Goal: Task Accomplishment & Management: Manage account settings

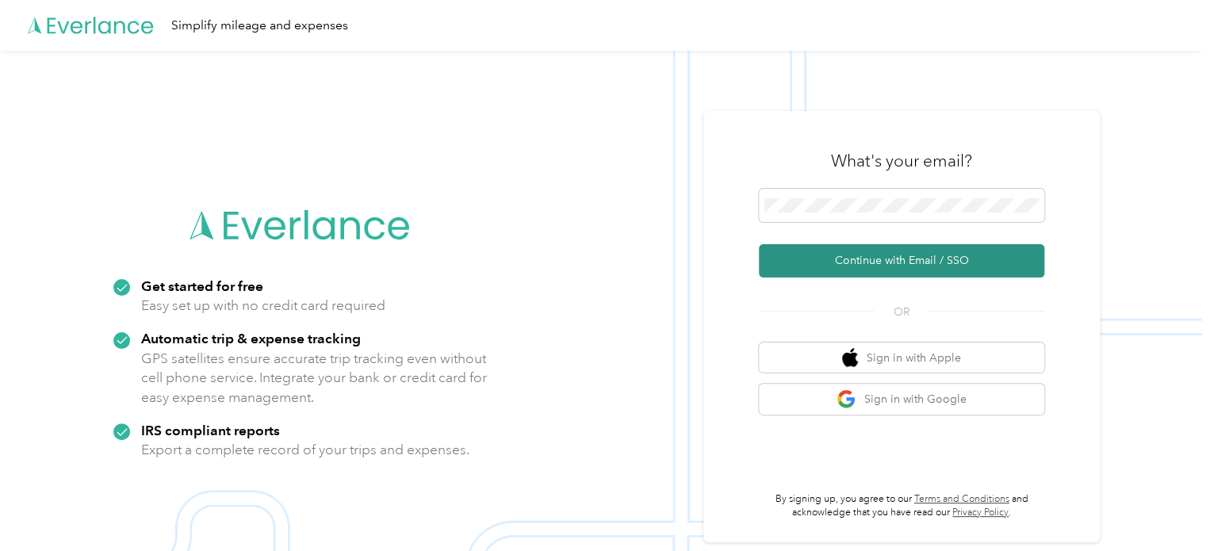
click at [920, 264] on button "Continue with Email / SSO" at bounding box center [902, 260] width 286 height 33
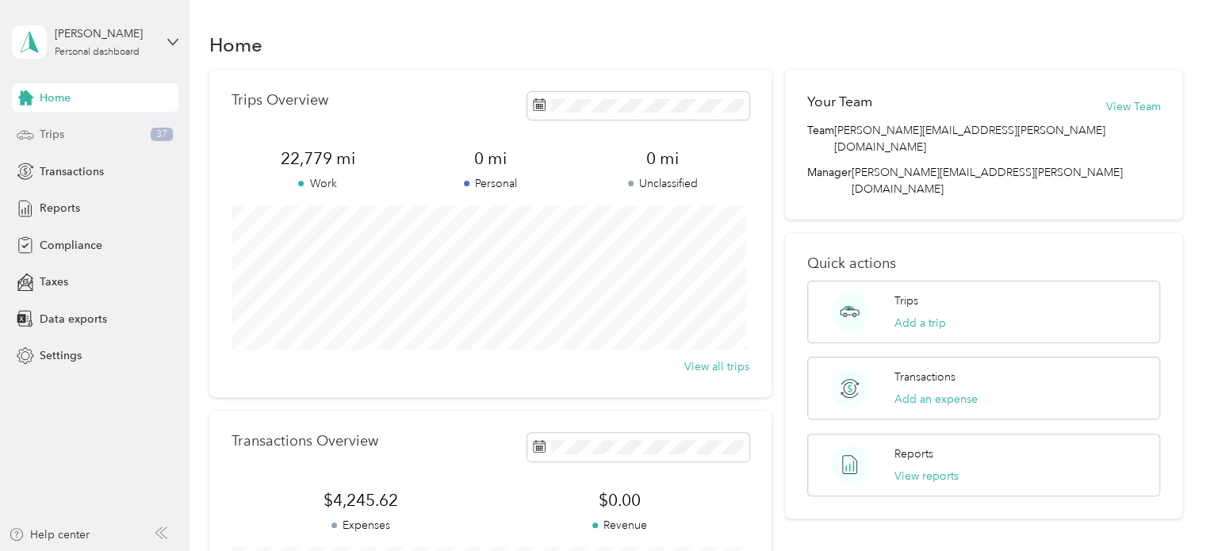
click at [86, 132] on div "Trips 37" at bounding box center [95, 135] width 167 height 29
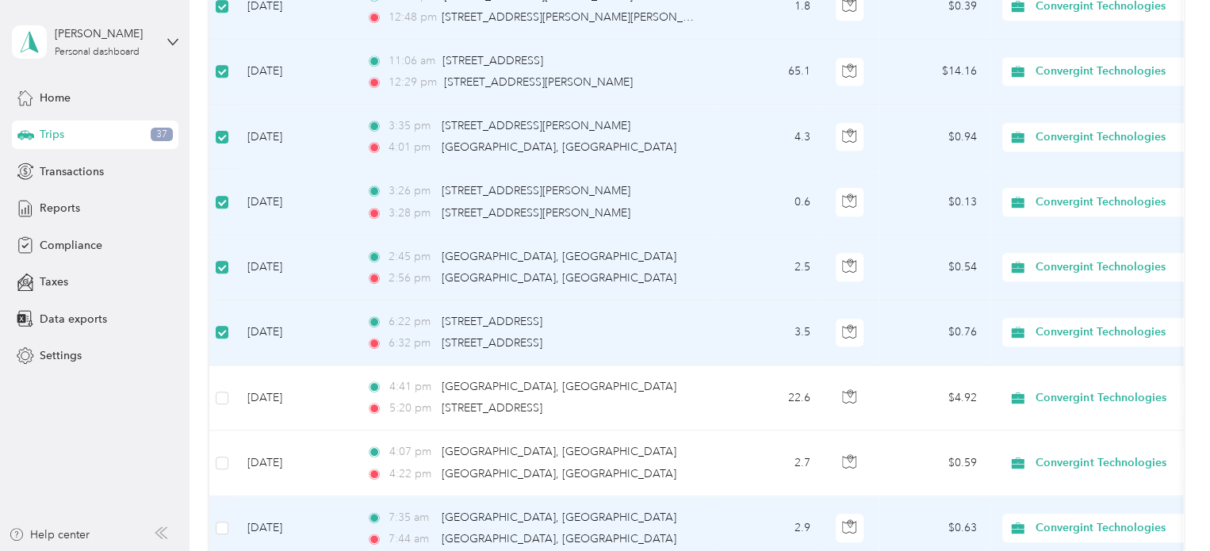
scroll to position [845, 0]
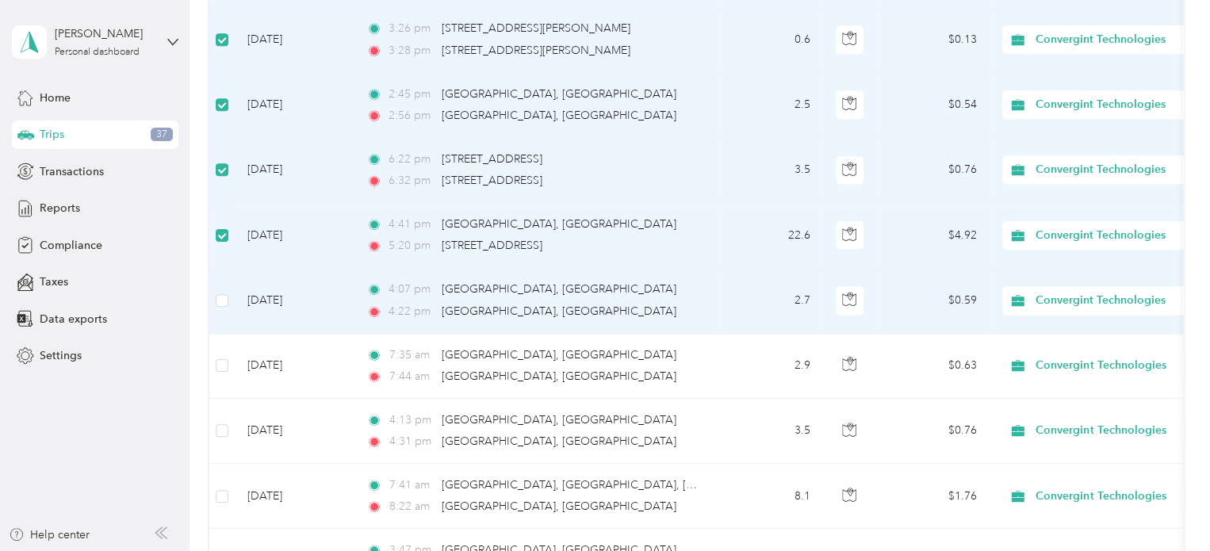
click at [223, 307] on td at bounding box center [221, 300] width 25 height 65
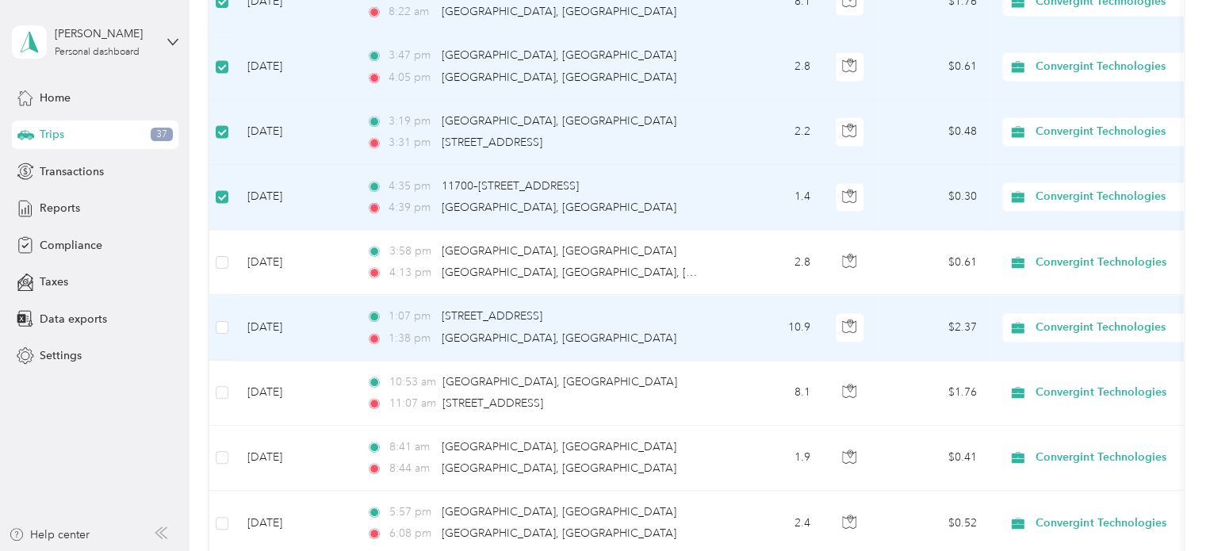
scroll to position [1321, 0]
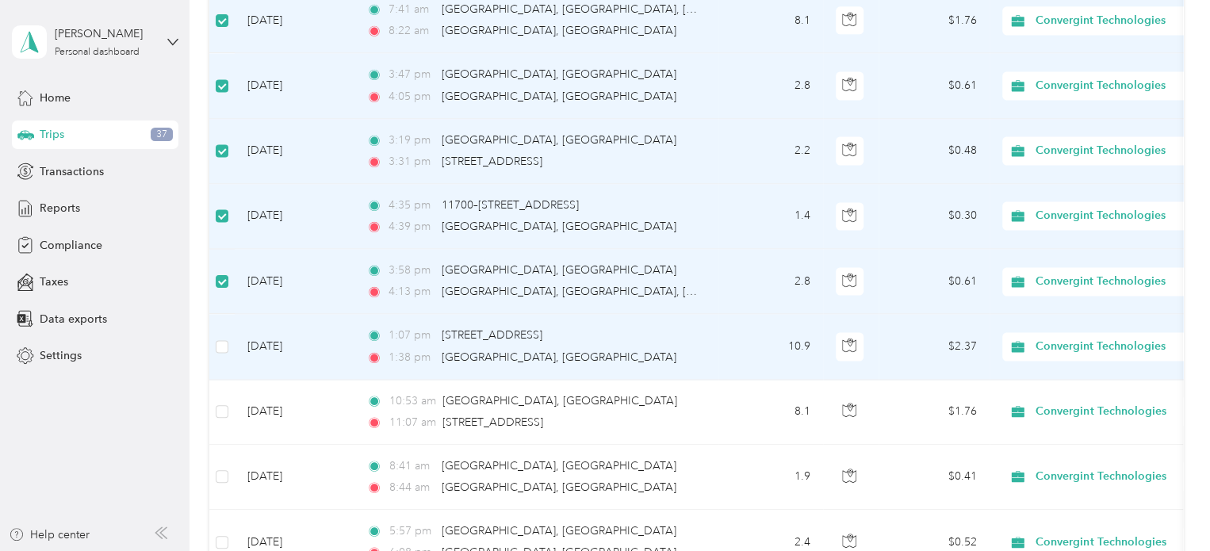
click at [228, 343] on td at bounding box center [221, 346] width 25 height 65
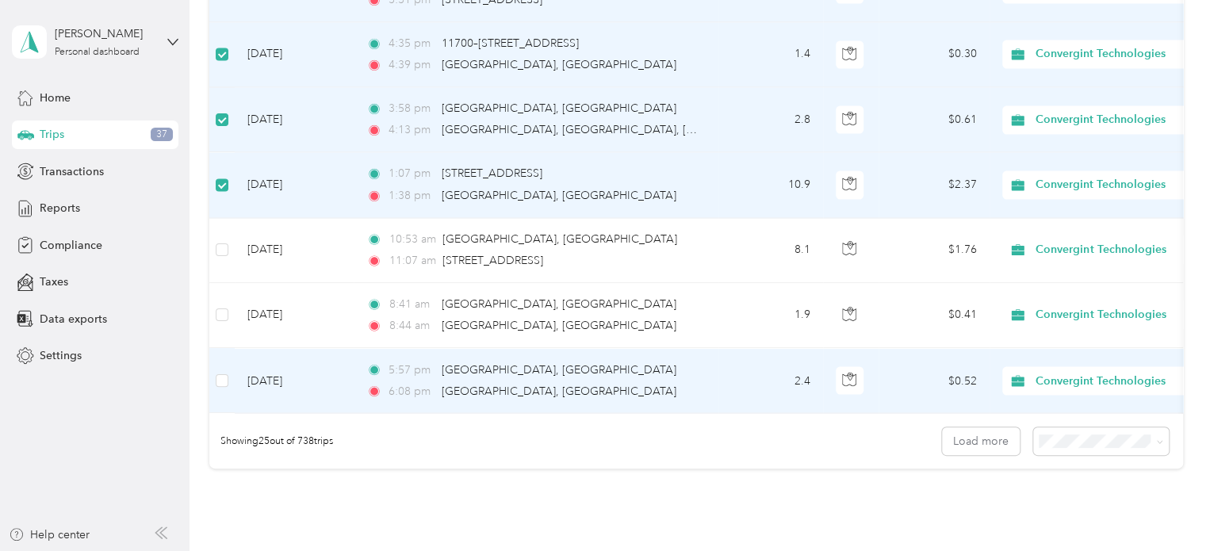
scroll to position [1469, 0]
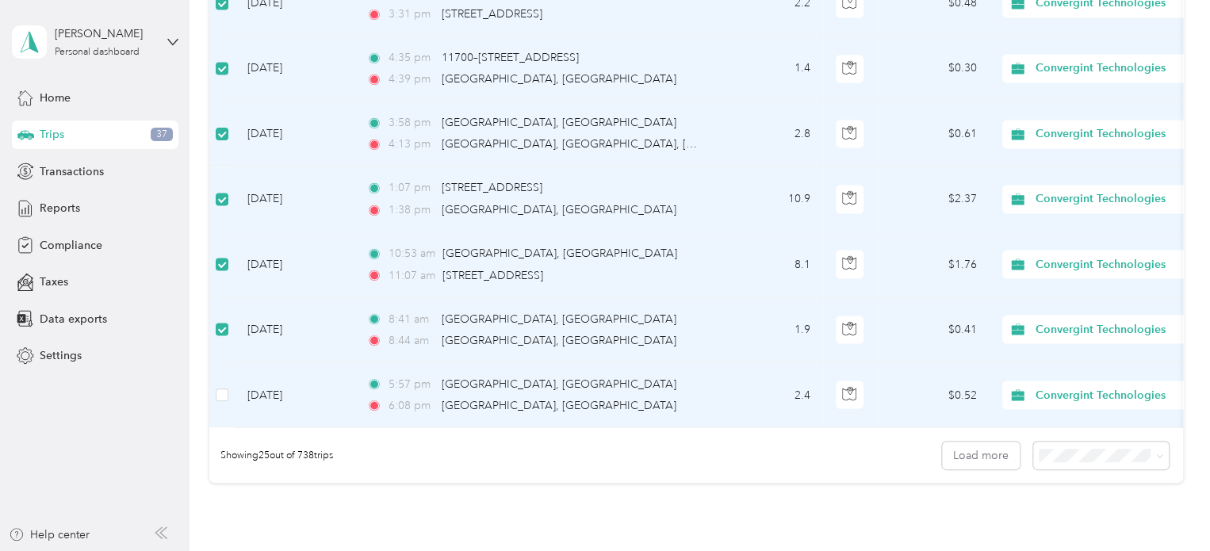
drag, startPoint x: 212, startPoint y: 389, endPoint x: 374, endPoint y: 385, distance: 161.9
click at [212, 389] on td at bounding box center [221, 394] width 25 height 65
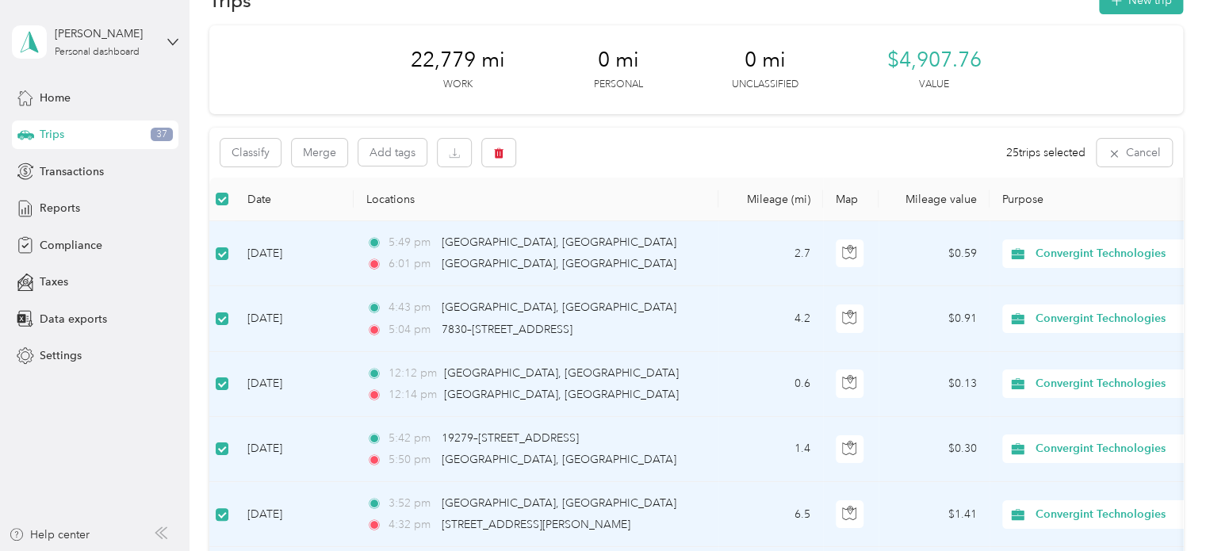
scroll to position [0, 0]
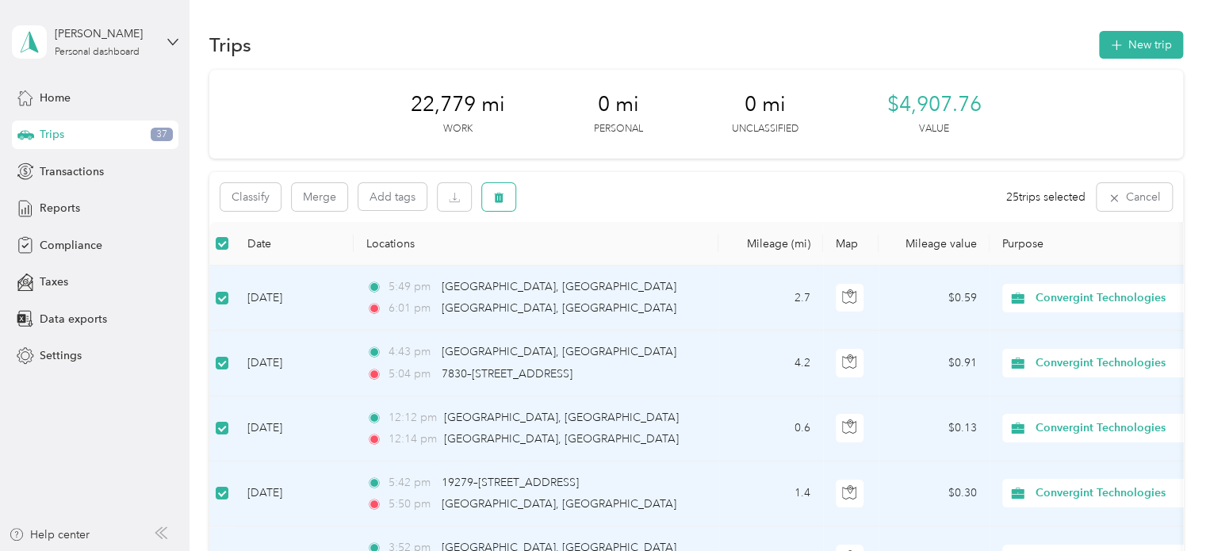
click at [493, 195] on button "button" at bounding box center [498, 197] width 33 height 28
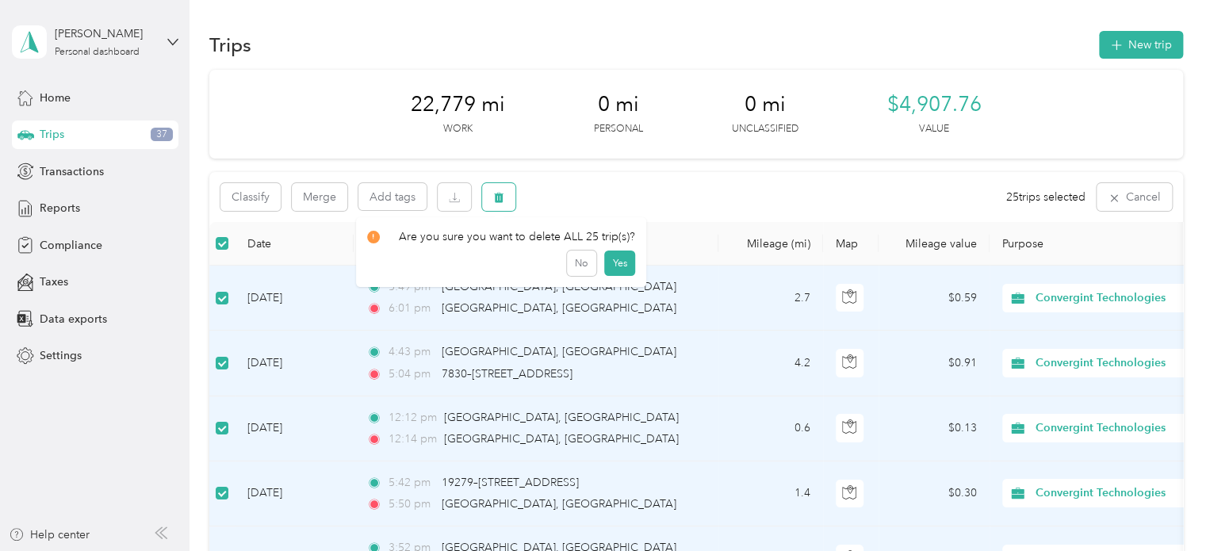
click at [504, 199] on icon "button" at bounding box center [498, 197] width 11 height 11
click at [608, 259] on button "Yes" at bounding box center [619, 263] width 31 height 25
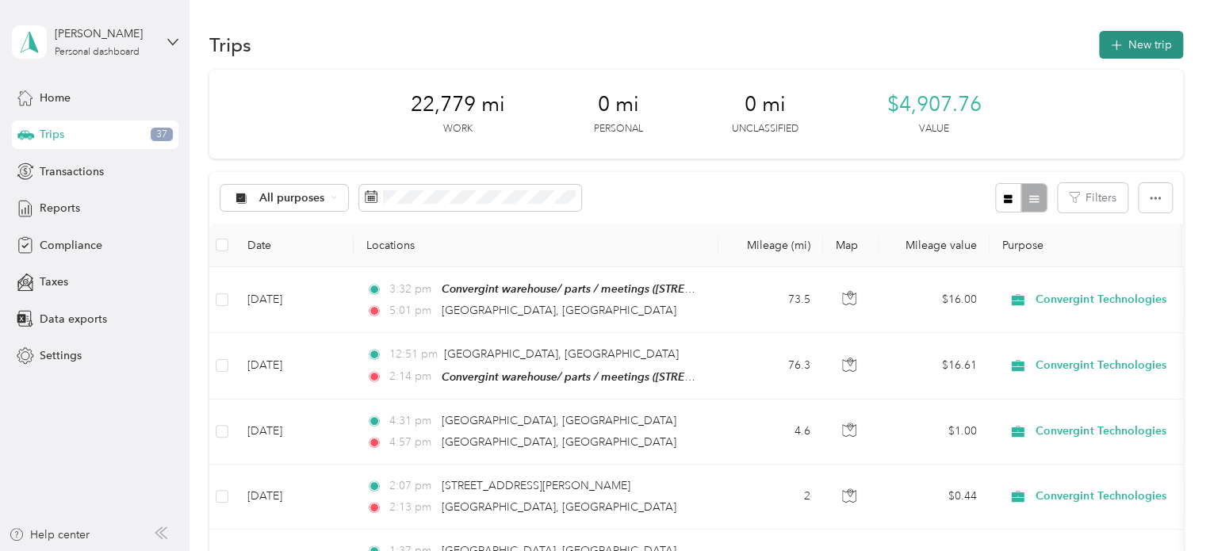
click at [1130, 40] on button "New trip" at bounding box center [1141, 45] width 84 height 28
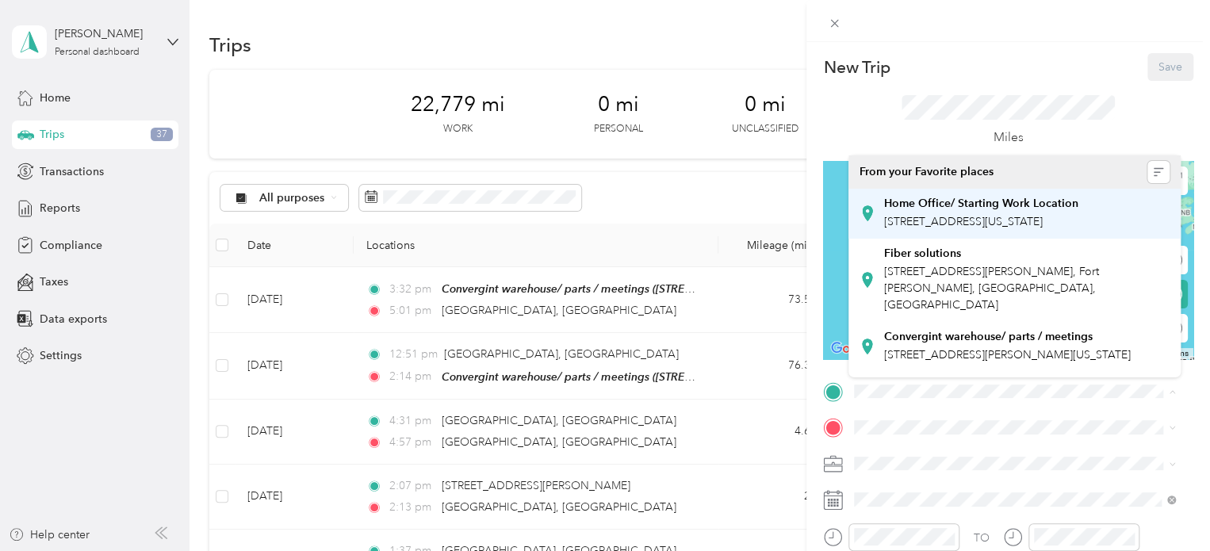
click at [1009, 205] on strong "Home Office/ Starting Work Location" at bounding box center [981, 204] width 194 height 14
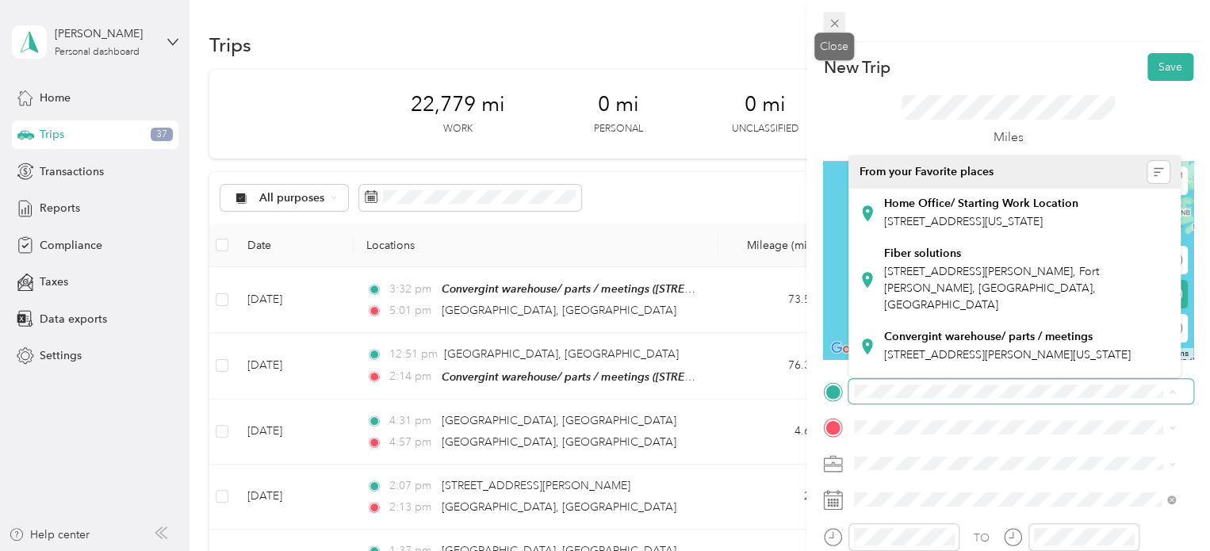
click at [832, 26] on icon at bounding box center [834, 23] width 13 height 13
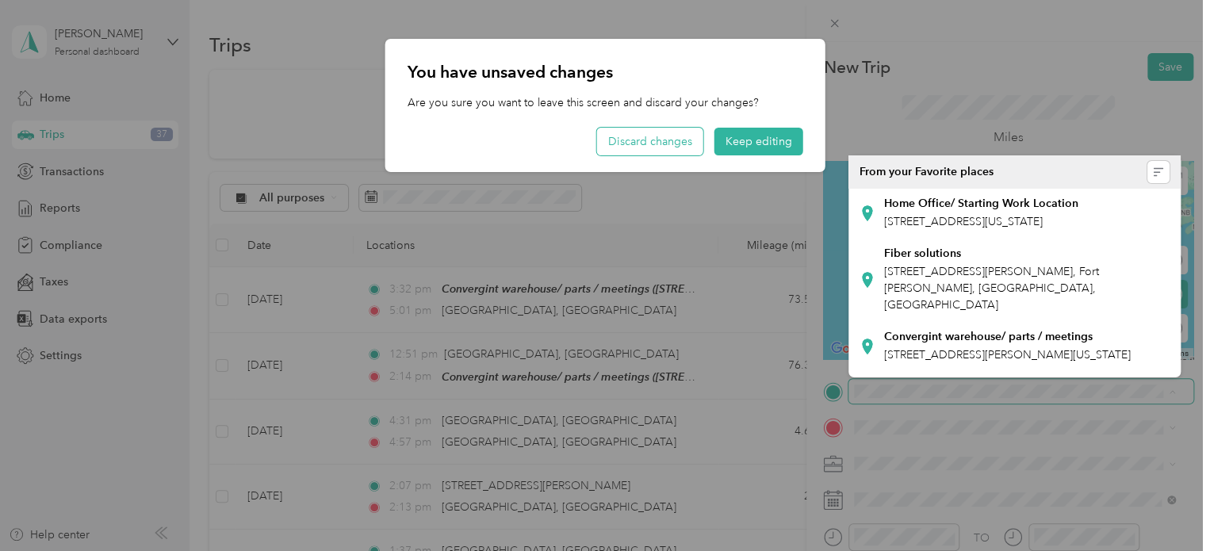
click at [673, 151] on button "Discard changes" at bounding box center [650, 142] width 106 height 28
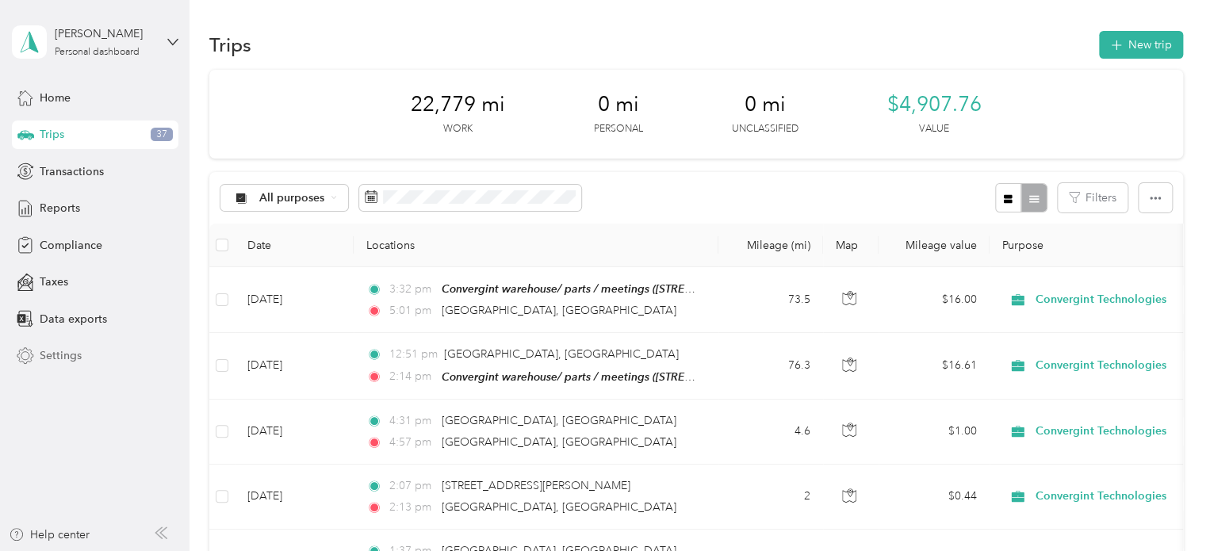
click at [73, 363] on span "Settings" at bounding box center [61, 355] width 42 height 17
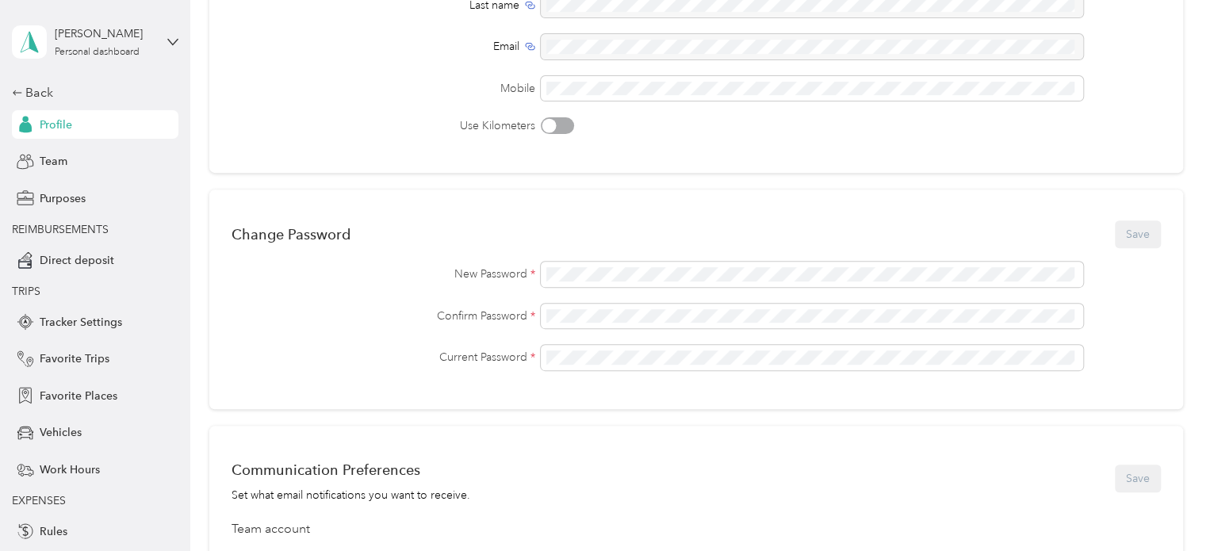
click at [49, 117] on span "Profile" at bounding box center [56, 125] width 33 height 17
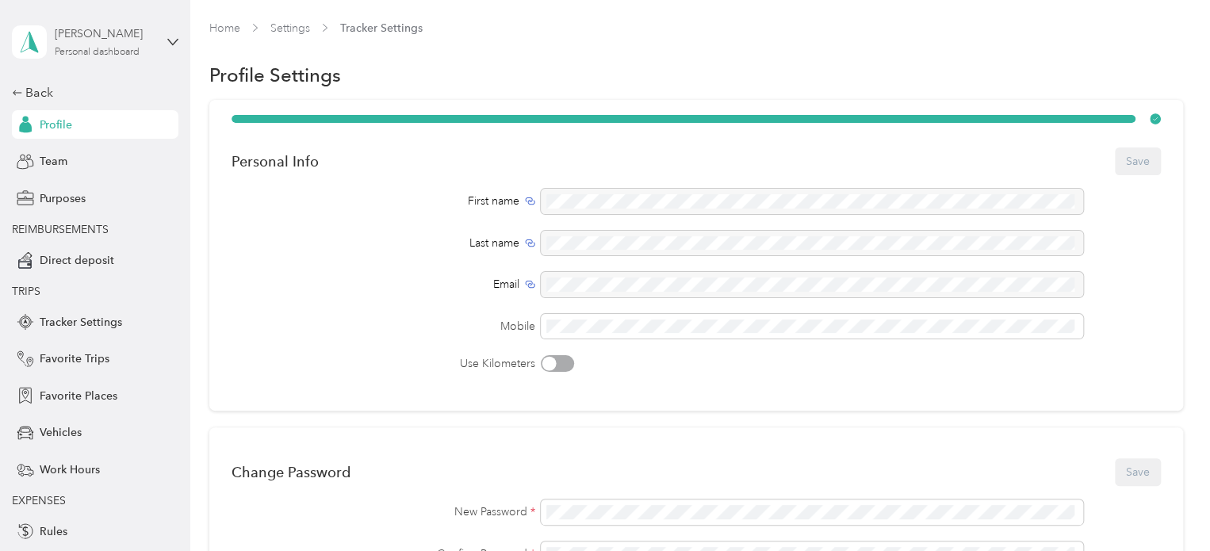
click at [77, 51] on div "Personal dashboard" at bounding box center [97, 53] width 85 height 10
click at [329, 257] on div "First name Last name Email Mobile Use Kilometers" at bounding box center [697, 280] width 930 height 183
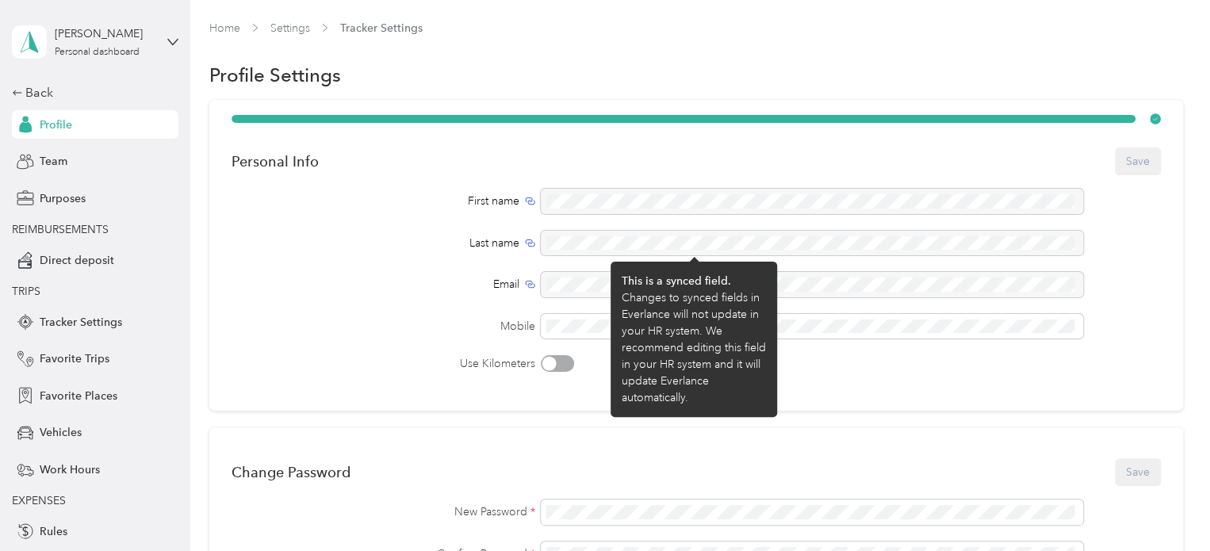
click at [288, 231] on div "Last name" at bounding box center [697, 243] width 930 height 25
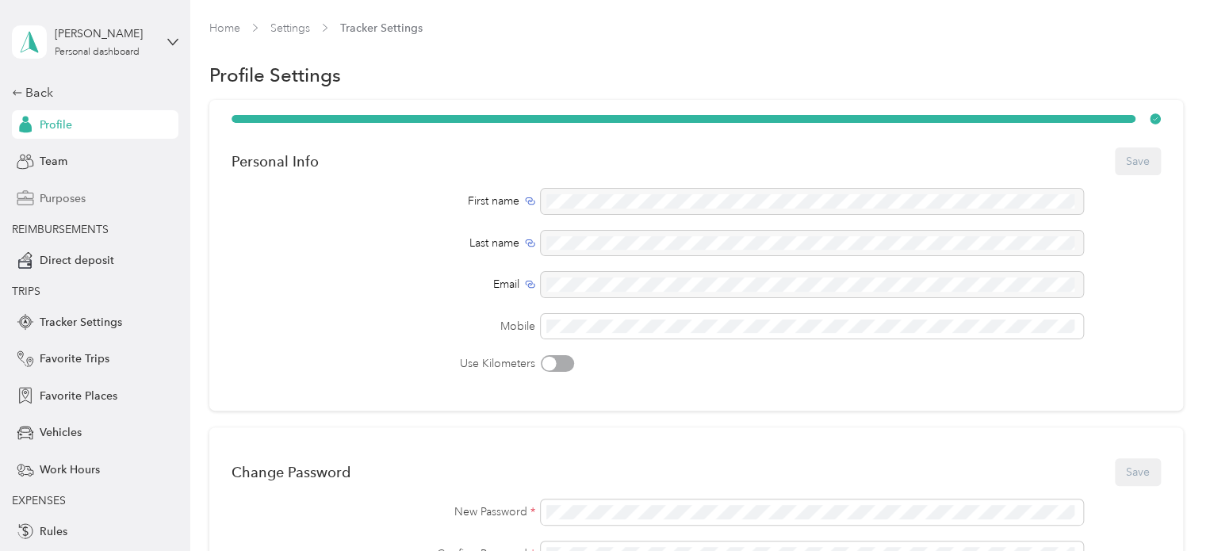
click at [60, 198] on span "Purposes" at bounding box center [63, 198] width 46 height 17
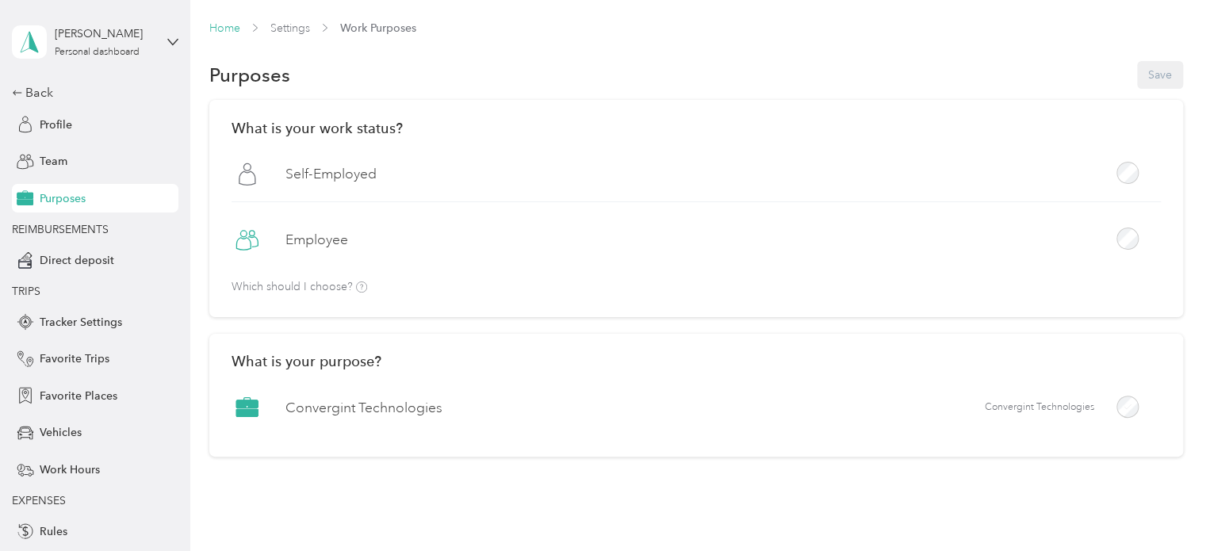
click at [229, 29] on link "Home" at bounding box center [224, 27] width 31 height 13
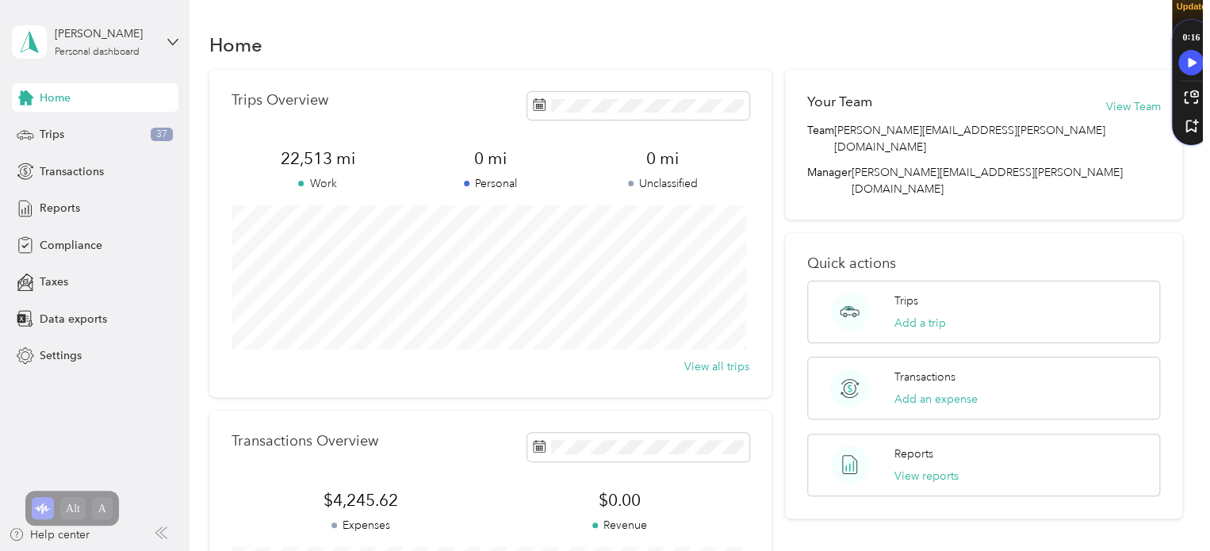
drag, startPoint x: 1187, startPoint y: 121, endPoint x: 1244, endPoint y: 1, distance: 133.4
click at [1202, 1] on html "Todd Graves Personal dashboard Home Trips 37 Transactions Reports Compliance Ta…" at bounding box center [601, 275] width 1202 height 551
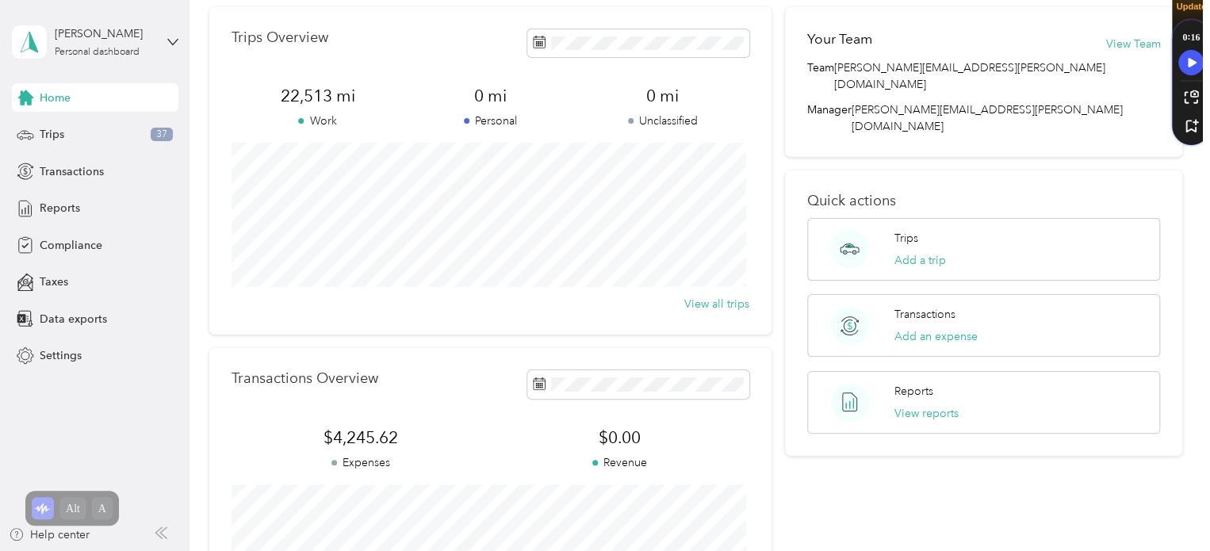
scroll to position [54, 0]
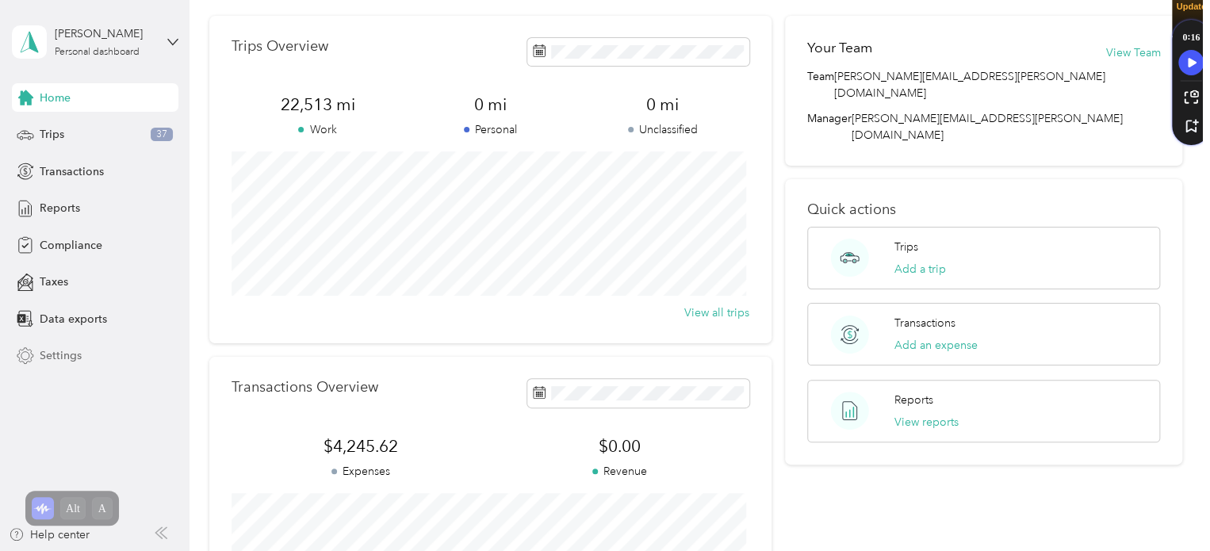
click at [67, 358] on span "Settings" at bounding box center [61, 355] width 42 height 17
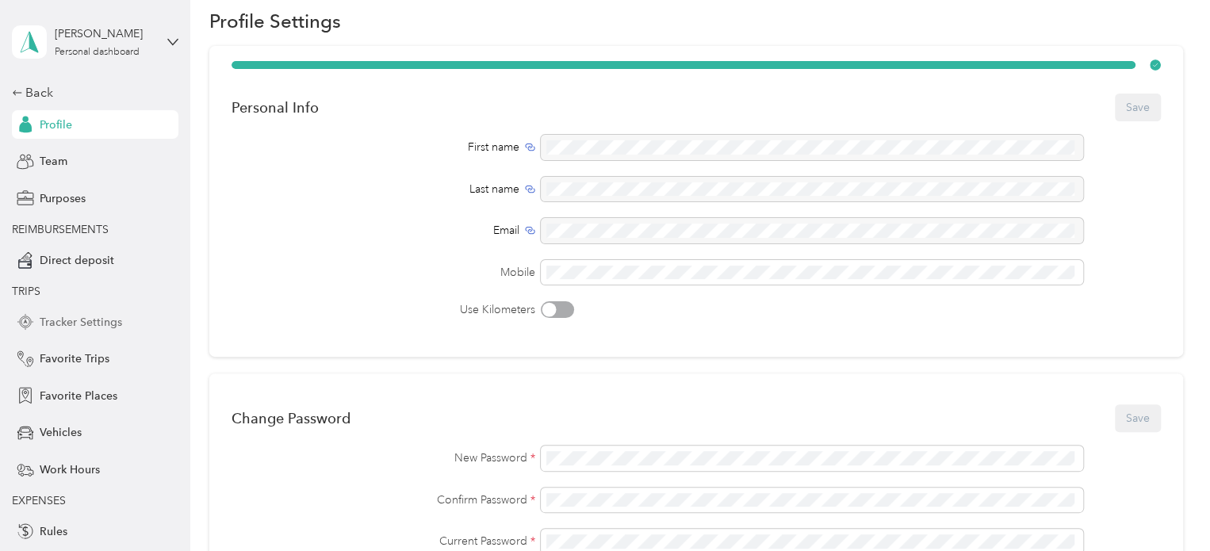
click at [76, 324] on span "Tracker Settings" at bounding box center [81, 322] width 82 height 17
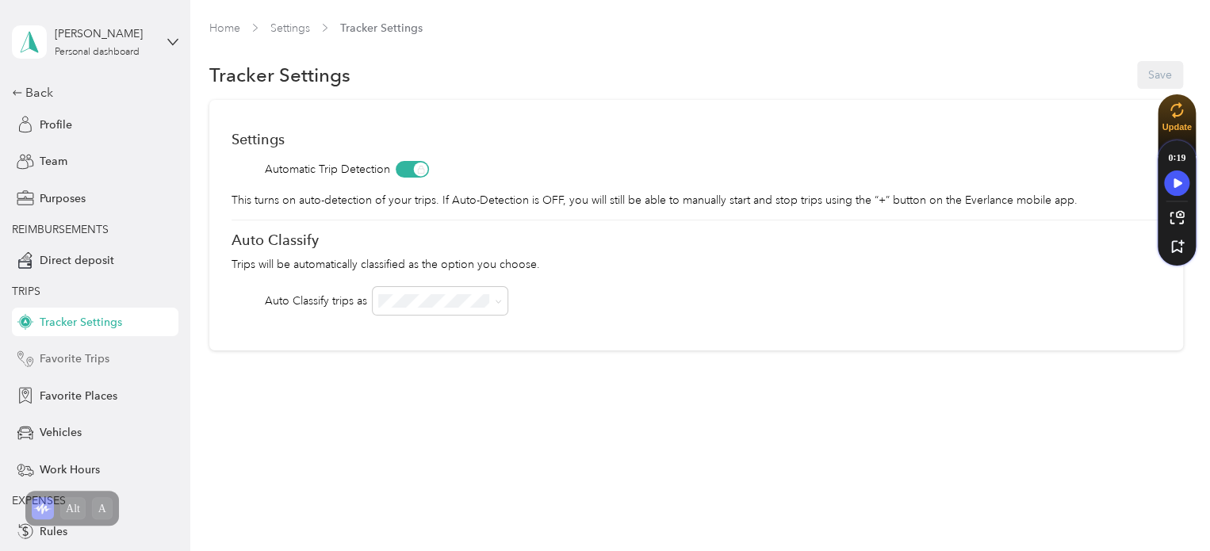
click at [70, 355] on span "Favorite Trips" at bounding box center [75, 359] width 70 height 17
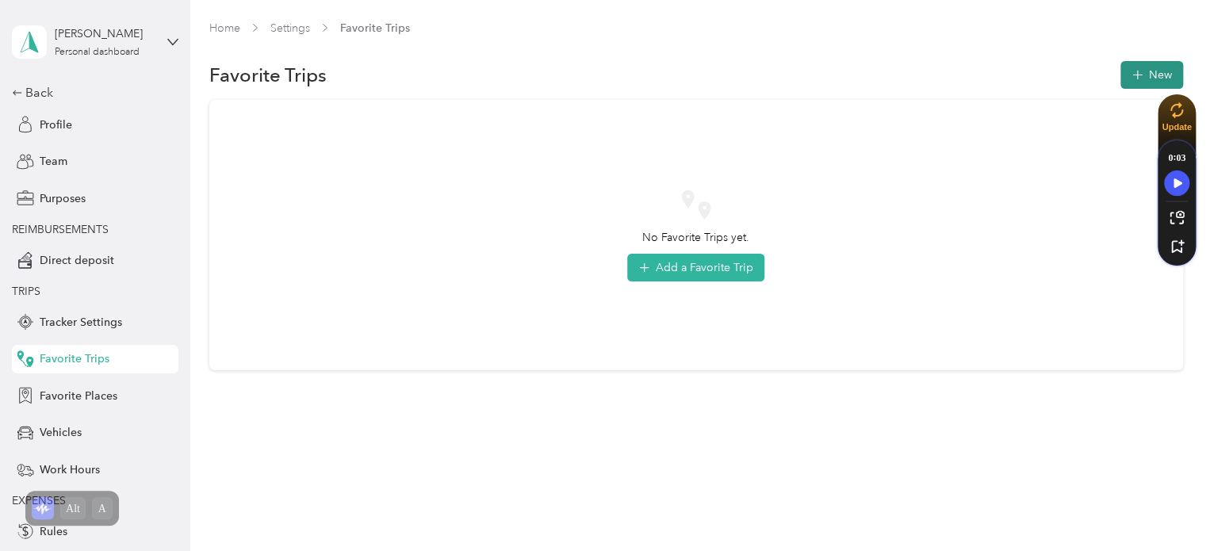
click at [1153, 76] on button "New" at bounding box center [1152, 75] width 63 height 28
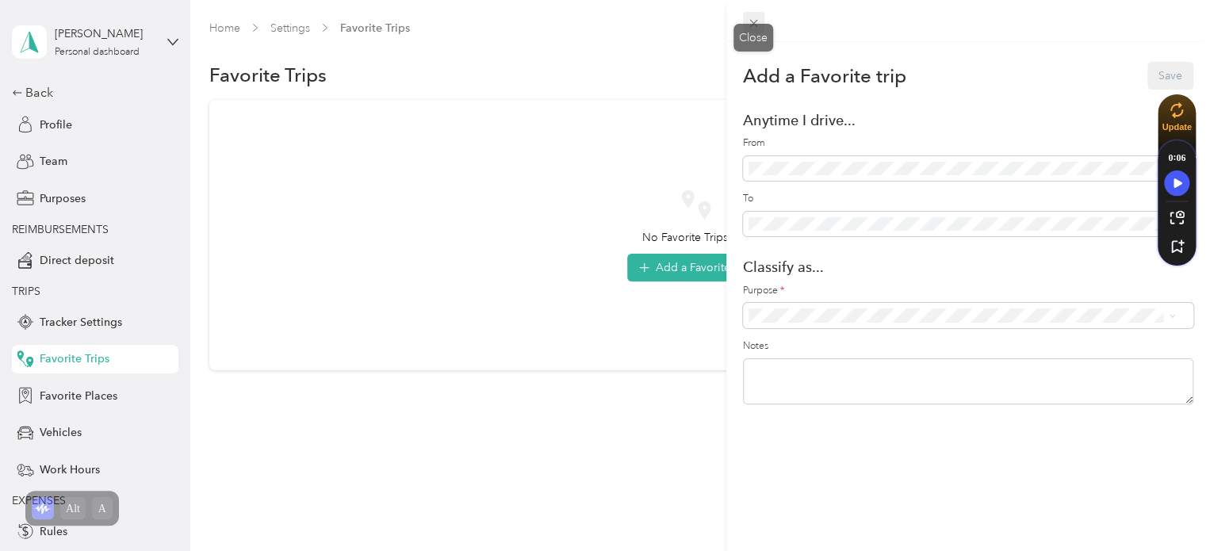
click at [754, 25] on icon at bounding box center [753, 24] width 8 height 8
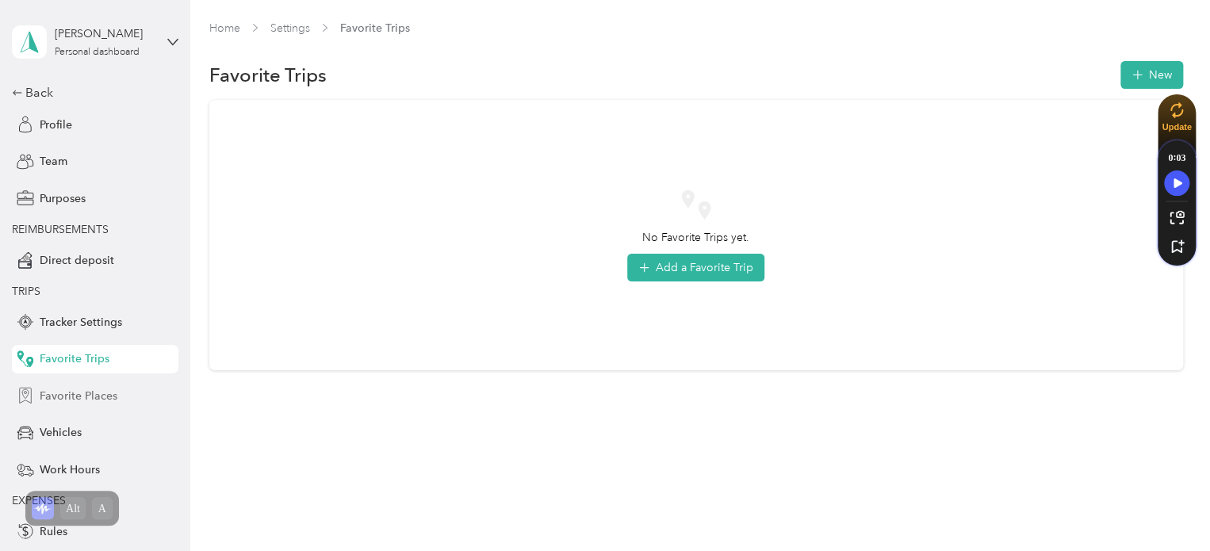
click at [52, 395] on span "Favorite Places" at bounding box center [79, 396] width 78 height 17
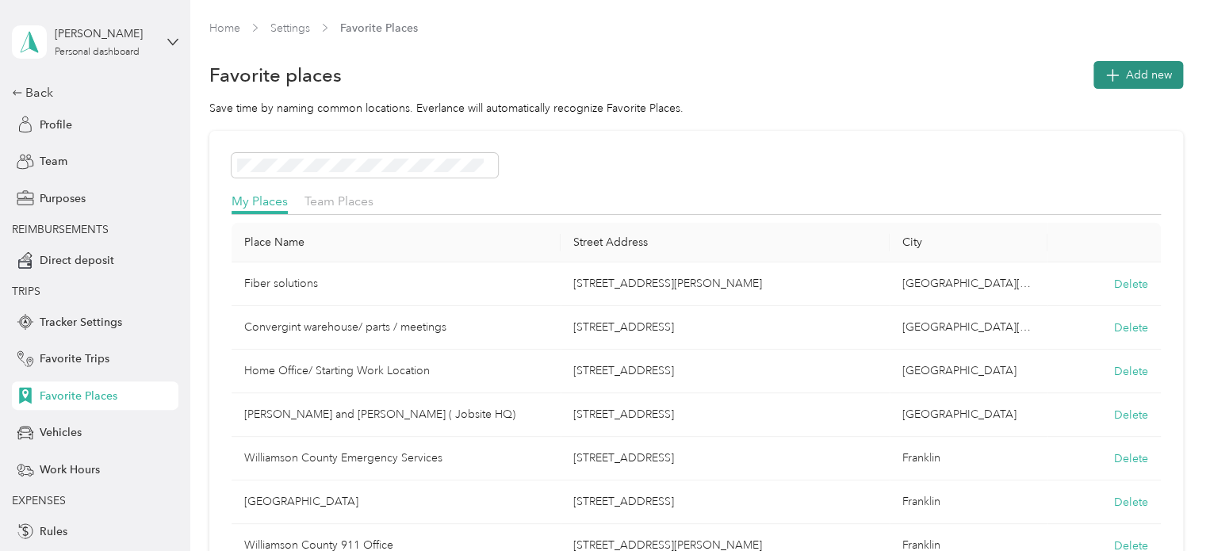
click at [1132, 72] on span "Add new" at bounding box center [1149, 75] width 46 height 17
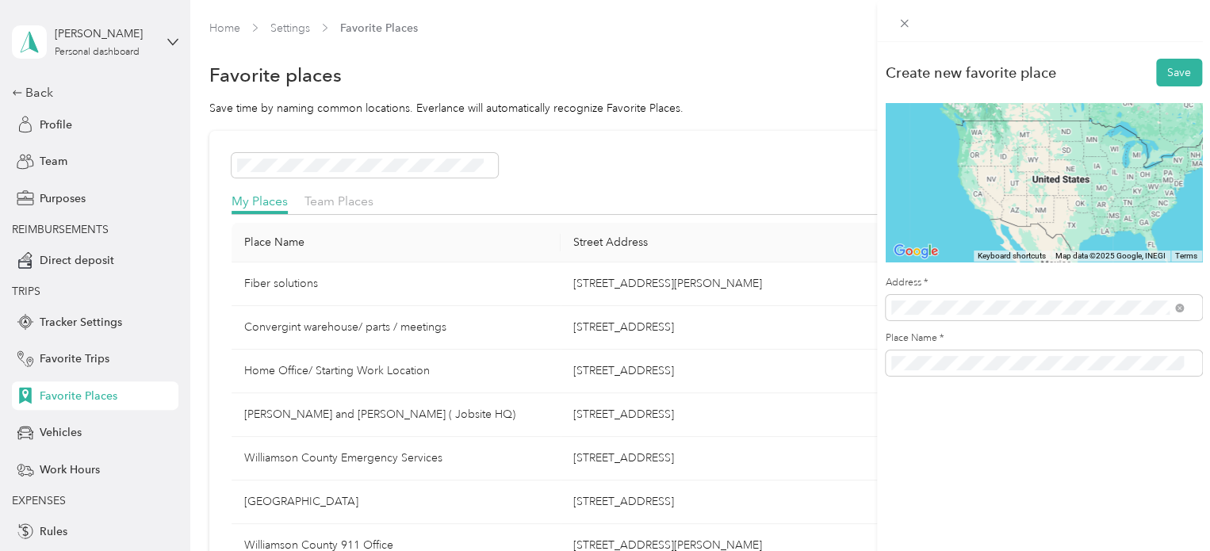
click at [1030, 377] on div "11438 Shady Acres Path Venice, Florida 34293, United States" at bounding box center [1037, 365] width 282 height 21
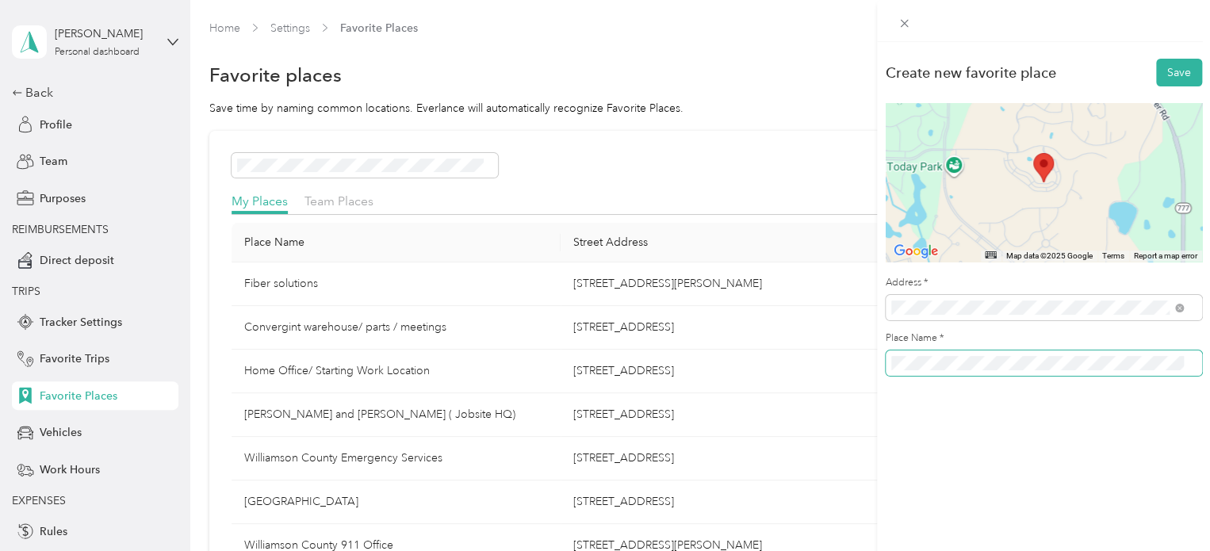
click at [746, 390] on div "Create new favorite place Save ← Move left → Move right ↑ Move up ↓ Move down +…" at bounding box center [605, 275] width 1210 height 551
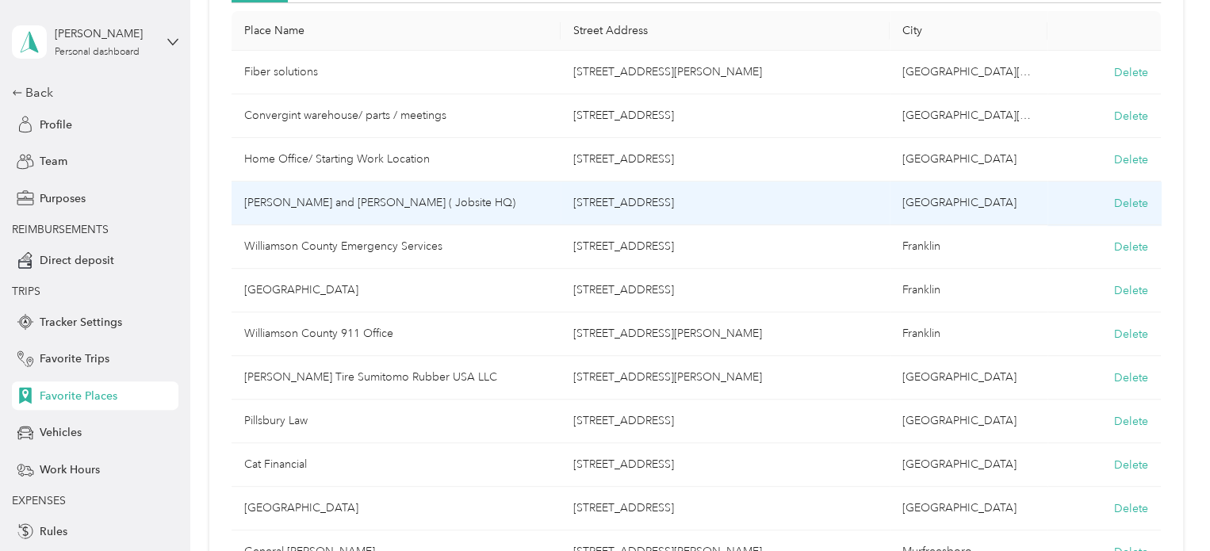
scroll to position [528, 0]
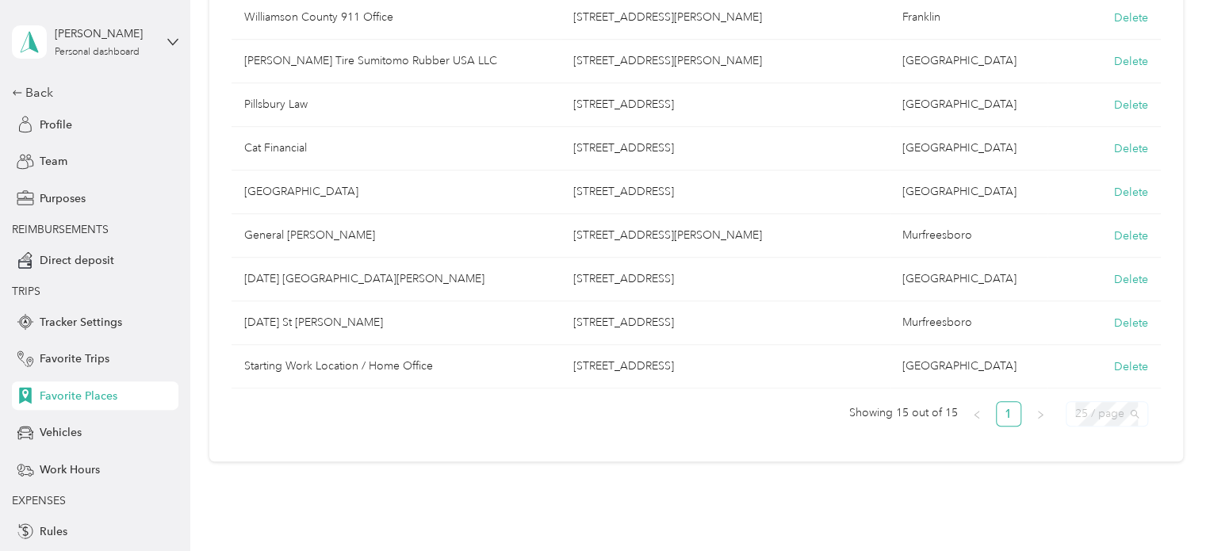
click at [1088, 414] on span "25 / page" at bounding box center [1106, 414] width 63 height 24
click at [504, 413] on ul "Showing 15 out of 15 1 25 / page 25 / page 25 / page 50 / page 100 / page" at bounding box center [690, 413] width 917 height 25
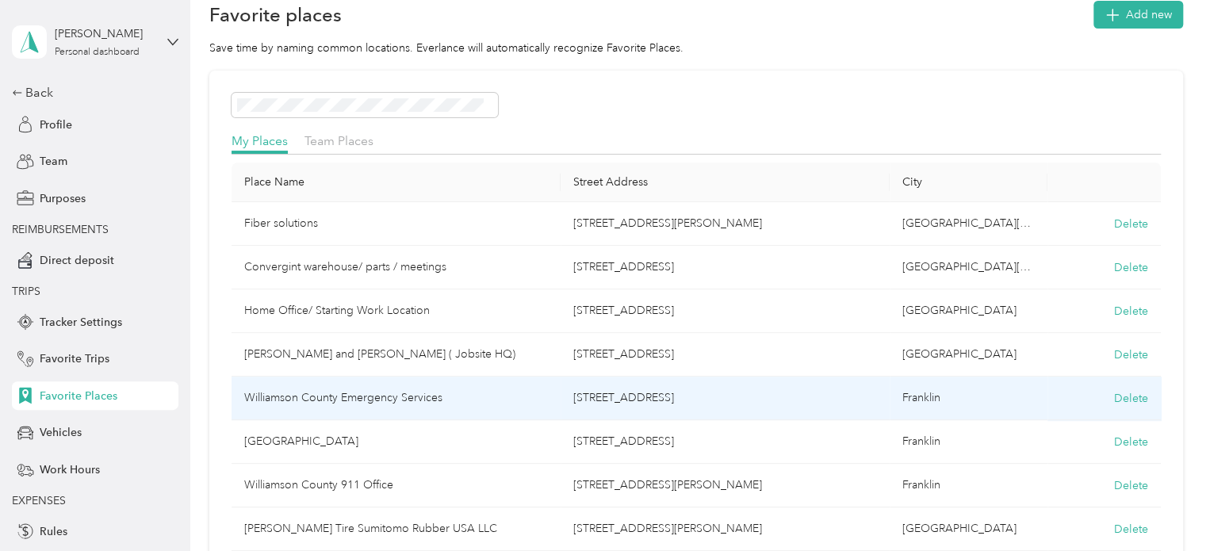
scroll to position [0, 0]
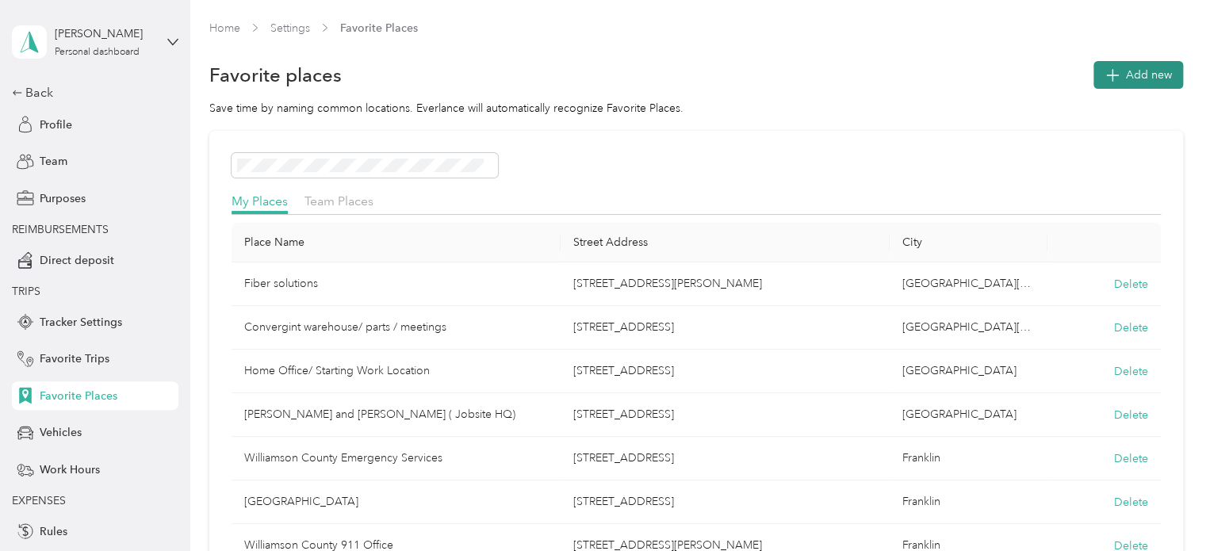
click at [1120, 69] on button "Add new" at bounding box center [1139, 75] width 90 height 28
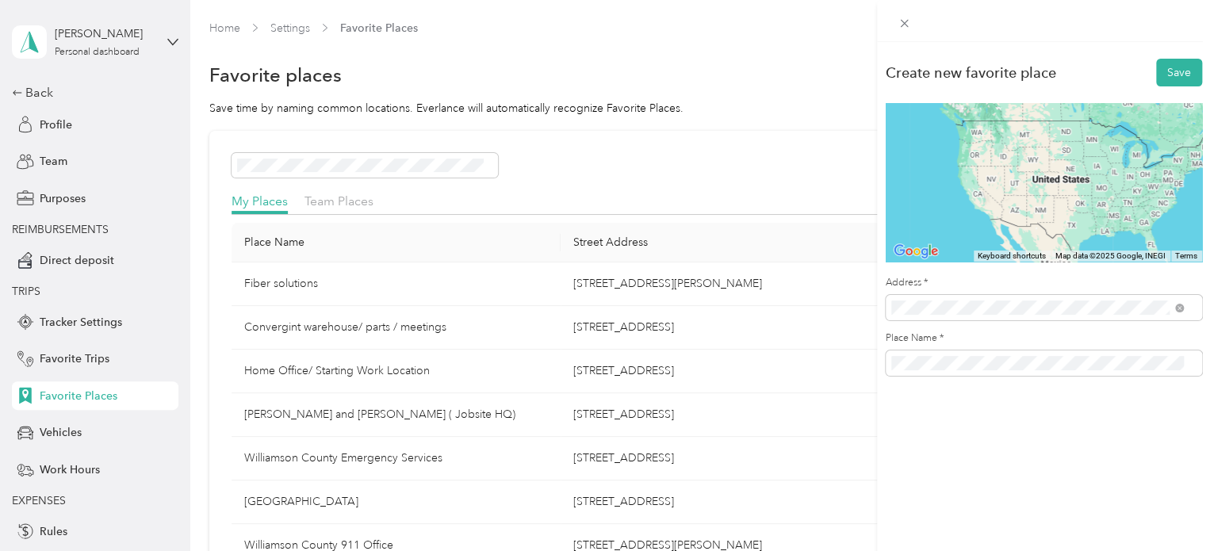
click at [992, 366] on span "11438 Shady Acres Path Venice, Florida 34293, United States" at bounding box center [1000, 365] width 159 height 14
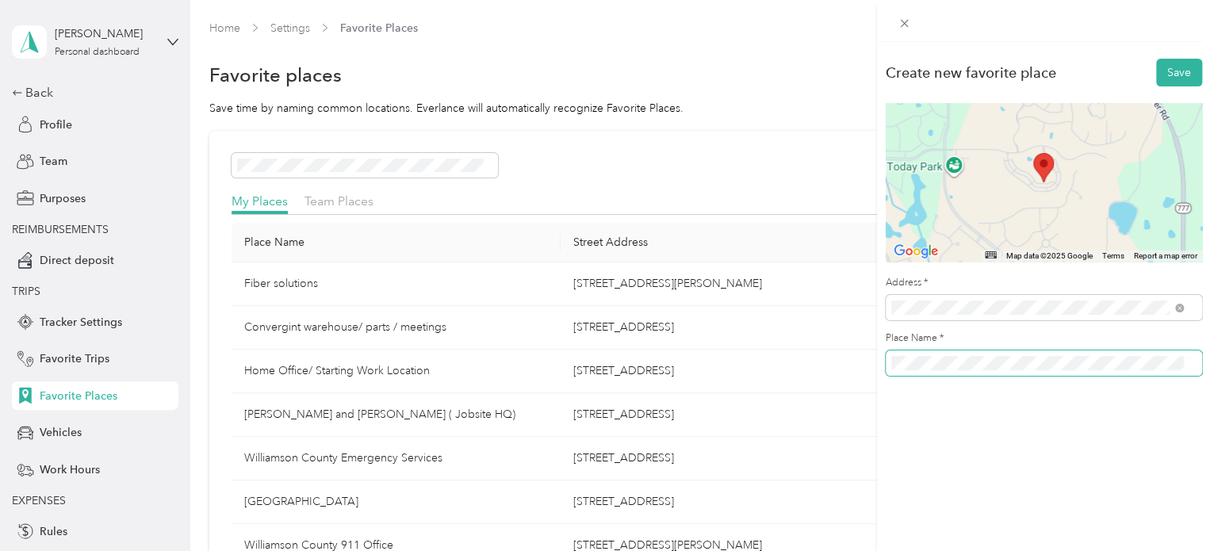
click at [869, 372] on div "Create new favorite place Save ← Move left → Move right ↑ Move up ↓ Move down +…" at bounding box center [605, 275] width 1210 height 551
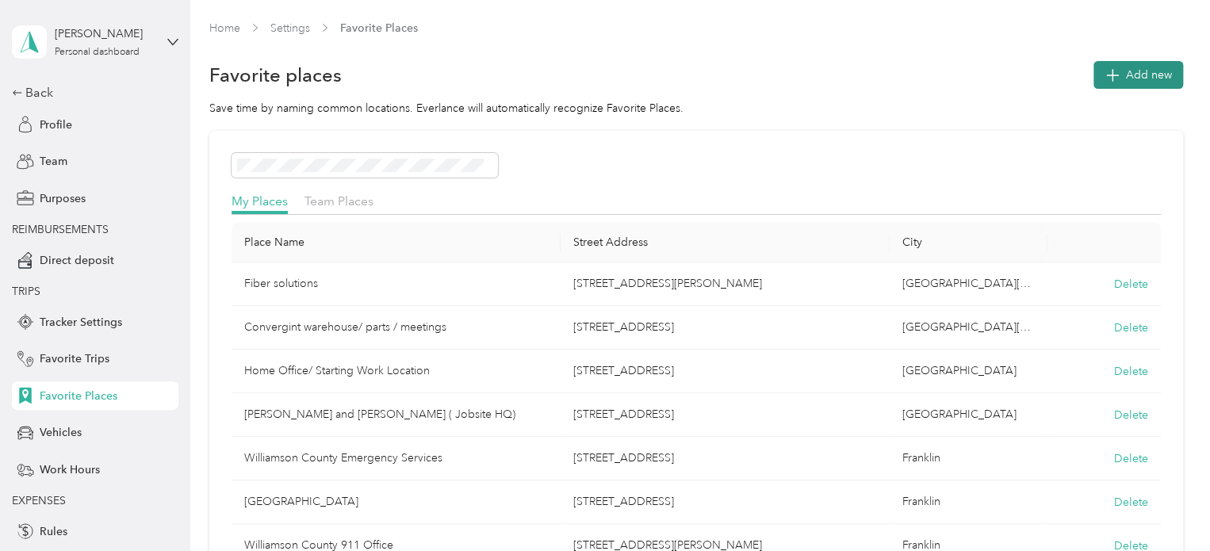
click at [1139, 79] on span "Add new" at bounding box center [1149, 75] width 46 height 17
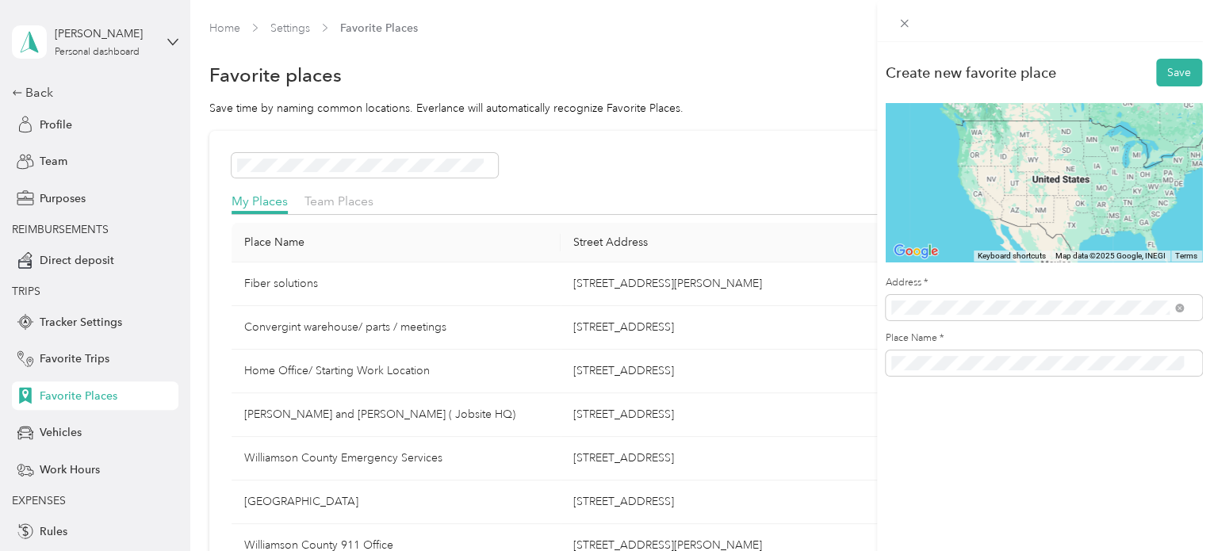
drag, startPoint x: 971, startPoint y: 367, endPoint x: 1024, endPoint y: 372, distance: 53.4
click at [971, 367] on span "11438 Shady Acres Path Venice, Florida 34293, United States" at bounding box center [1000, 365] width 159 height 14
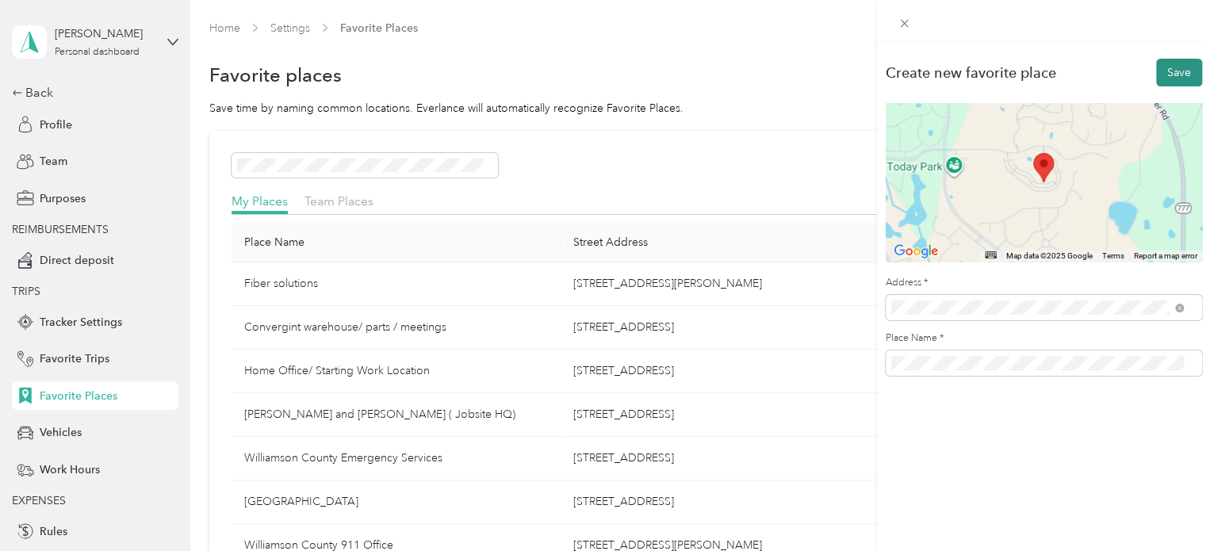
click at [1167, 79] on button "Save" at bounding box center [1179, 73] width 46 height 28
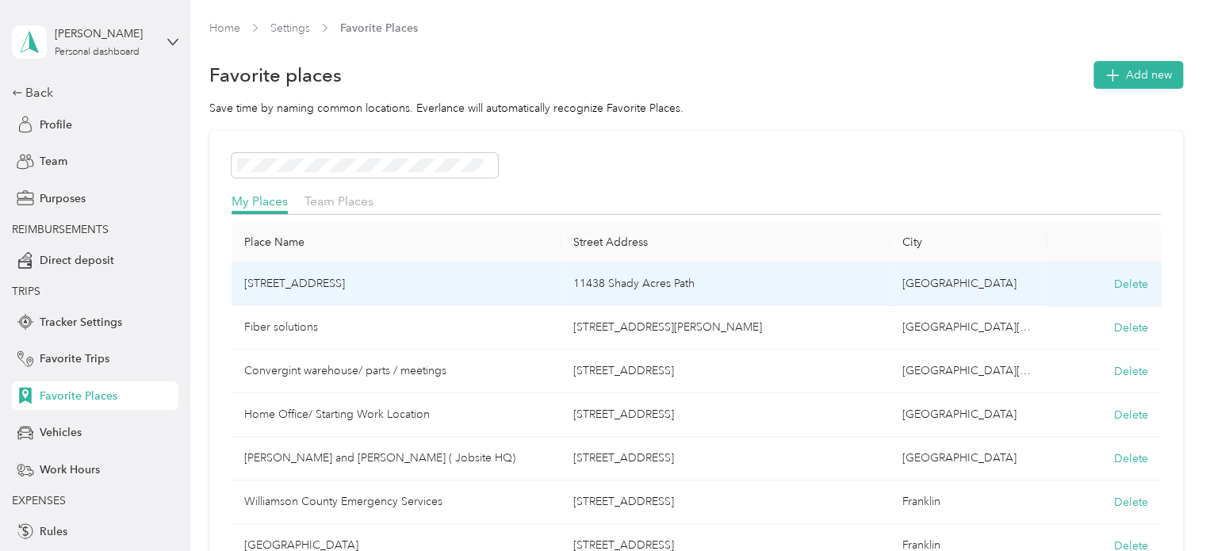
click at [669, 289] on td "11438 Shady Acres Path" at bounding box center [725, 285] width 329 height 44
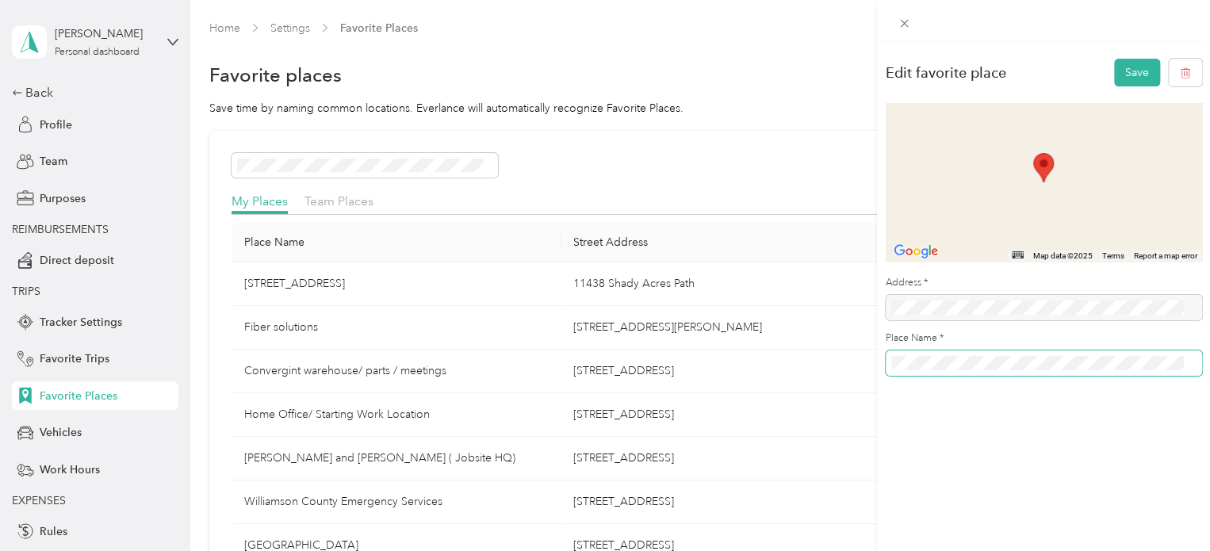
click at [811, 370] on div "Edit favorite place Save ← Move left → Move right ↑ Move up ↓ Move down + Zoom …" at bounding box center [605, 275] width 1210 height 551
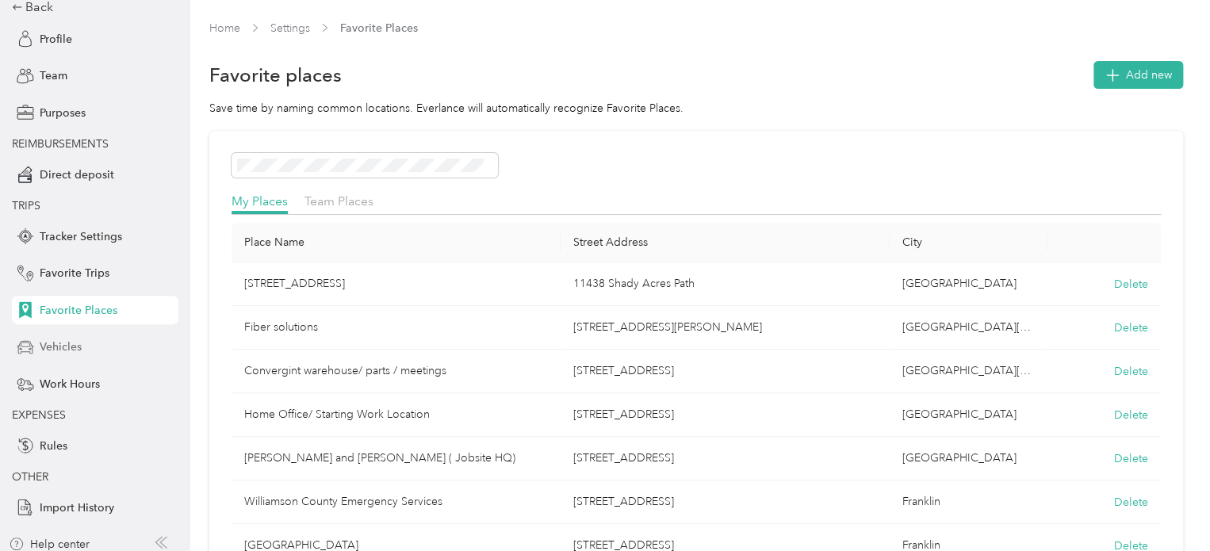
scroll to position [95, 0]
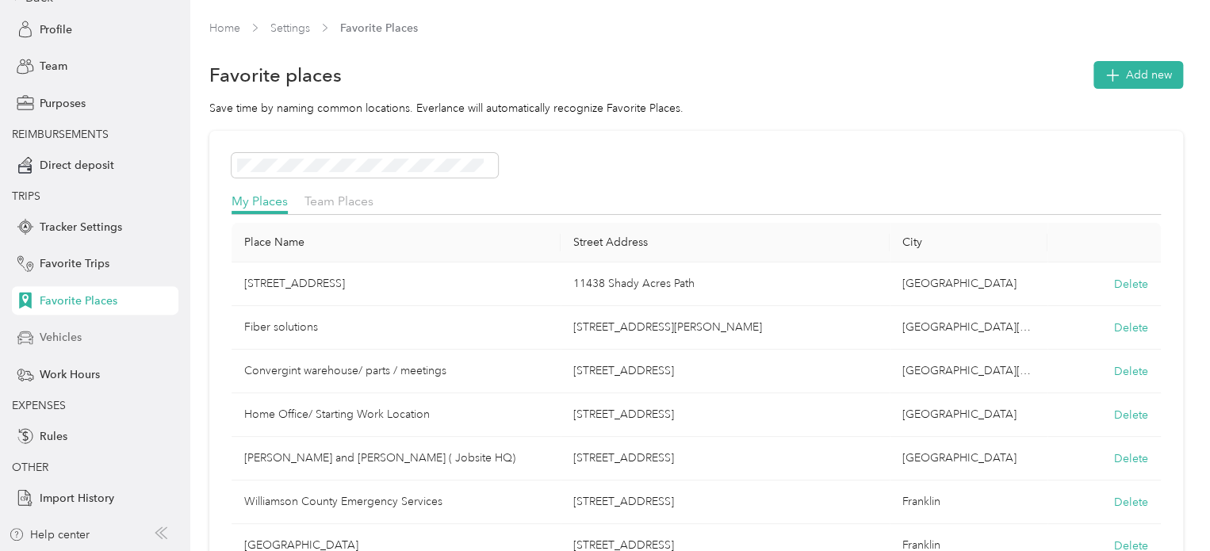
click at [79, 343] on div "Vehicles" at bounding box center [95, 338] width 167 height 29
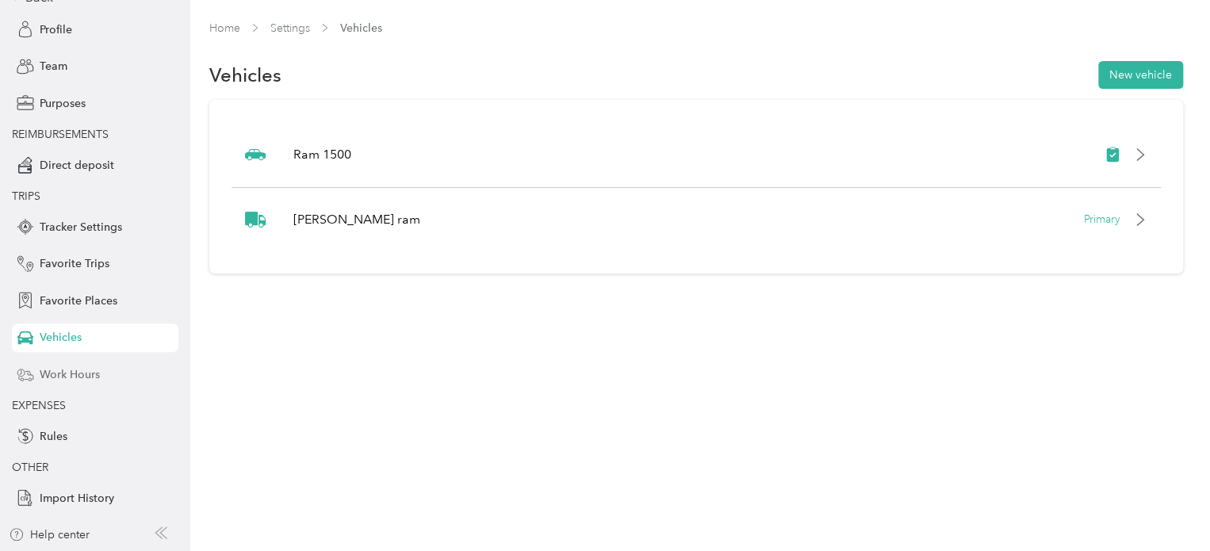
click at [101, 374] on div "Work Hours" at bounding box center [95, 374] width 167 height 29
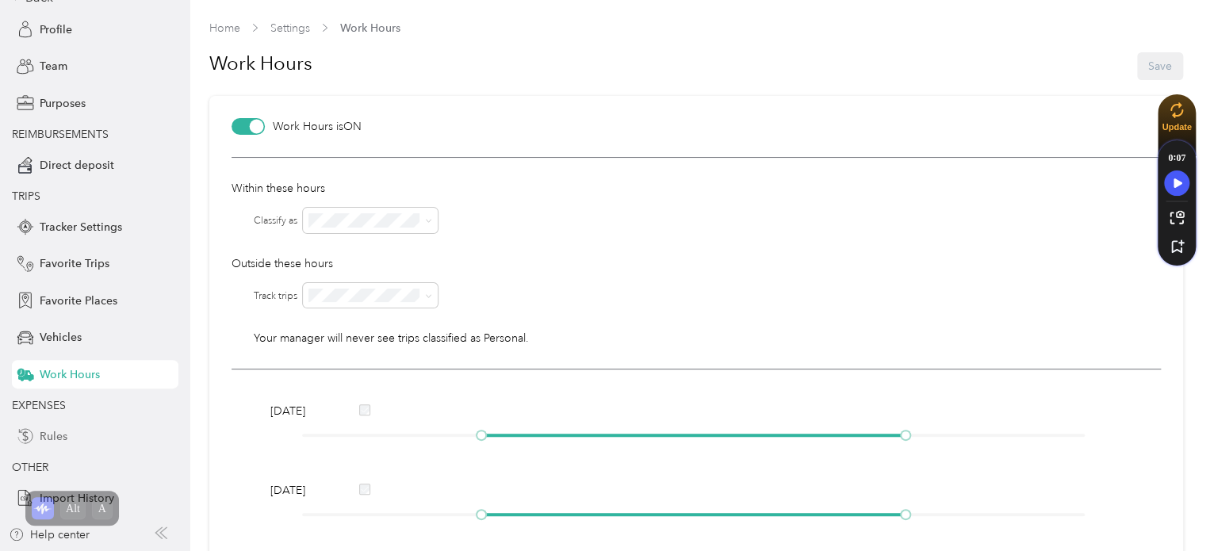
click at [57, 435] on span "Rules" at bounding box center [54, 436] width 28 height 17
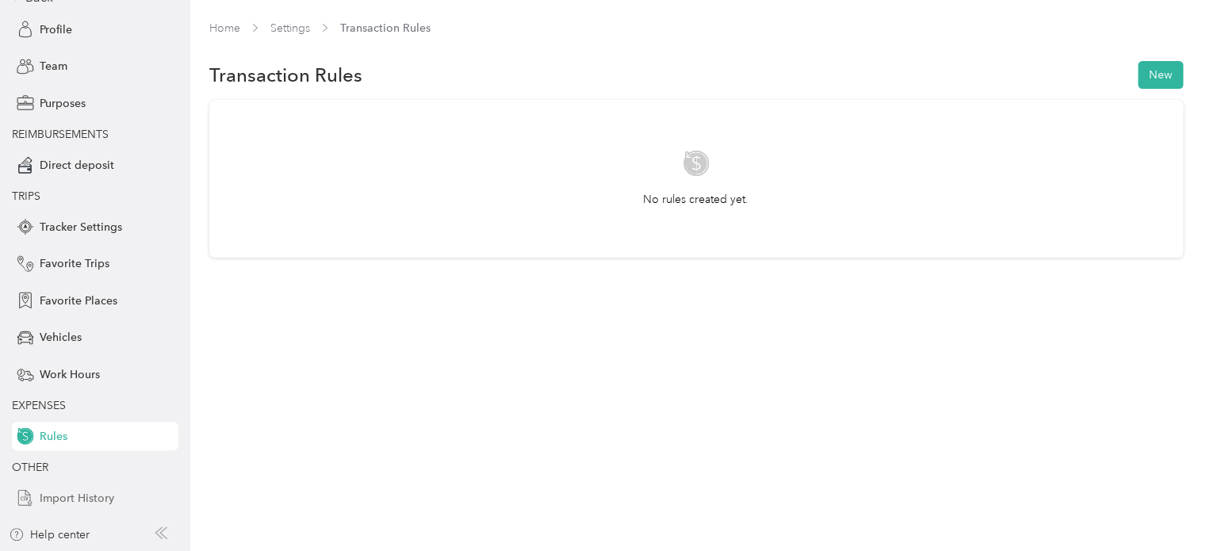
click at [73, 504] on span "Import History" at bounding box center [77, 498] width 75 height 17
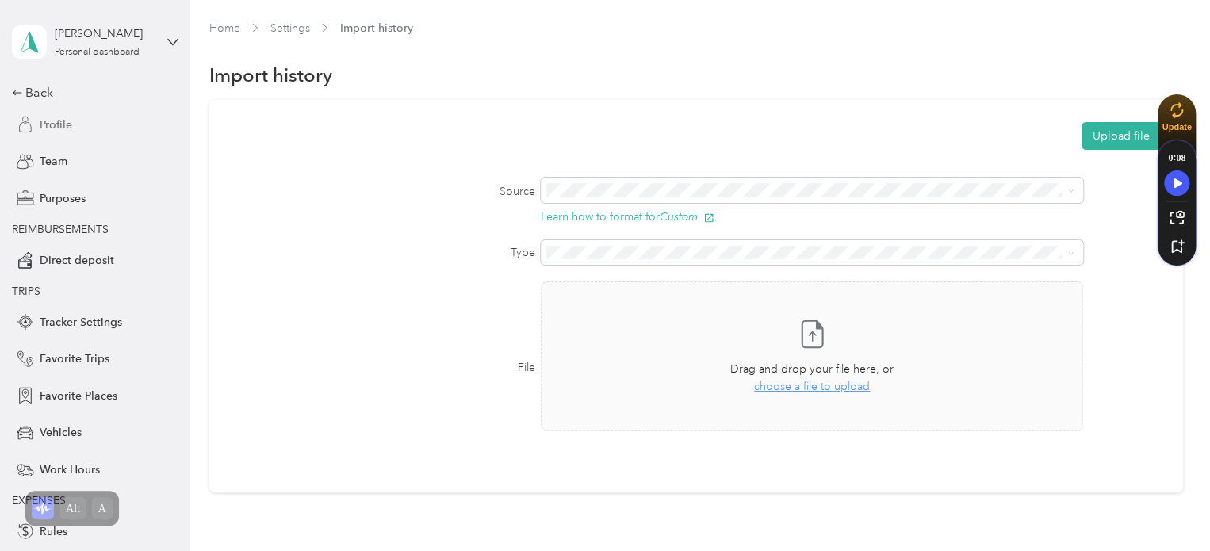
click at [41, 121] on span "Profile" at bounding box center [56, 125] width 33 height 17
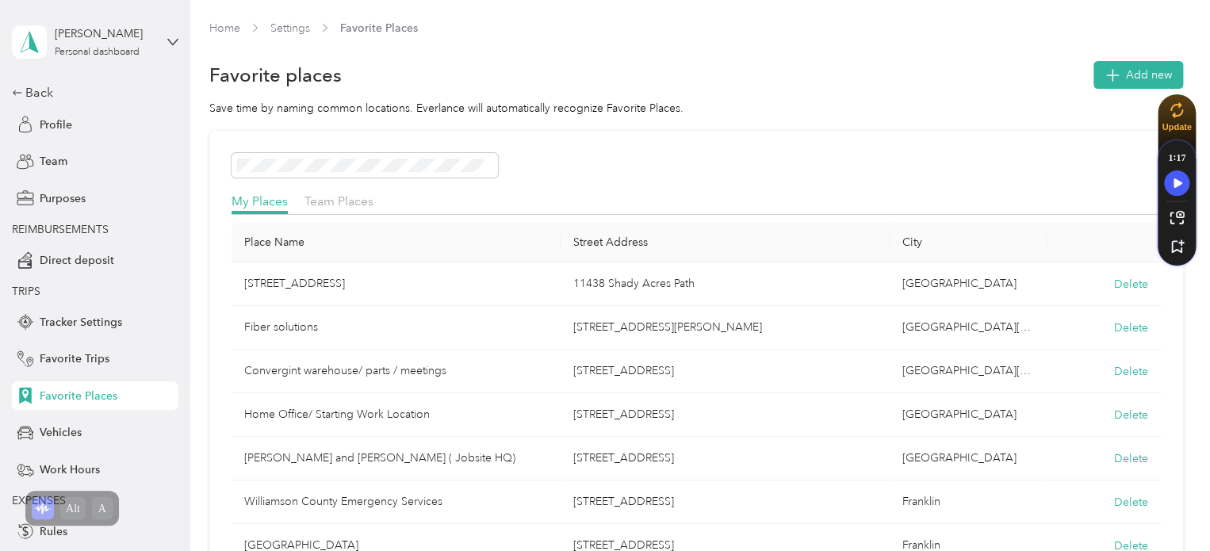
click at [48, 37] on div "Todd Graves Personal dashboard" at bounding box center [83, 41] width 143 height 33
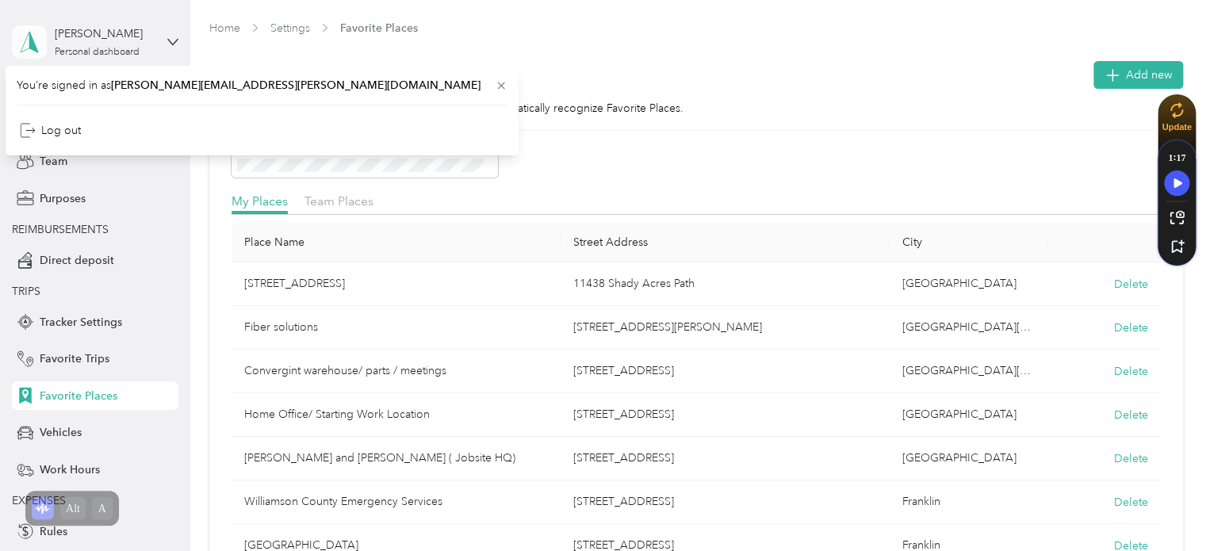
click at [12, 39] on span at bounding box center [29, 41] width 35 height 33
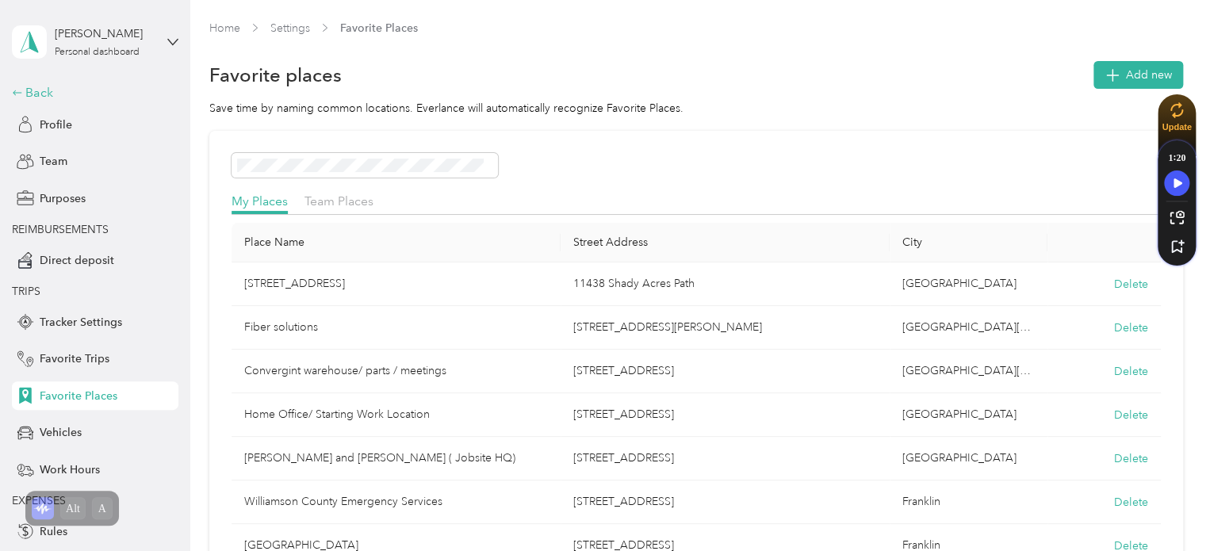
click at [31, 94] on div "Back" at bounding box center [91, 92] width 159 height 19
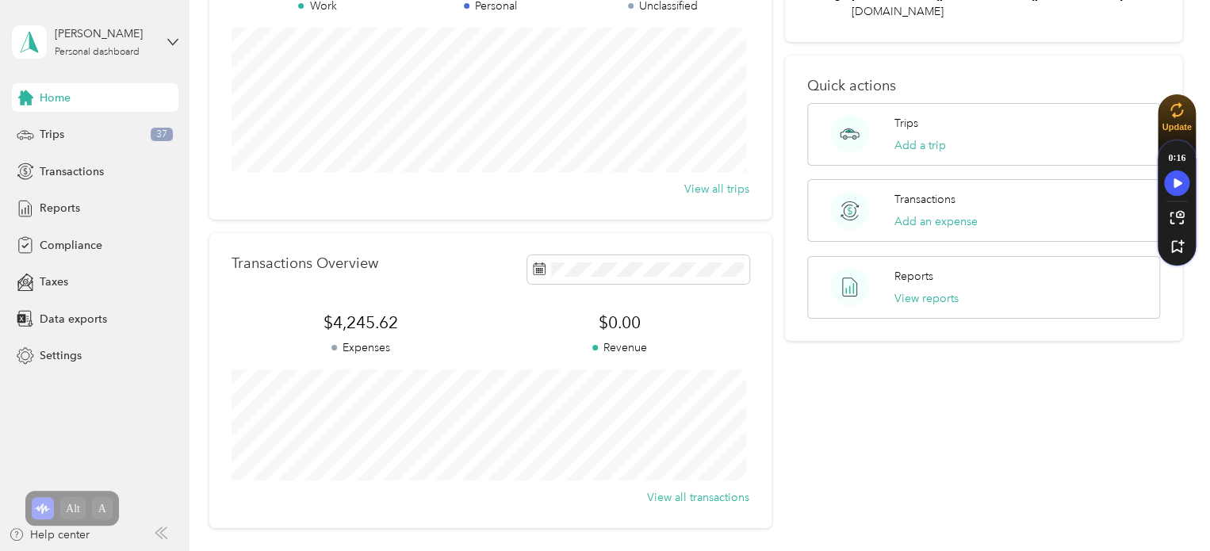
scroll to position [211, 0]
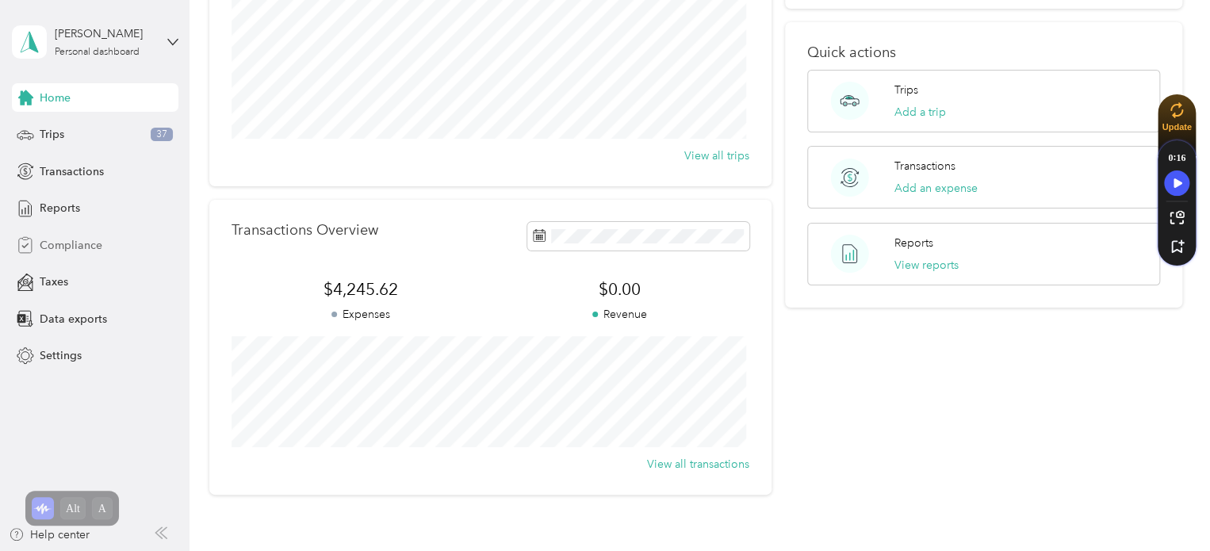
click at [71, 247] on span "Compliance" at bounding box center [71, 245] width 63 height 17
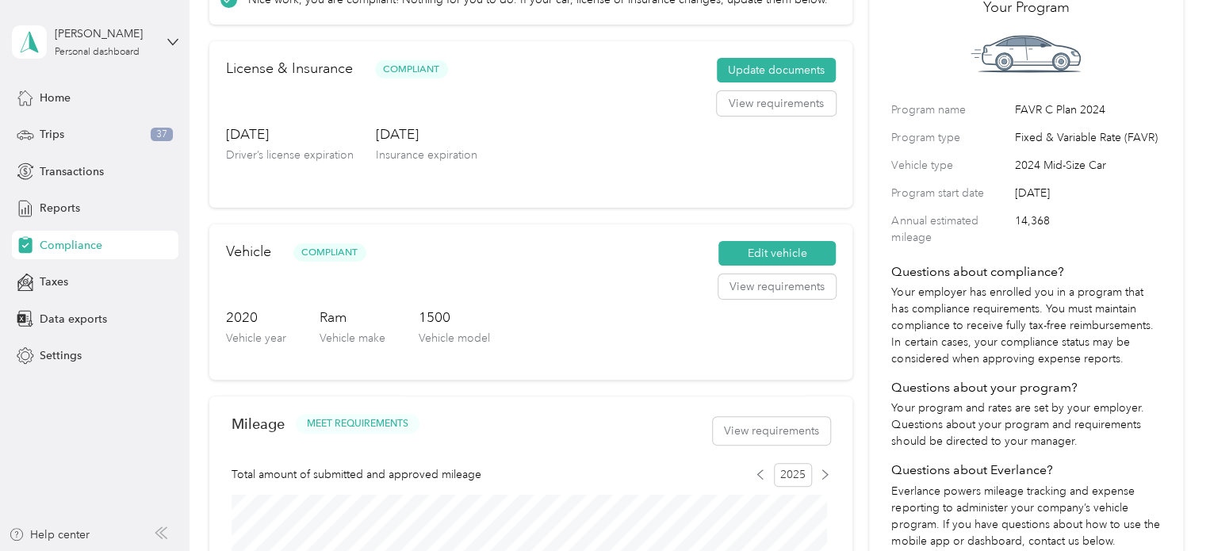
scroll to position [105, 0]
drag, startPoint x: 1015, startPoint y: 164, endPoint x: 1121, endPoint y: 164, distance: 105.5
click at [1121, 164] on span "2024 Mid-Size Car" at bounding box center [1087, 166] width 146 height 17
drag, startPoint x: 1044, startPoint y: 193, endPoint x: 1107, endPoint y: 193, distance: 63.4
click at [1107, 193] on span "November 01, 2024" at bounding box center [1087, 194] width 146 height 17
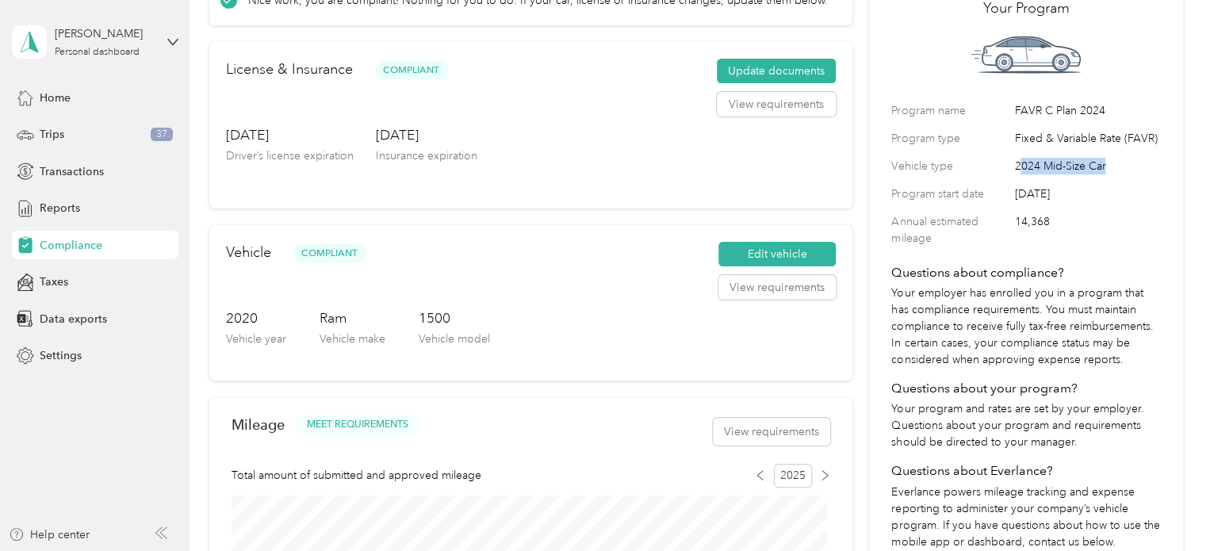
click at [1094, 204] on div "Program name FAVR C Plan 2024 Program type Fixed & Variable Rate (FAVR) Vehicle…" at bounding box center [1025, 174] width 269 height 144
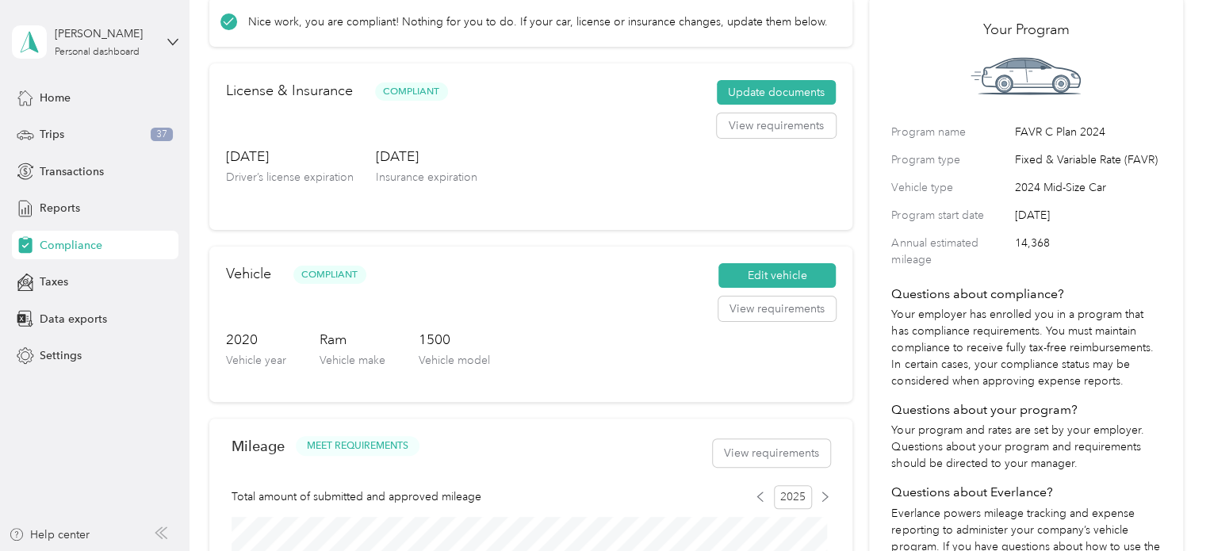
scroll to position [0, 0]
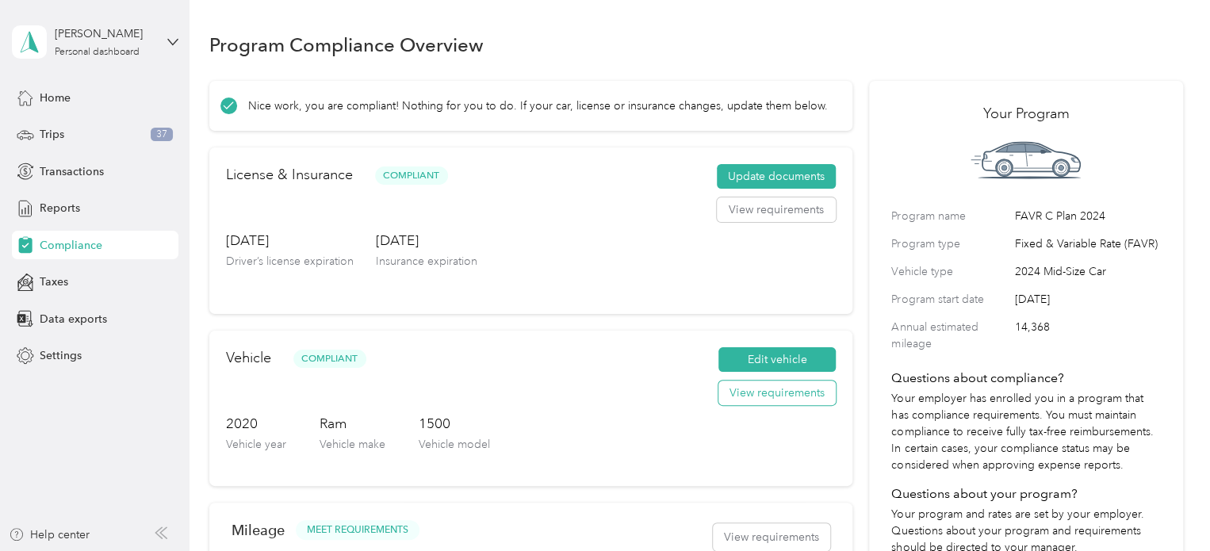
click at [772, 396] on button "View requirements" at bounding box center [777, 393] width 117 height 25
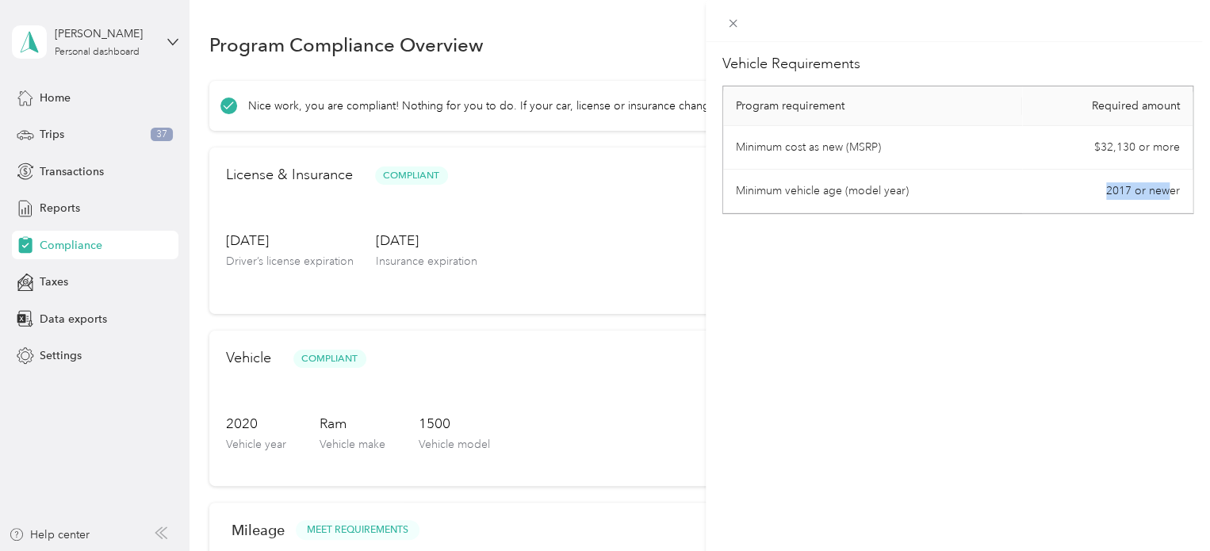
drag, startPoint x: 1091, startPoint y: 184, endPoint x: 1159, endPoint y: 191, distance: 68.6
click at [1159, 191] on td "2017 or newer" at bounding box center [1107, 192] width 171 height 44
click at [1047, 213] on div "Vehicle Requirements Program requirement Required amount Minimum cost as new (M…" at bounding box center [958, 317] width 504 height 551
drag, startPoint x: 813, startPoint y: 190, endPoint x: 1164, endPoint y: 188, distance: 350.6
click at [1164, 188] on tr "Minimum vehicle age (model year) 2017 or newer" at bounding box center [958, 192] width 470 height 44
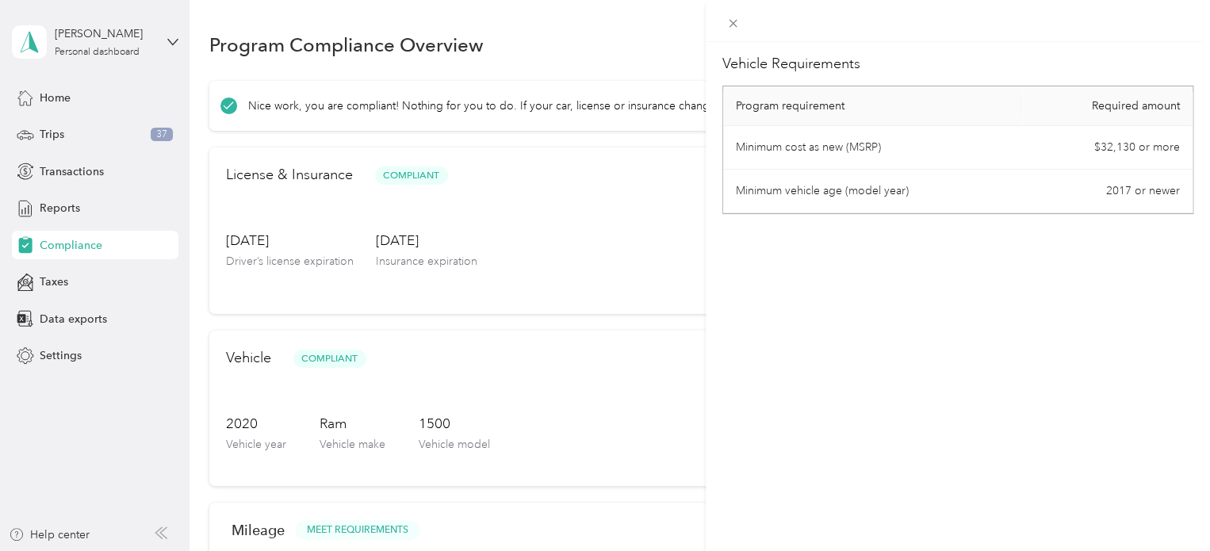
click at [1126, 263] on div "Vehicle Requirements Program requirement Required amount Minimum cost as new (M…" at bounding box center [958, 317] width 504 height 551
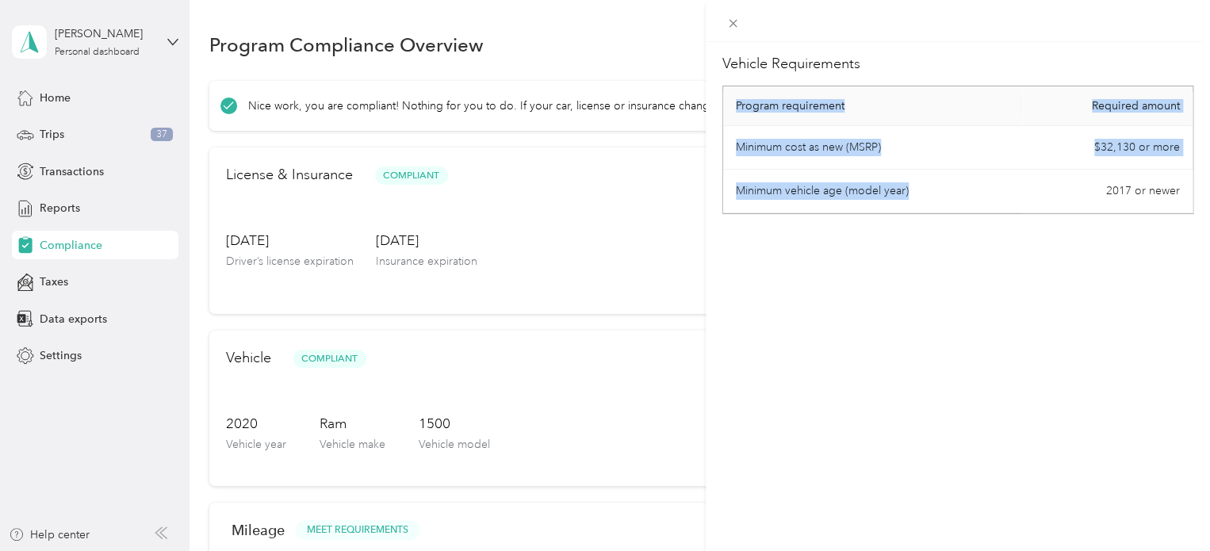
drag, startPoint x: 1106, startPoint y: 186, endPoint x: 1202, endPoint y: 186, distance: 96.8
click at [1202, 186] on div "Vehicle Requirements Program requirement Required amount Minimum cost as new (M…" at bounding box center [958, 317] width 504 height 551
click at [1106, 229] on div "Vehicle Requirements Program requirement Required amount Minimum cost as new (M…" at bounding box center [958, 317] width 504 height 551
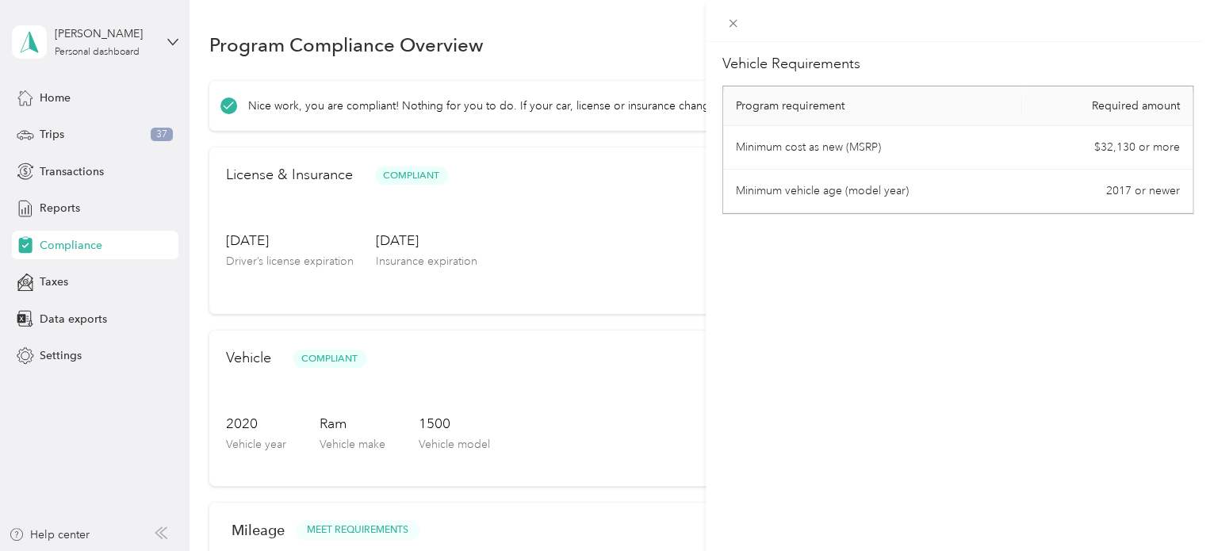
drag, startPoint x: 1106, startPoint y: 229, endPoint x: 1089, endPoint y: 221, distance: 19.2
click at [1106, 229] on div "Vehicle Requirements Program requirement Required amount Minimum cost as new (M…" at bounding box center [958, 317] width 504 height 551
click at [734, 28] on icon at bounding box center [732, 23] width 13 height 13
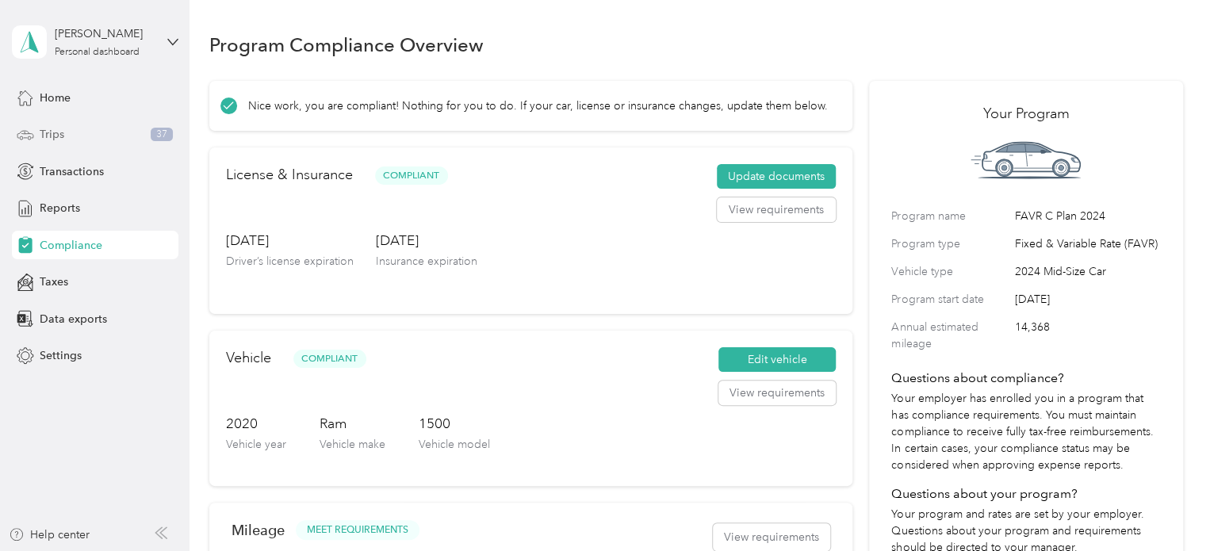
click at [70, 137] on div "Trips 37" at bounding box center [95, 135] width 167 height 29
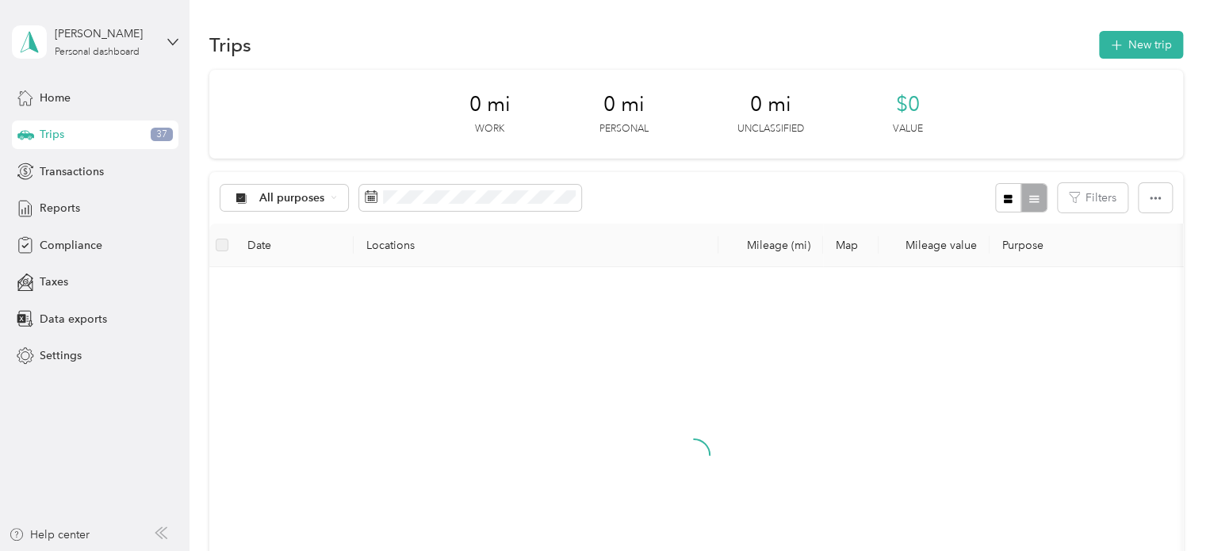
click at [63, 112] on div "Home Trips 37 Transactions Reports Compliance Taxes Data exports Settings" at bounding box center [95, 226] width 167 height 287
click at [63, 98] on span "Home" at bounding box center [55, 98] width 31 height 17
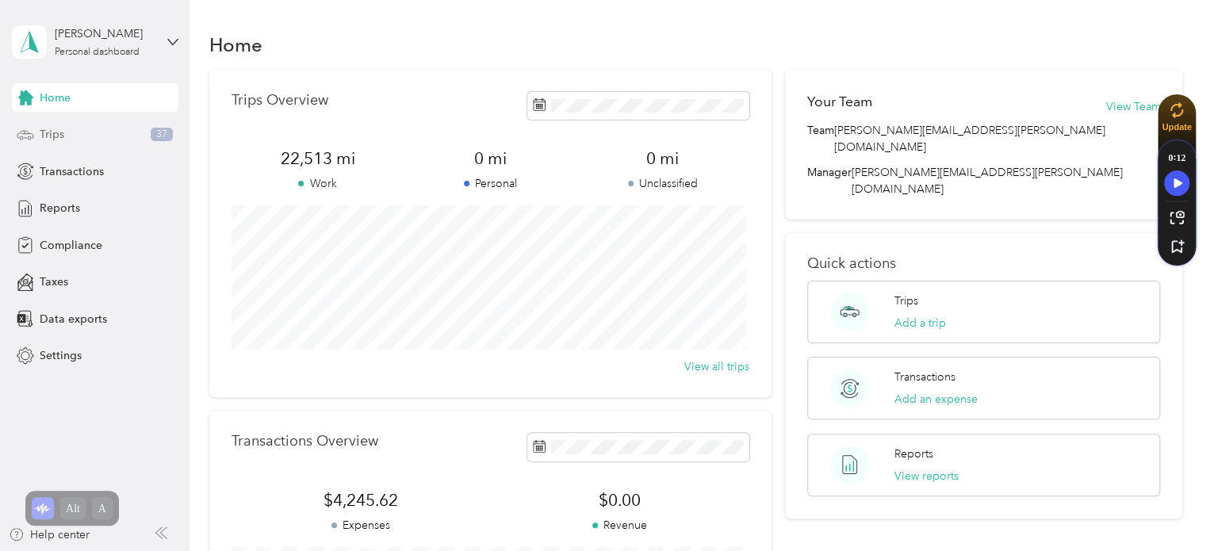
click at [61, 140] on span "Trips" at bounding box center [52, 134] width 25 height 17
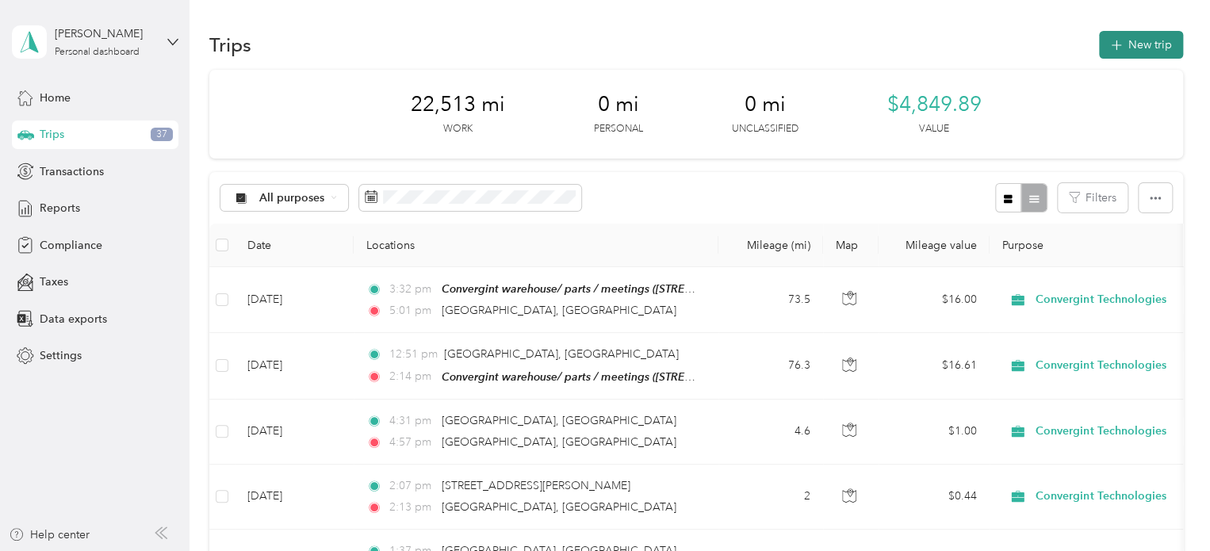
click at [1159, 41] on button "New trip" at bounding box center [1141, 45] width 84 height 28
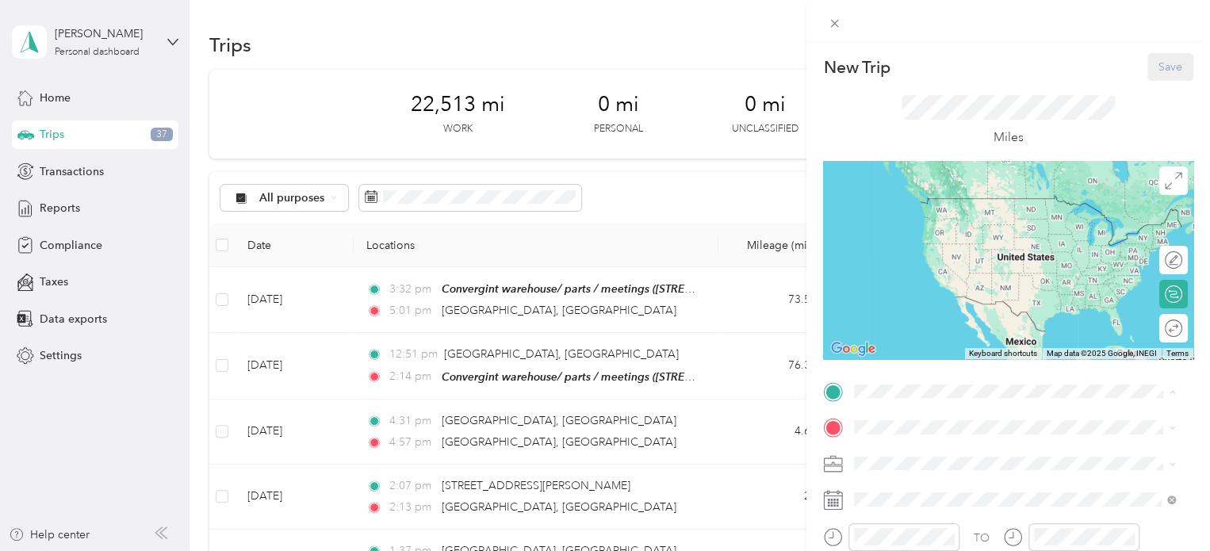
click at [987, 230] on div "11438 Shady Acres Path, Venice 11438 Shady Acres Path, 34293, Venice, Florida, …" at bounding box center [963, 213] width 159 height 33
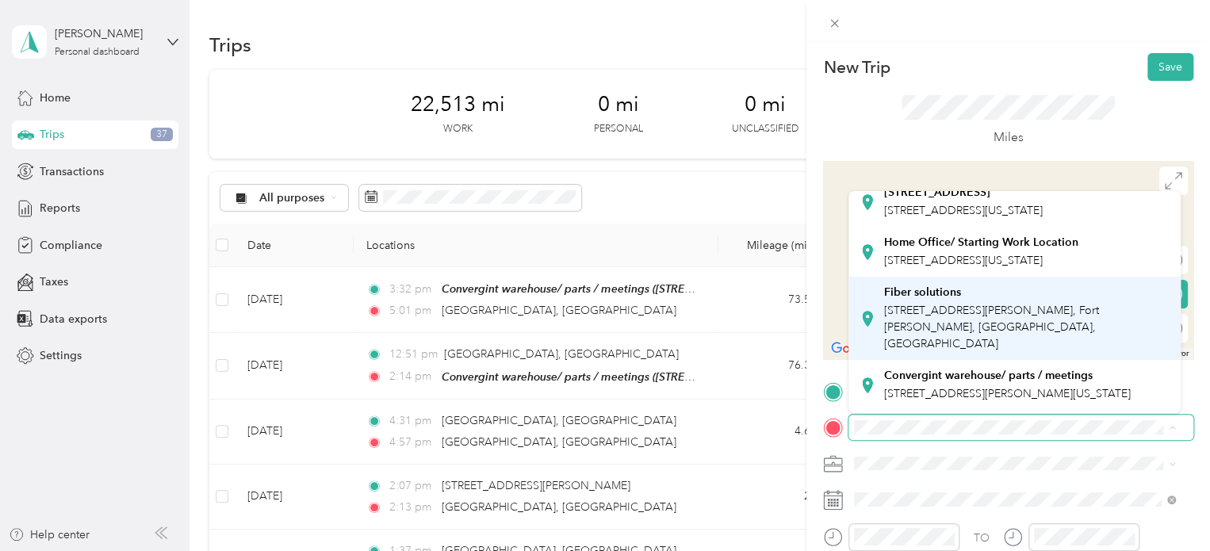
scroll to position [105, 0]
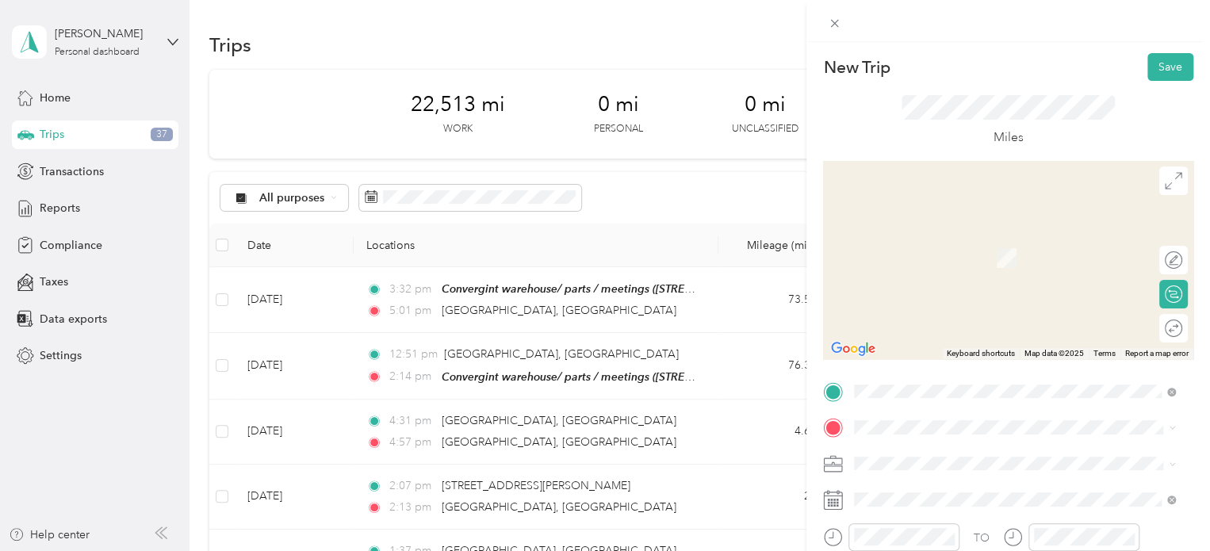
click at [939, 340] on div "Convergint warehouse/ parts / meetings 9130 Centerlinks Commerce Drive, 33912, …" at bounding box center [1007, 327] width 247 height 33
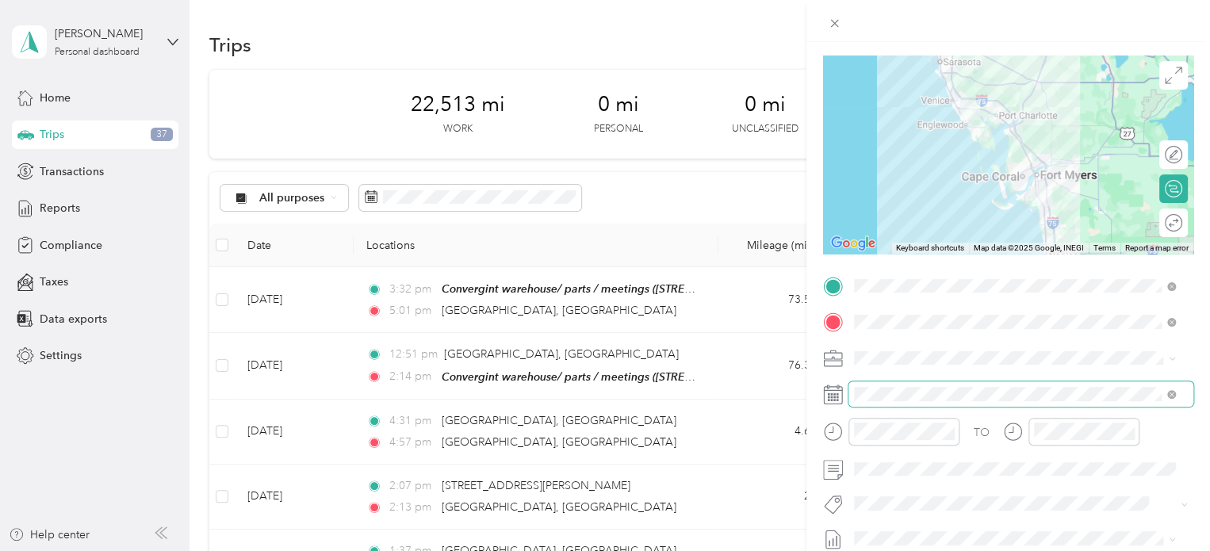
click at [877, 385] on span at bounding box center [1021, 393] width 345 height 25
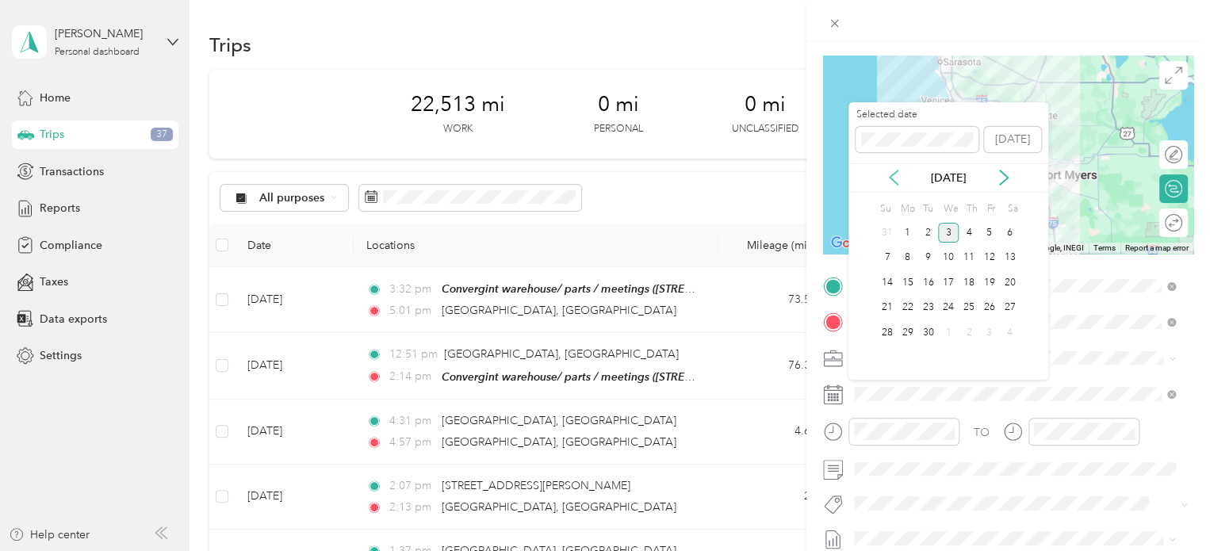
click at [895, 171] on icon at bounding box center [894, 178] width 16 height 16
click at [987, 304] on div "22" at bounding box center [990, 308] width 21 height 20
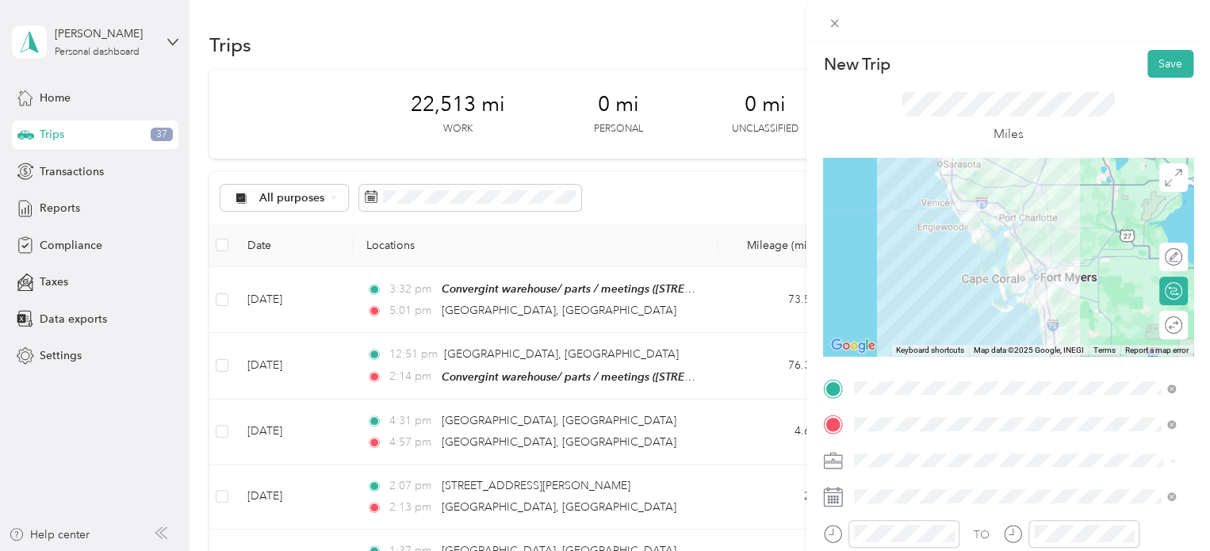
scroll to position [0, 0]
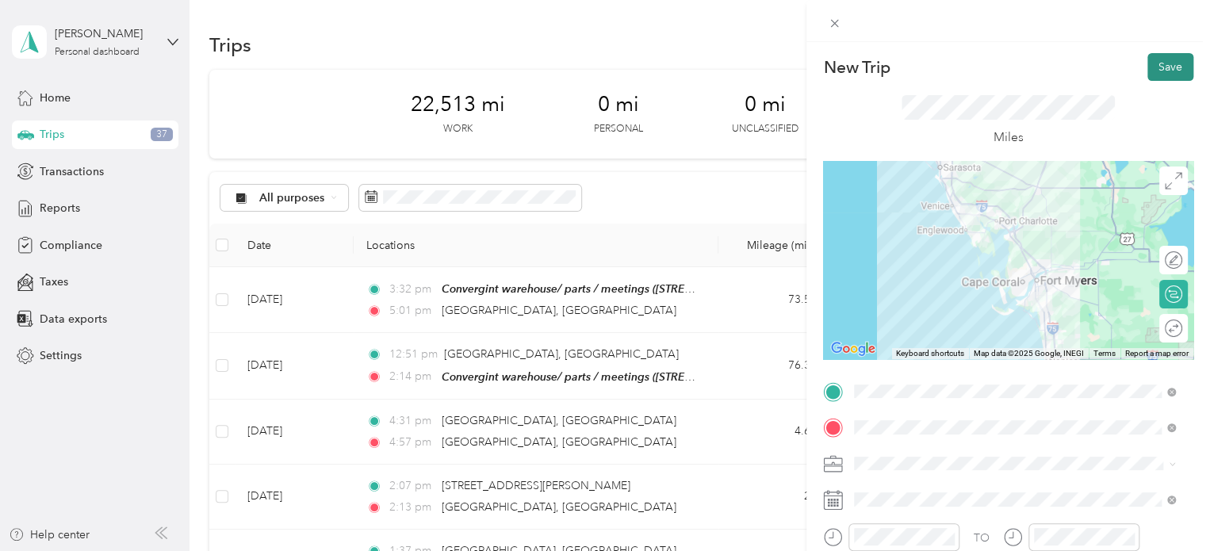
click at [1152, 72] on button "Save" at bounding box center [1171, 67] width 46 height 28
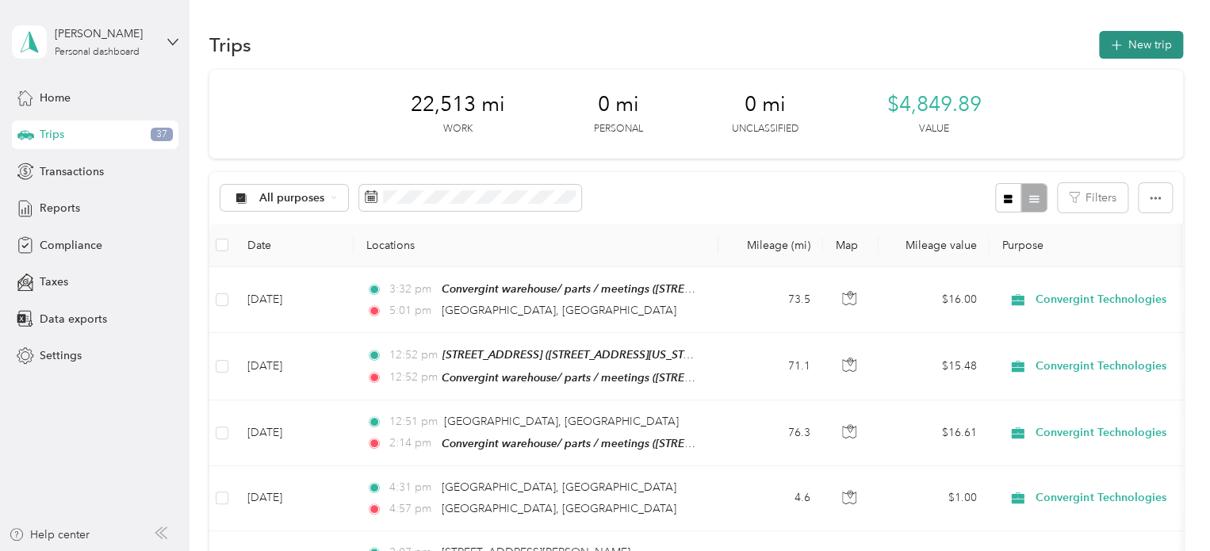
click at [1115, 58] on button "New trip" at bounding box center [1141, 45] width 84 height 28
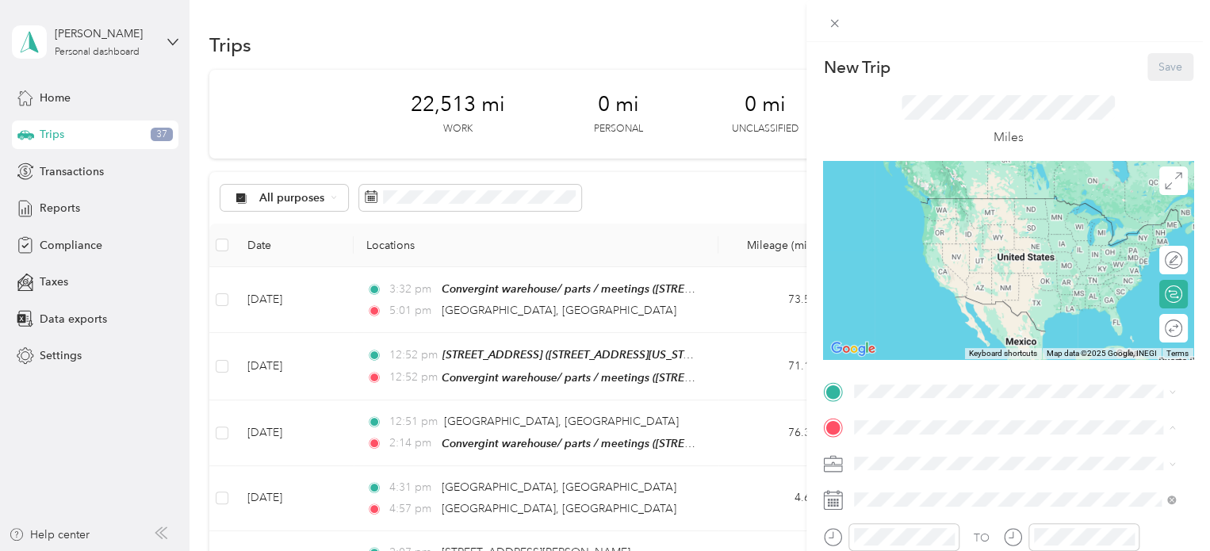
click at [947, 269] on div "11438 Shady Acres Path, Venice 11438 Shady Acres Path, 34293, Venice, Florida, …" at bounding box center [1015, 249] width 310 height 39
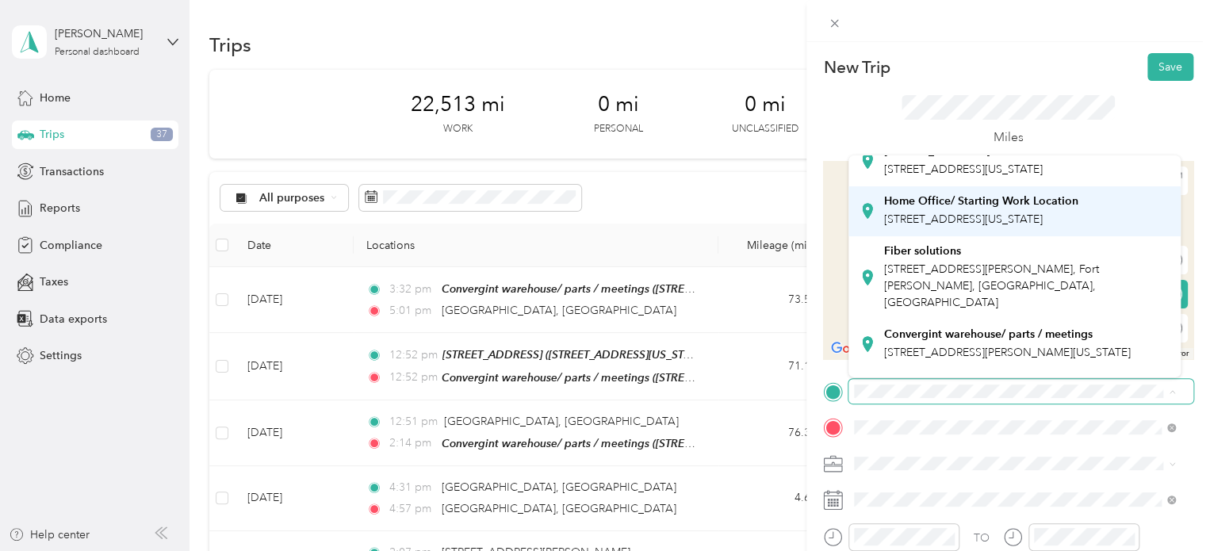
scroll to position [105, 0]
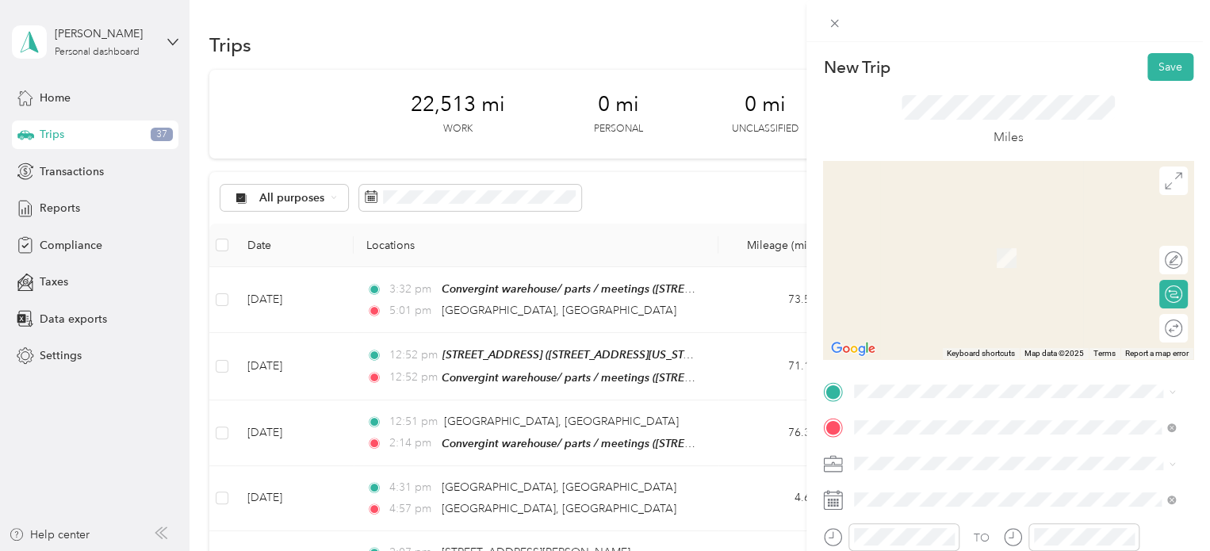
click at [934, 308] on div "Convergint warehouse/ parts / meetings 9130 Centerlinks Commerce Drive, 33912, …" at bounding box center [1007, 290] width 247 height 33
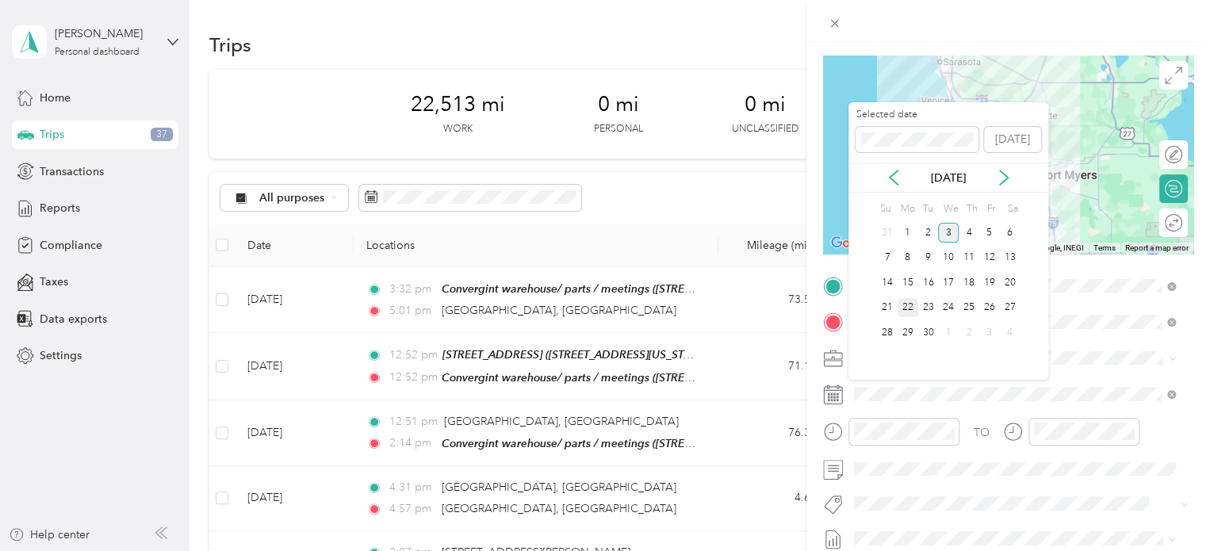
click at [910, 307] on div "22" at bounding box center [908, 308] width 21 height 20
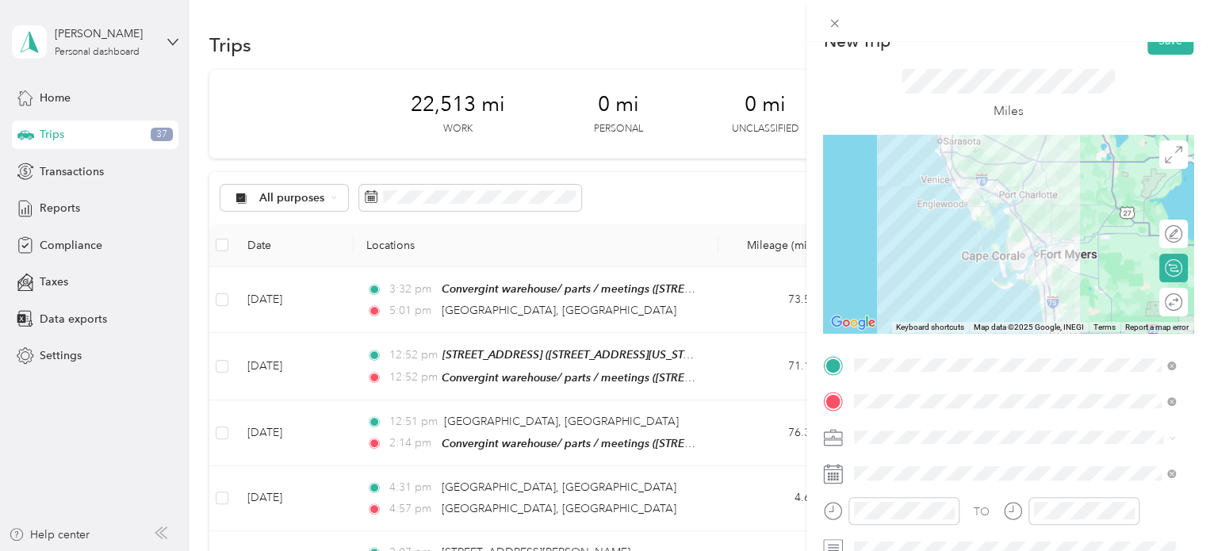
scroll to position [0, 0]
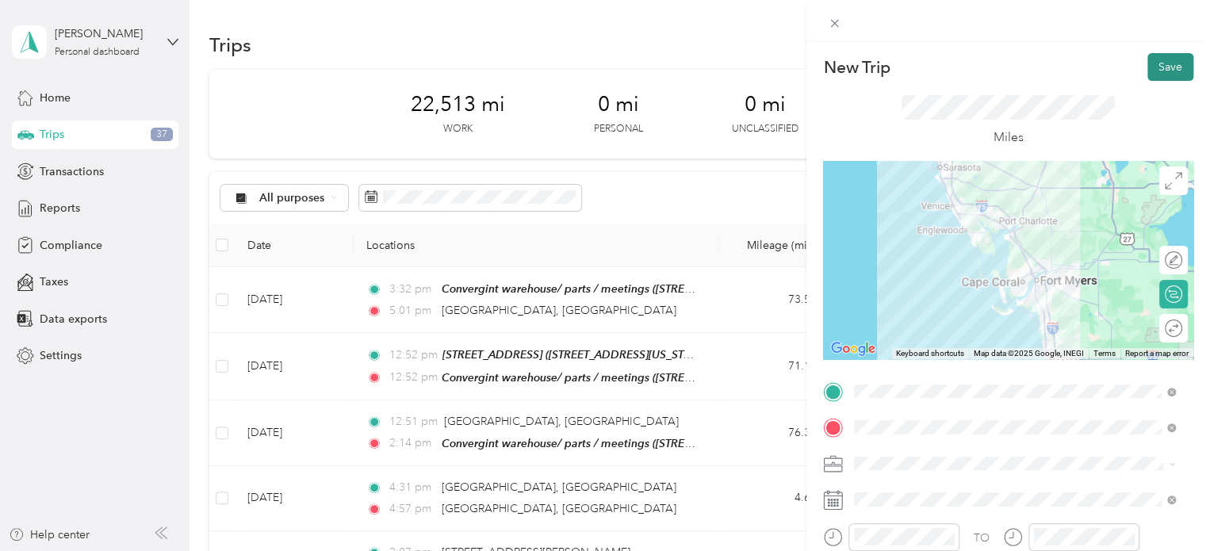
click at [1148, 63] on button "Save" at bounding box center [1171, 67] width 46 height 28
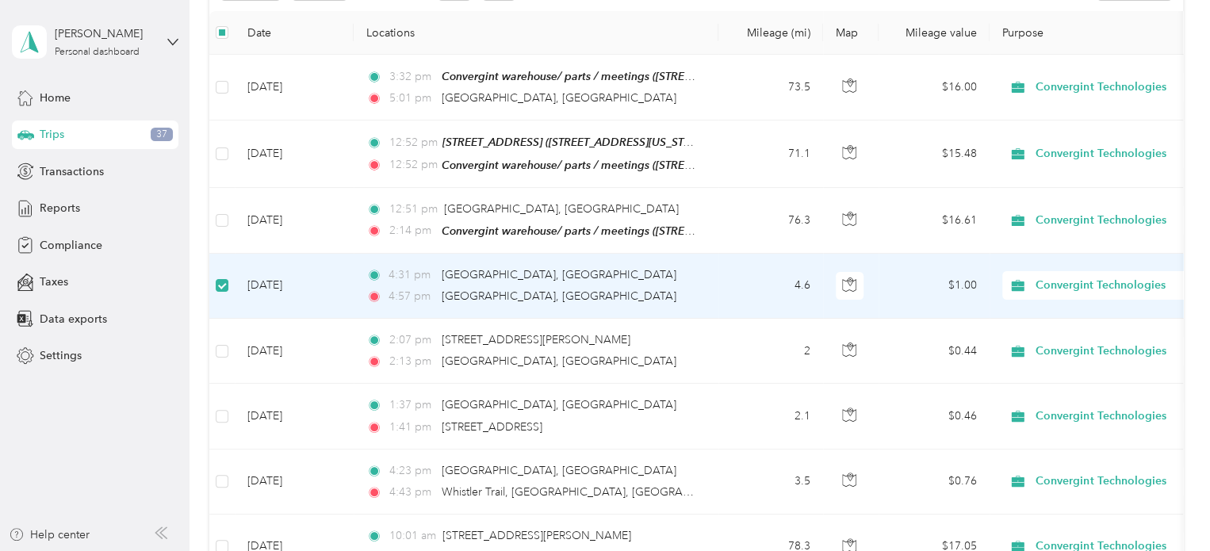
scroll to position [209, 0]
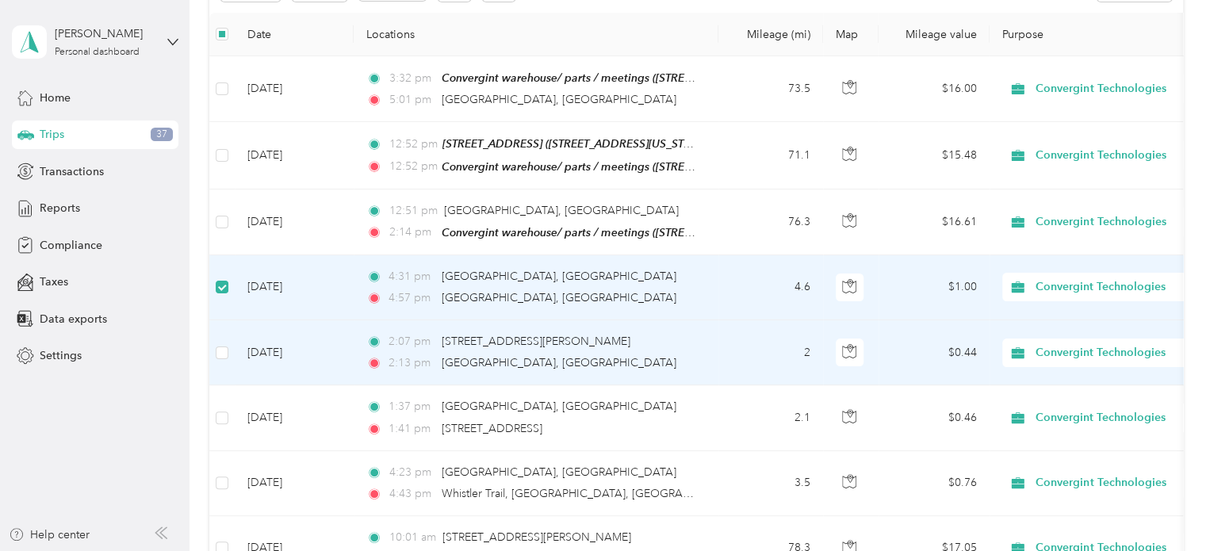
click at [228, 345] on td at bounding box center [221, 352] width 25 height 65
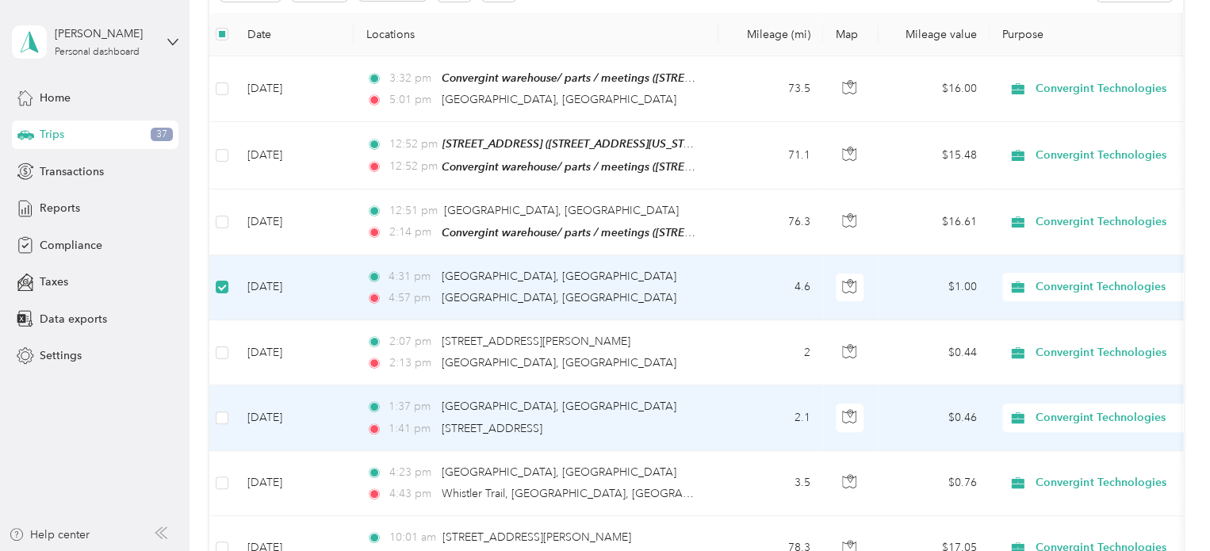
click at [230, 411] on td at bounding box center [221, 417] width 25 height 65
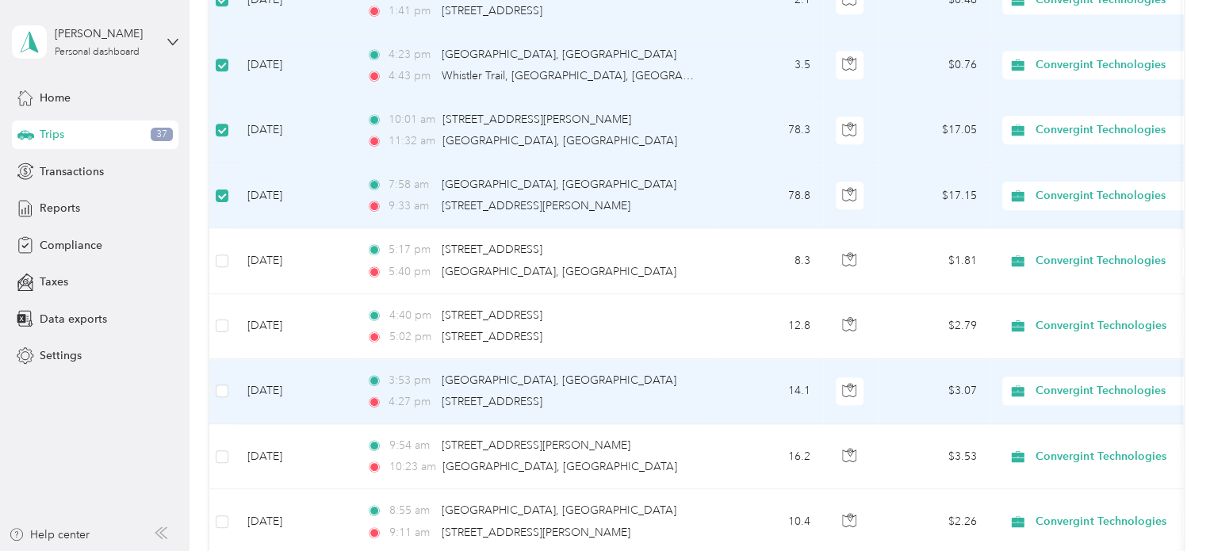
scroll to position [633, 0]
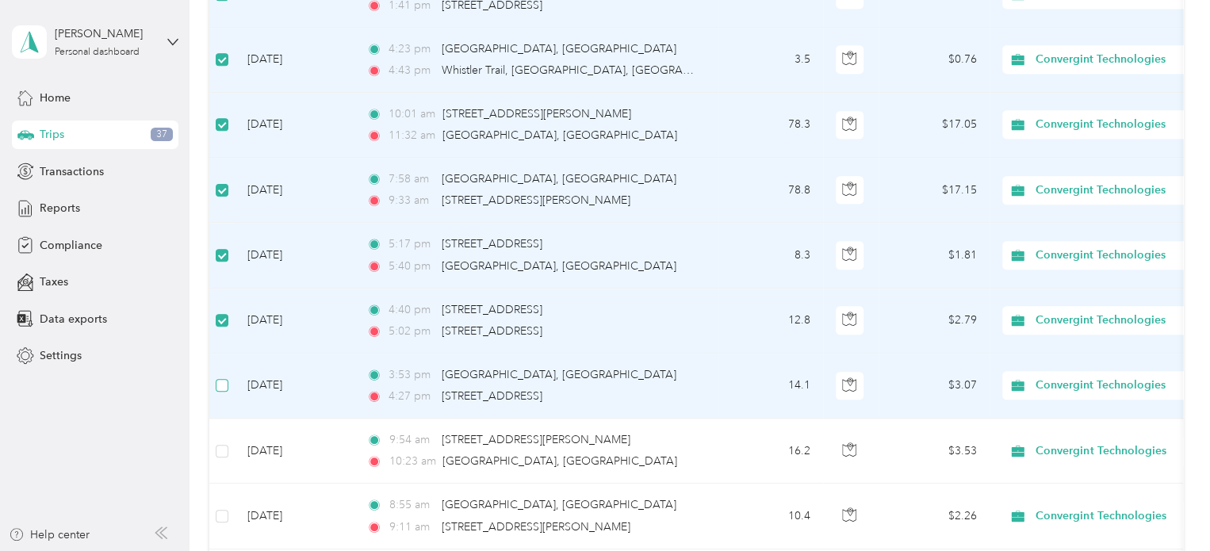
click at [220, 386] on label at bounding box center [222, 385] width 13 height 17
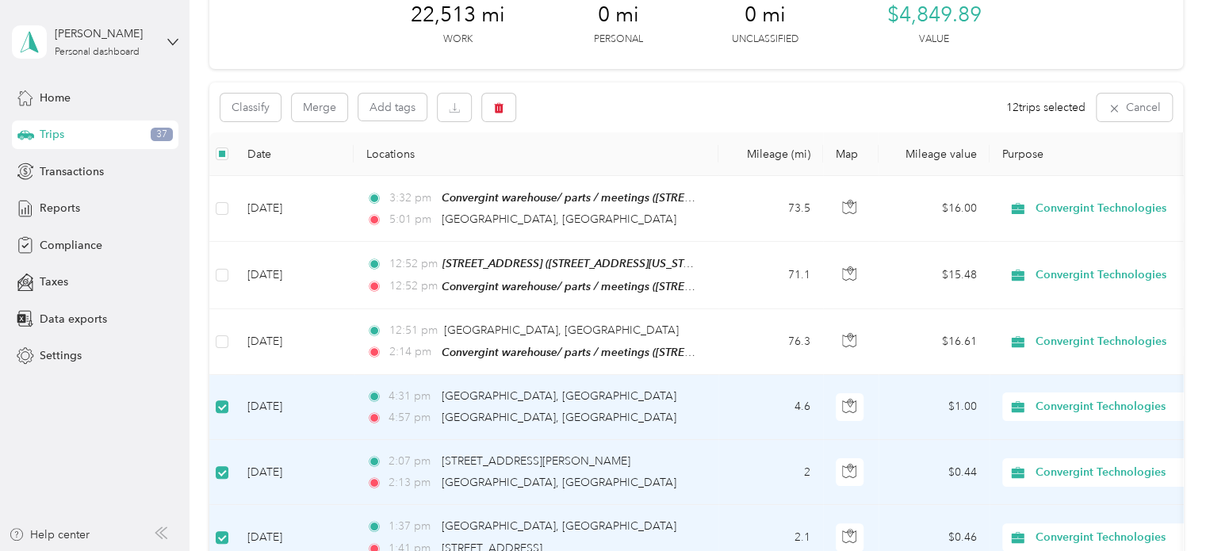
scroll to position [0, 0]
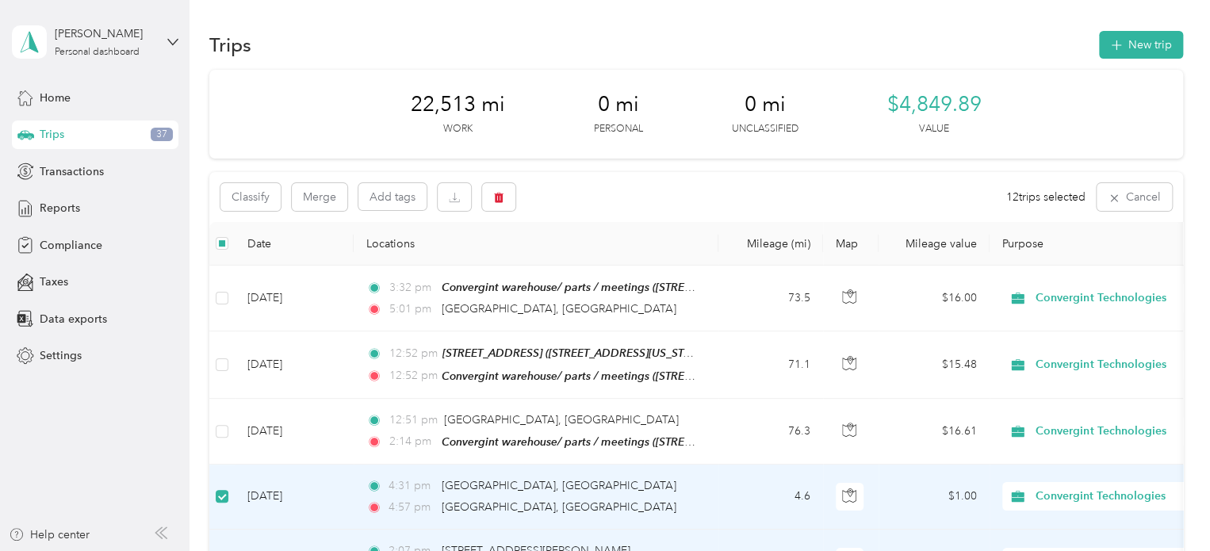
click at [520, 190] on div "Classify Merge Add tags 12 trips selected Cancel" at bounding box center [696, 197] width 974 height 50
click at [504, 190] on button "button" at bounding box center [498, 197] width 33 height 28
click at [624, 263] on button "Yes" at bounding box center [619, 263] width 31 height 25
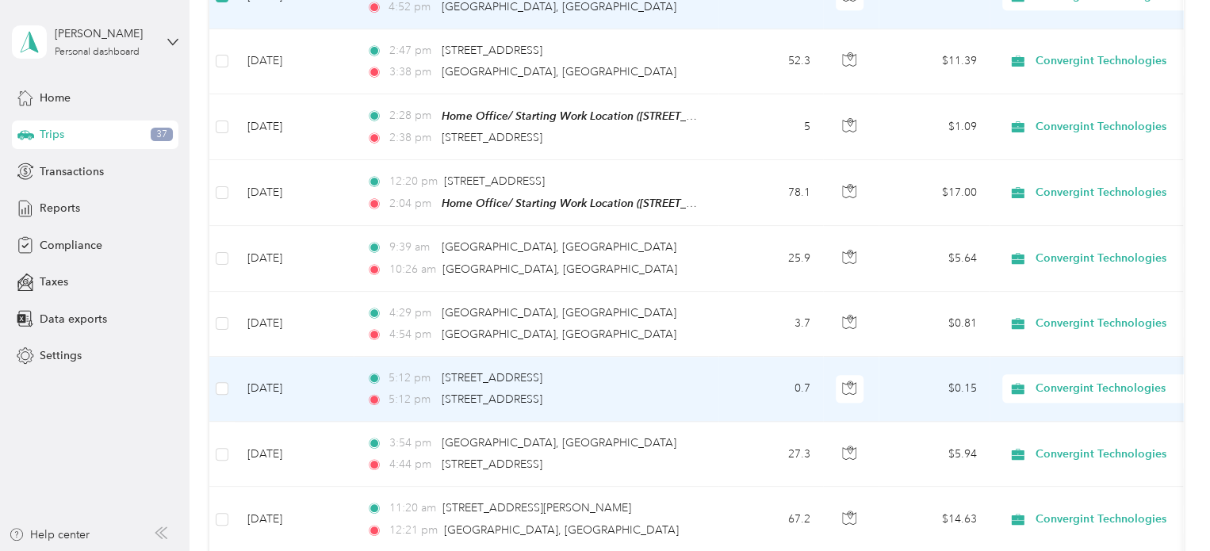
scroll to position [685, 0]
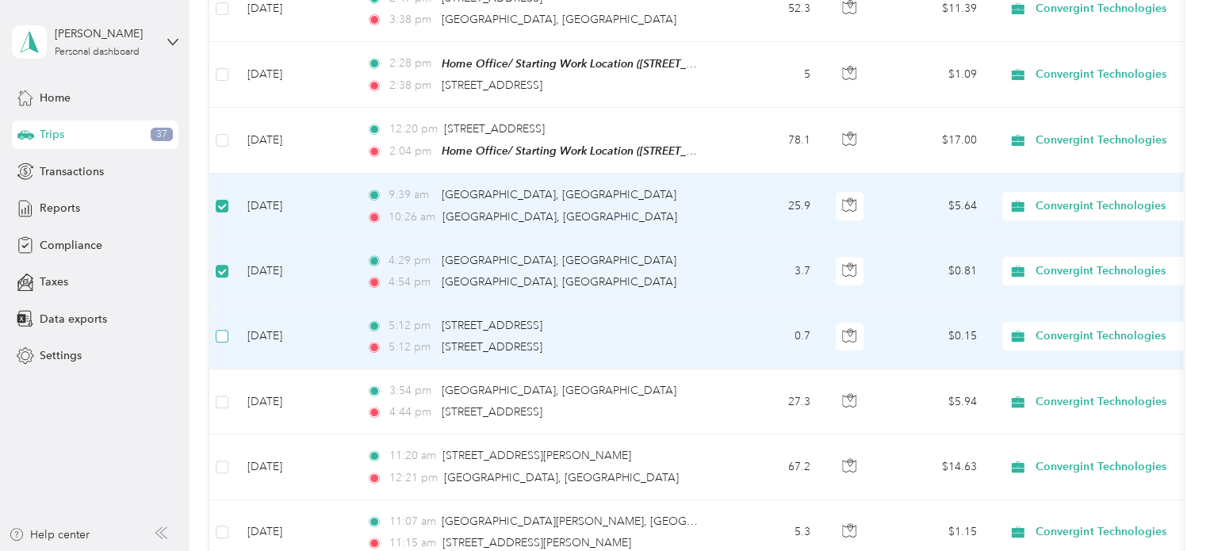
click at [228, 335] on label at bounding box center [222, 336] width 13 height 17
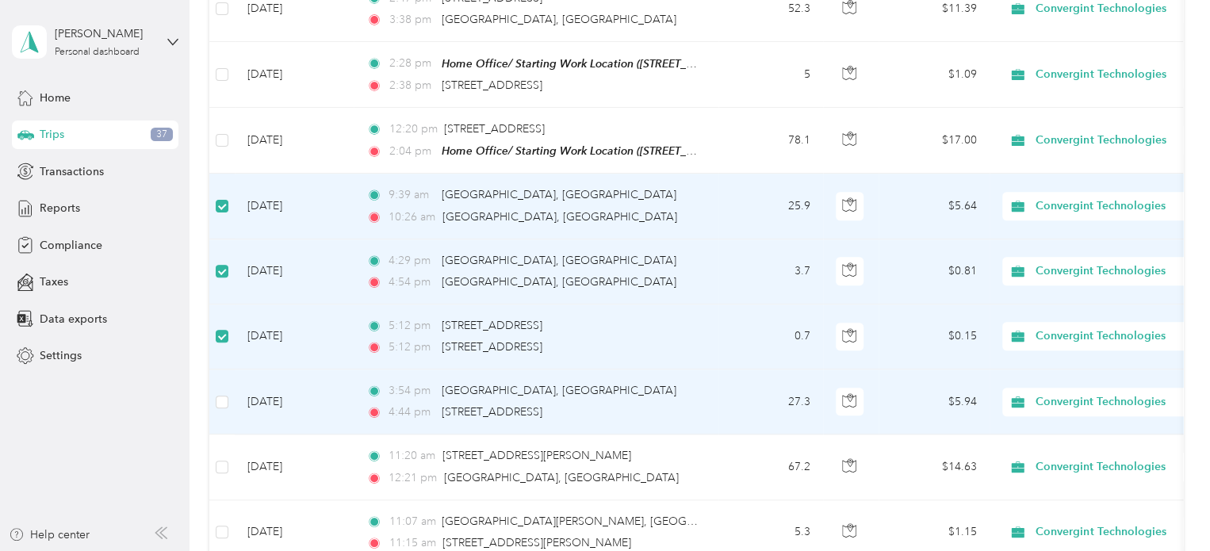
click at [228, 390] on td at bounding box center [221, 402] width 25 height 65
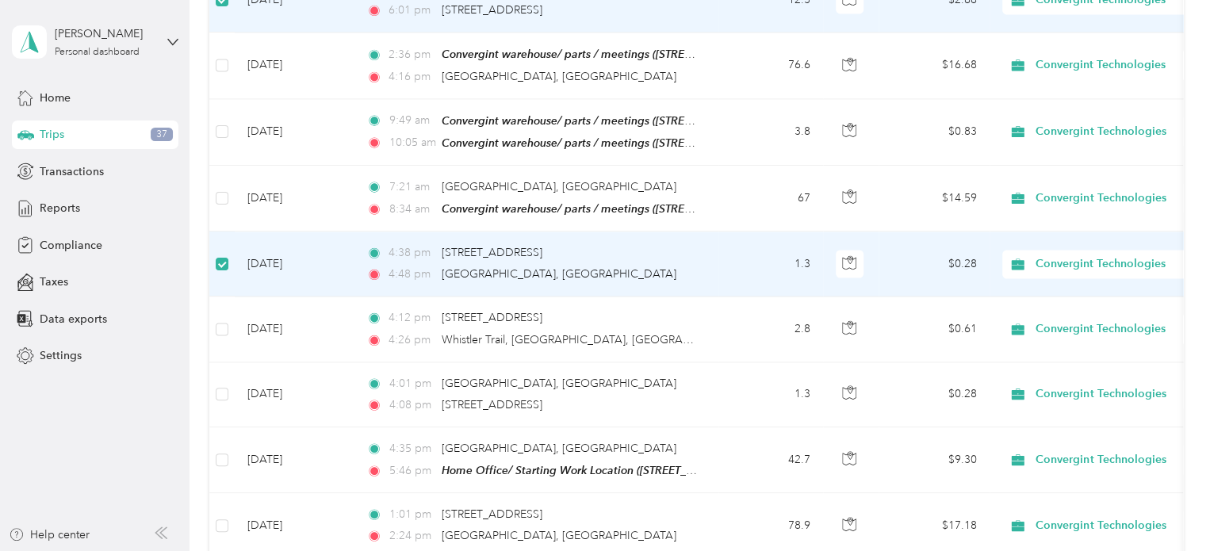
scroll to position [1374, 0]
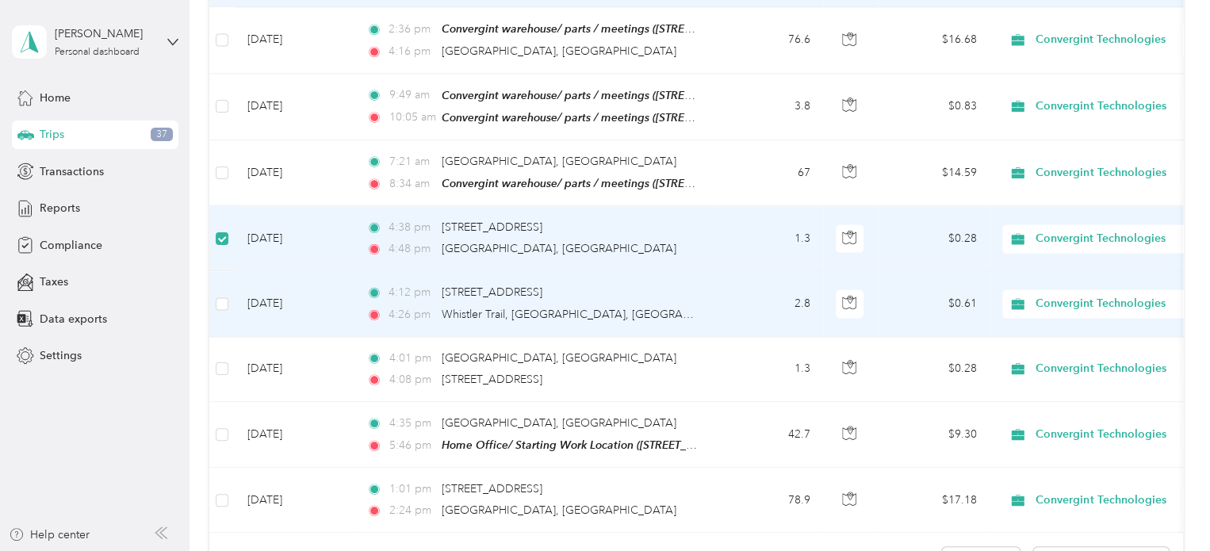
click at [228, 293] on td at bounding box center [221, 303] width 25 height 65
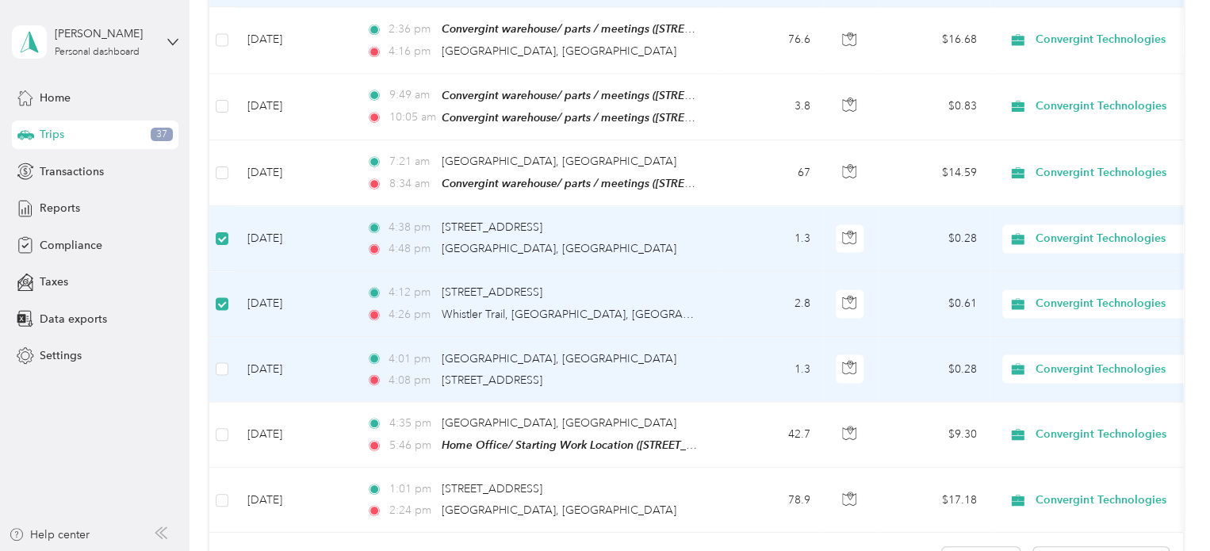
click at [220, 366] on td at bounding box center [221, 369] width 25 height 65
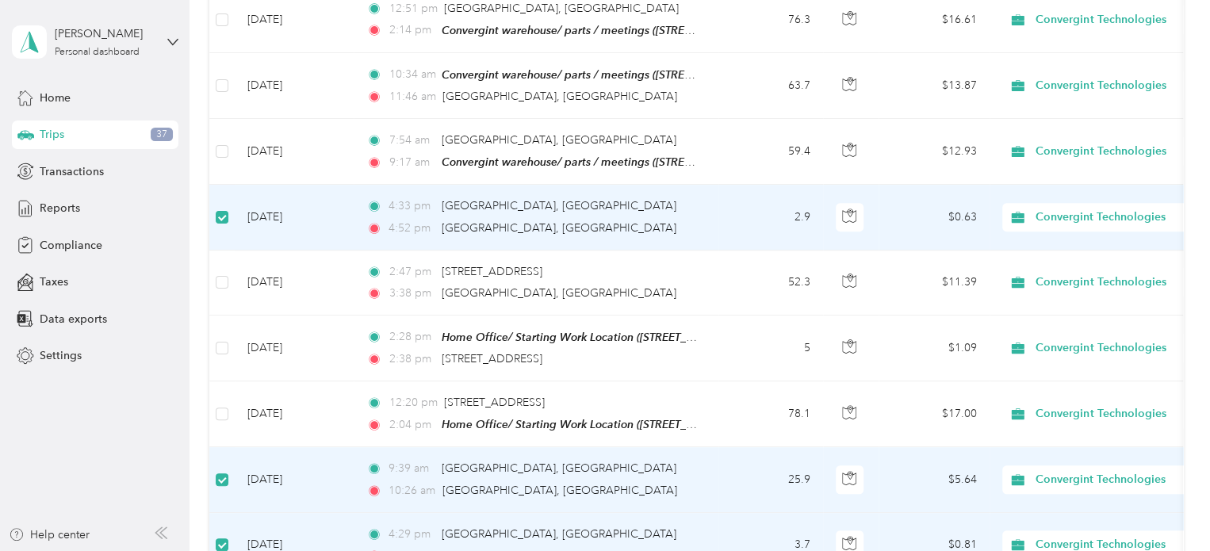
scroll to position [0, 0]
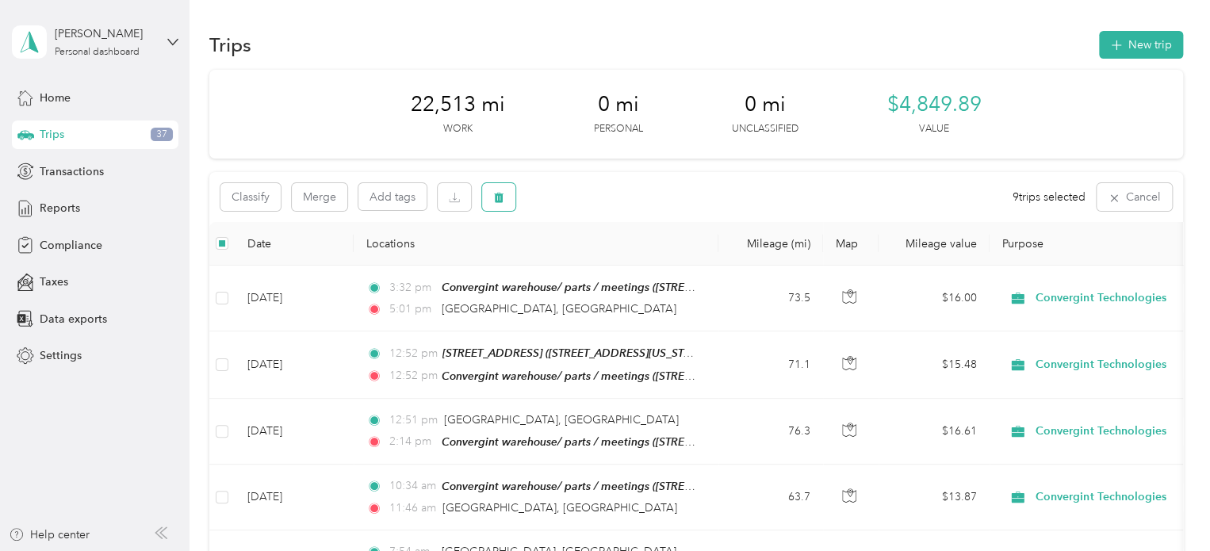
click at [504, 196] on button "button" at bounding box center [498, 197] width 33 height 28
click at [620, 259] on button "Yes" at bounding box center [616, 263] width 31 height 25
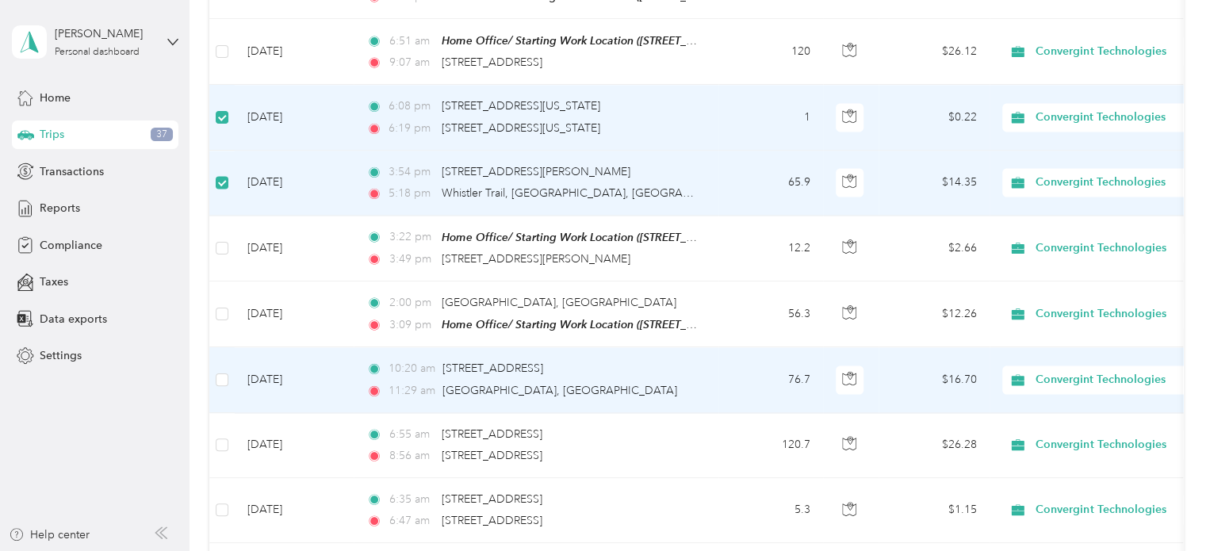
scroll to position [1320, 0]
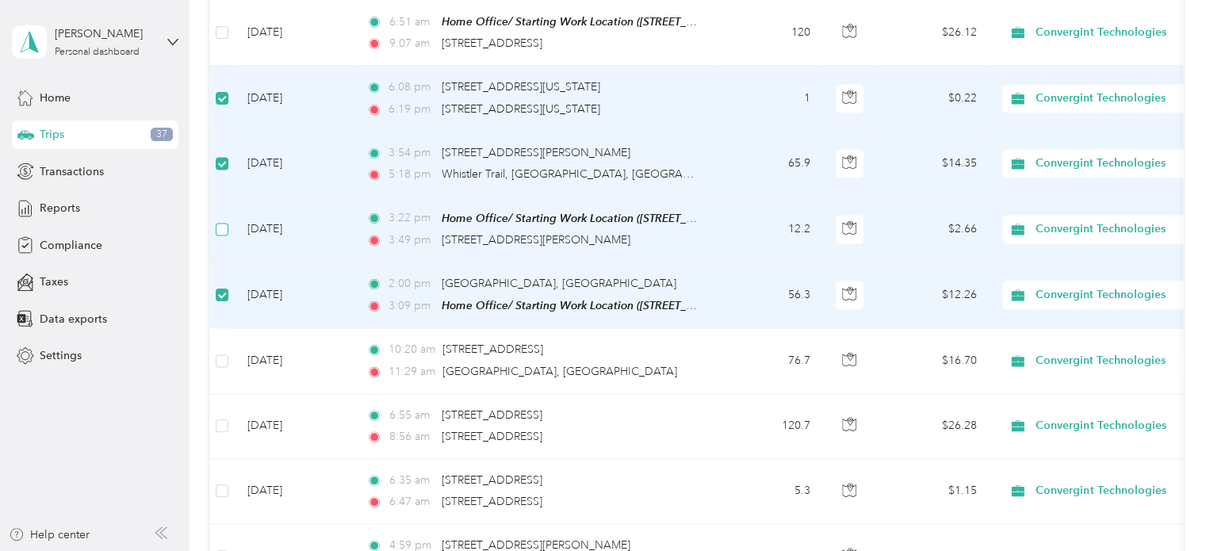
click at [221, 221] on label at bounding box center [222, 228] width 13 height 17
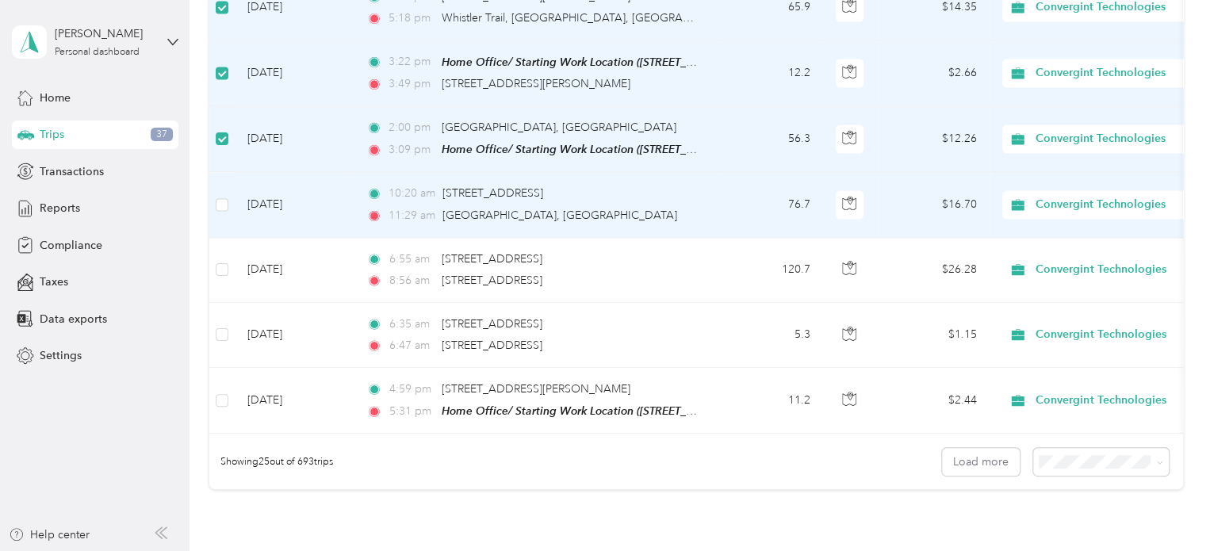
scroll to position [1478, 0]
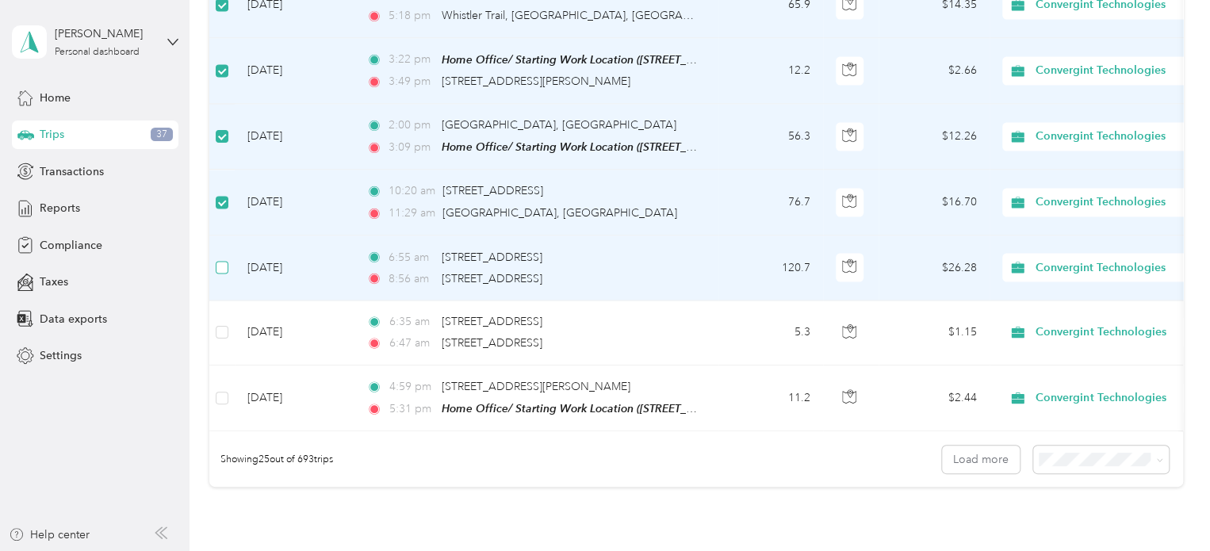
click at [225, 259] on label at bounding box center [222, 267] width 13 height 17
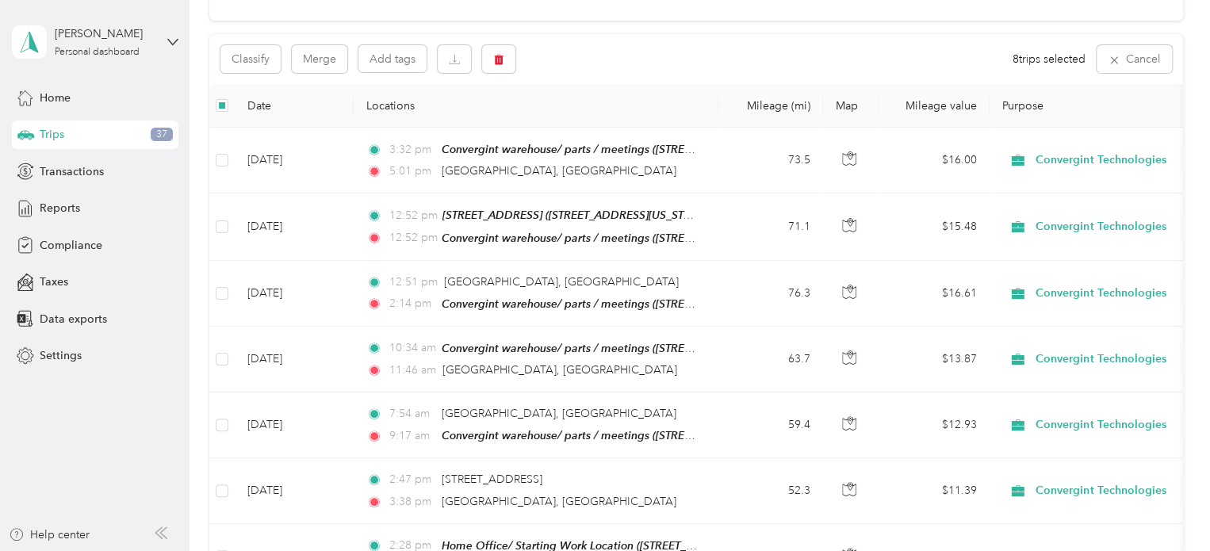
scroll to position [0, 0]
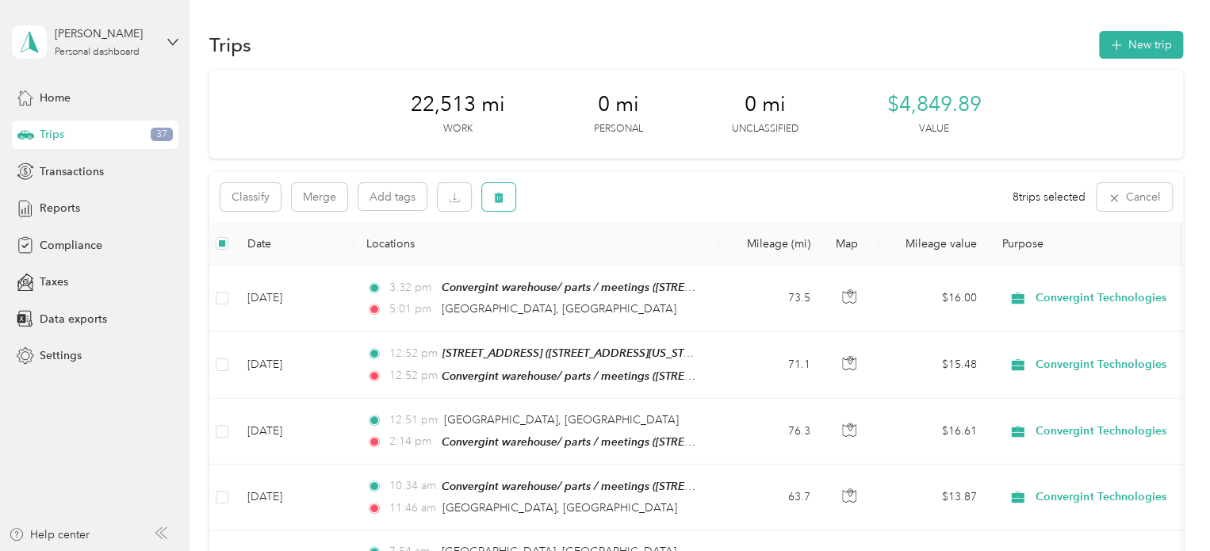
click at [504, 197] on icon "button" at bounding box center [498, 197] width 11 height 11
click at [606, 269] on button "Yes" at bounding box center [616, 263] width 31 height 25
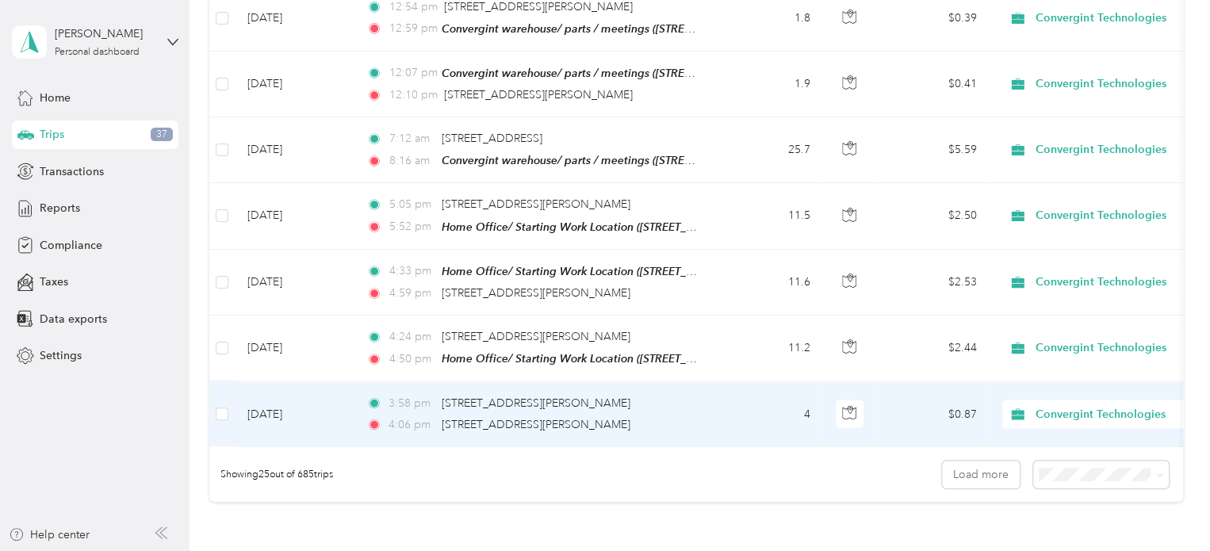
scroll to position [1480, 0]
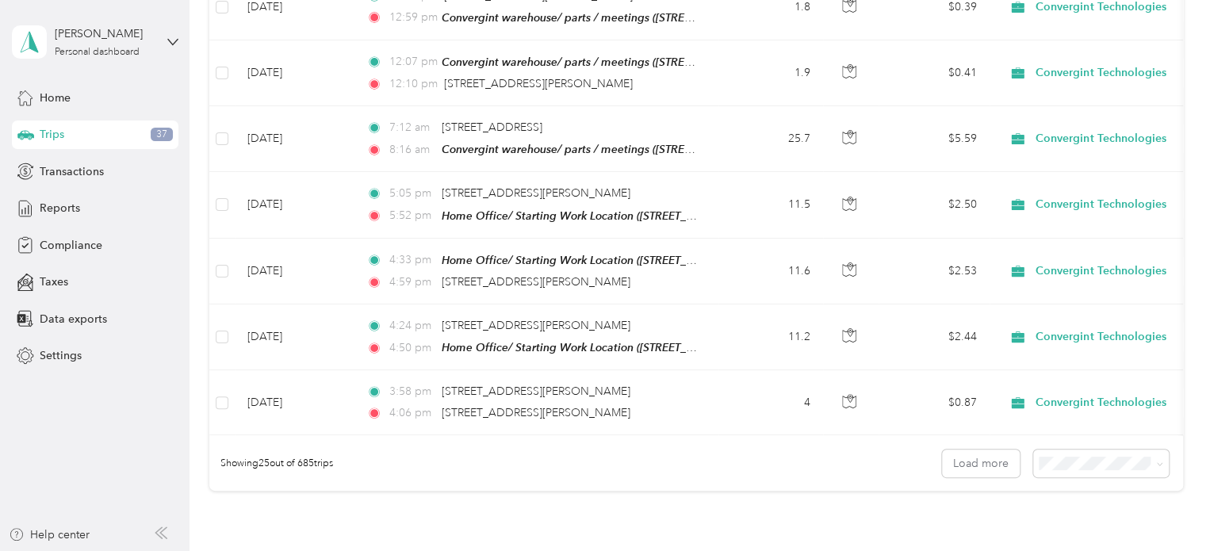
click at [1144, 462] on iframe at bounding box center [1165, 506] width 89 height 89
click at [1156, 461] on icon at bounding box center [1159, 464] width 7 height 7
click at [1051, 421] on span "100 per load" at bounding box center [1073, 423] width 65 height 13
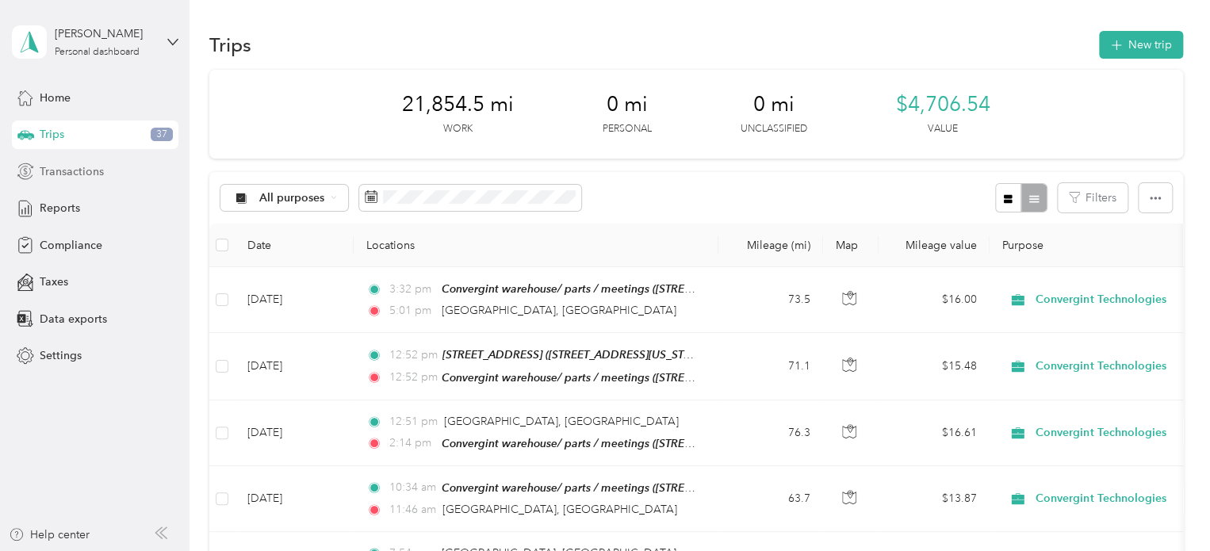
click at [82, 176] on span "Transactions" at bounding box center [72, 171] width 64 height 17
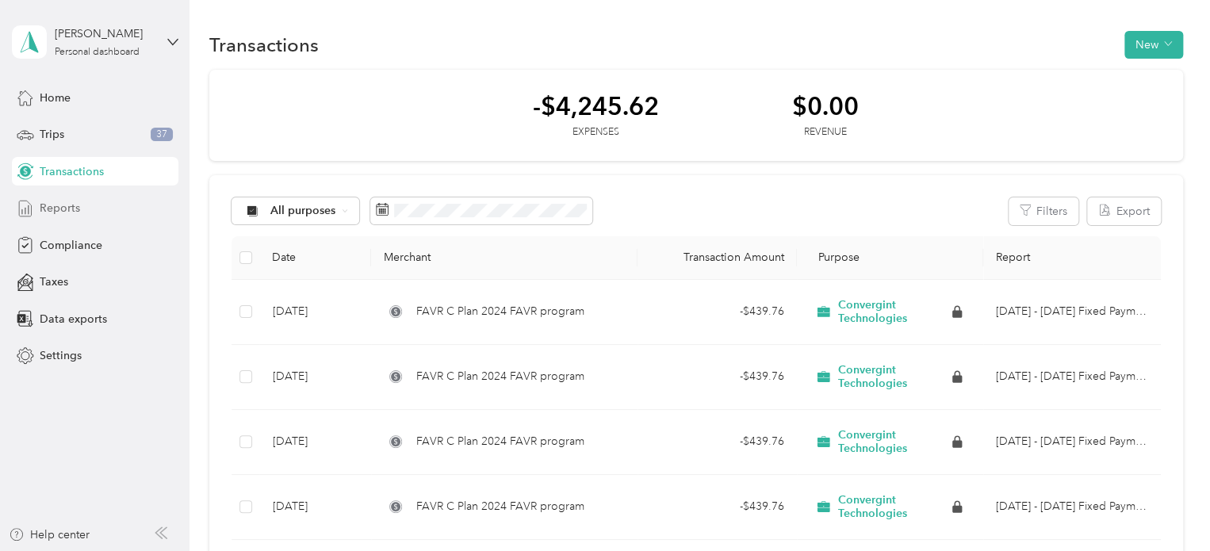
click at [72, 207] on span "Reports" at bounding box center [60, 208] width 40 height 17
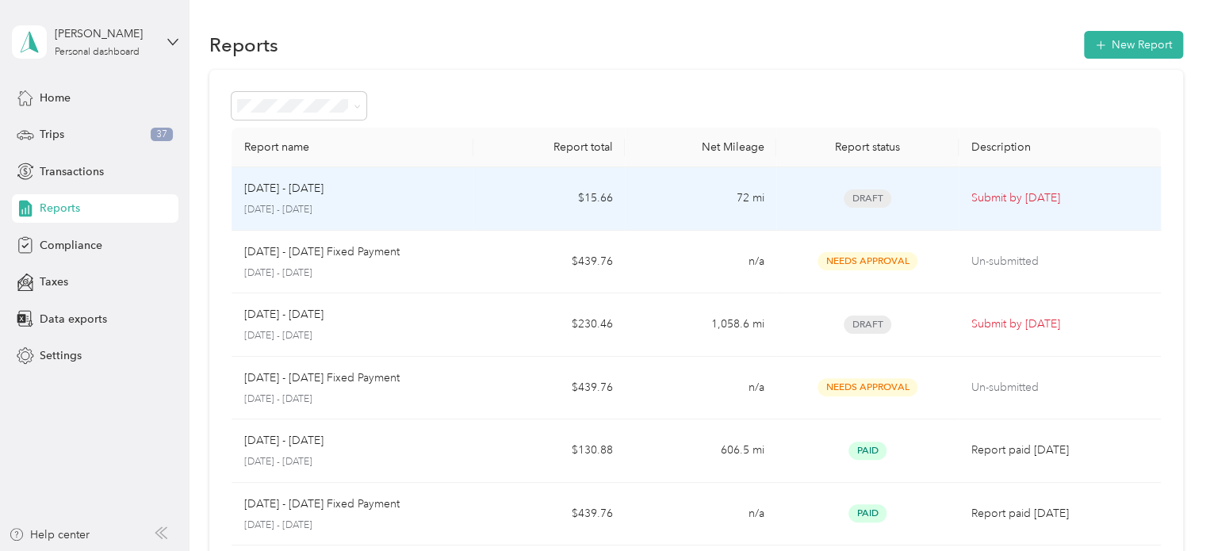
click at [761, 193] on td "72 mi" at bounding box center [700, 198] width 151 height 63
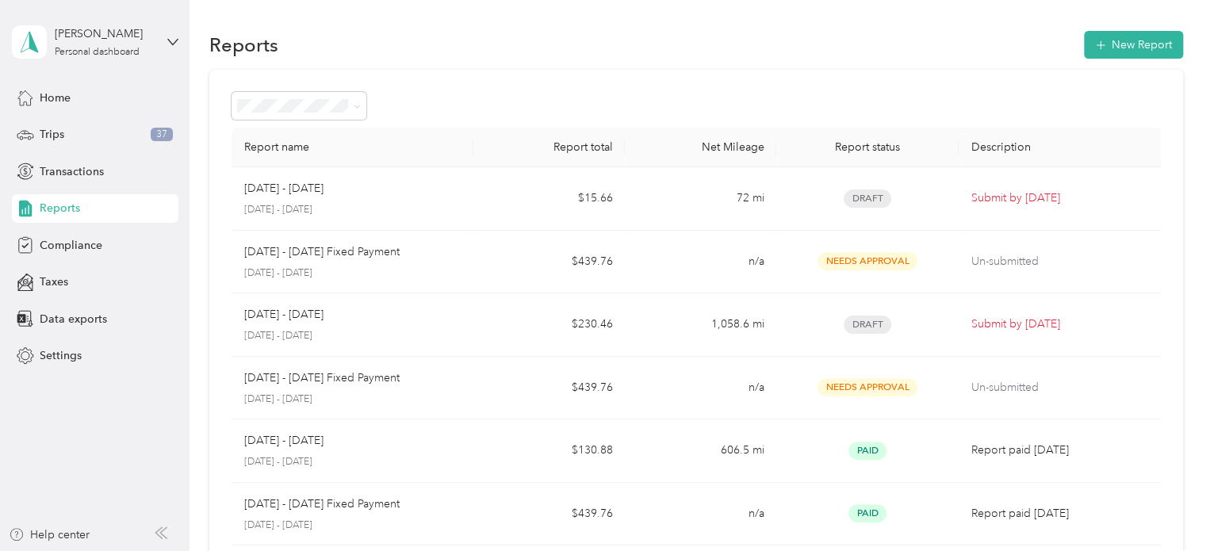
drag, startPoint x: 399, startPoint y: 147, endPoint x: 404, endPoint y: 139, distance: 9.2
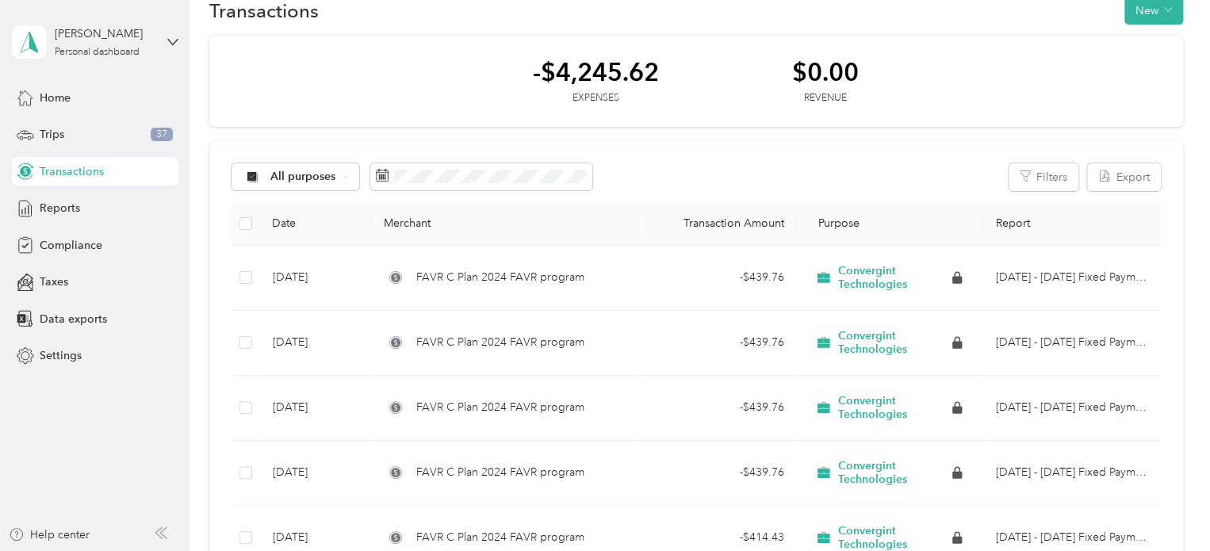
scroll to position [52, 0]
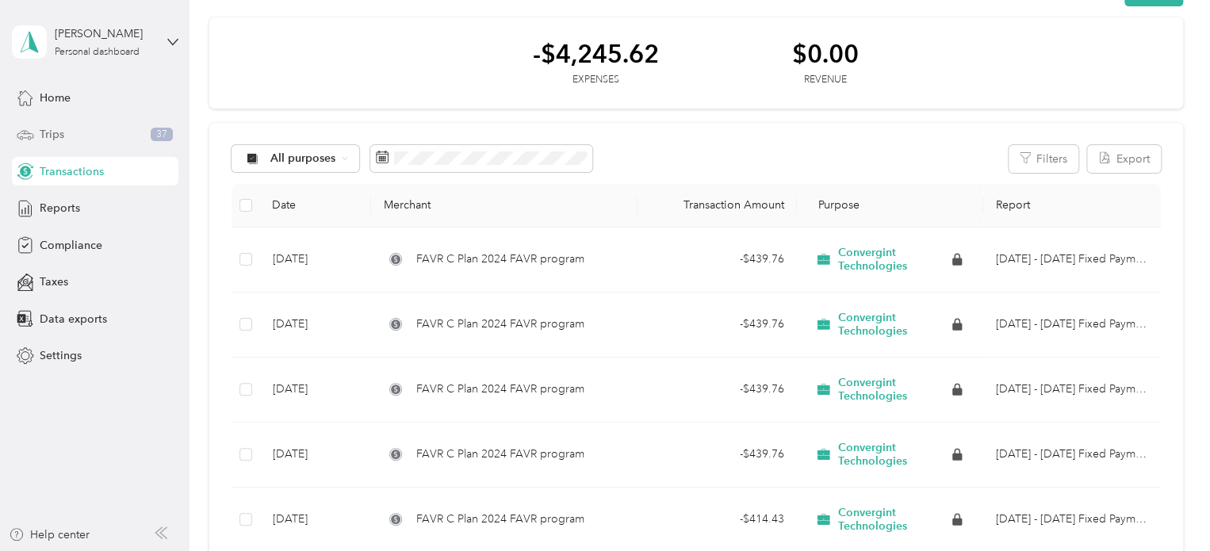
click at [54, 130] on span "Trips" at bounding box center [52, 134] width 25 height 17
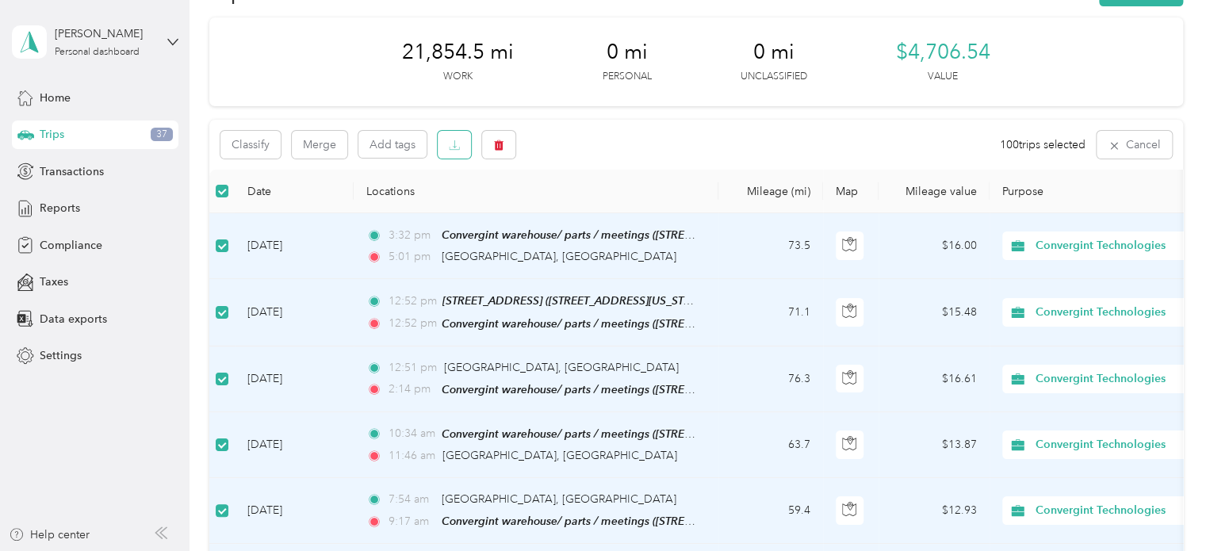
click at [450, 148] on icon "button" at bounding box center [454, 145] width 11 height 11
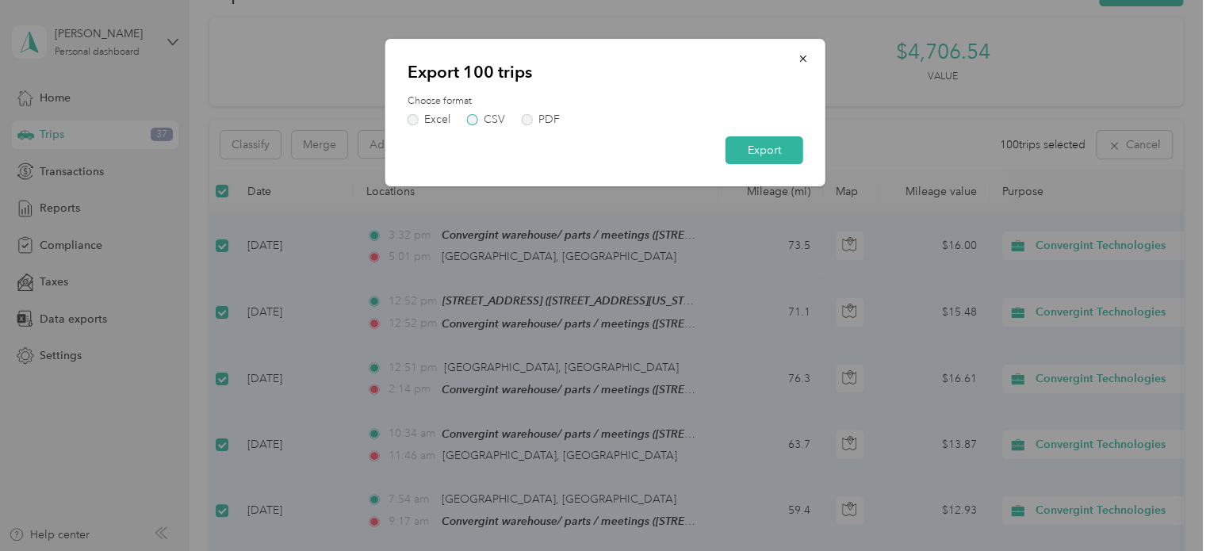
click at [500, 121] on div "CSV" at bounding box center [494, 119] width 21 height 11
click at [441, 125] on div "Excel" at bounding box center [437, 119] width 26 height 11
click at [780, 155] on button "Export" at bounding box center [765, 150] width 78 height 28
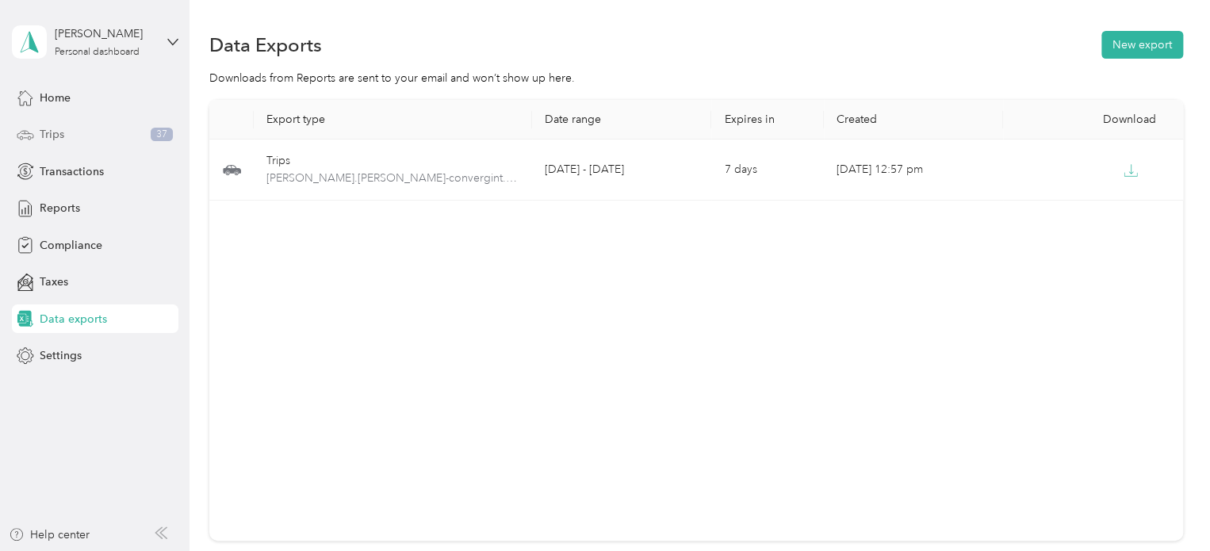
click at [125, 136] on div "Trips 37" at bounding box center [95, 135] width 167 height 29
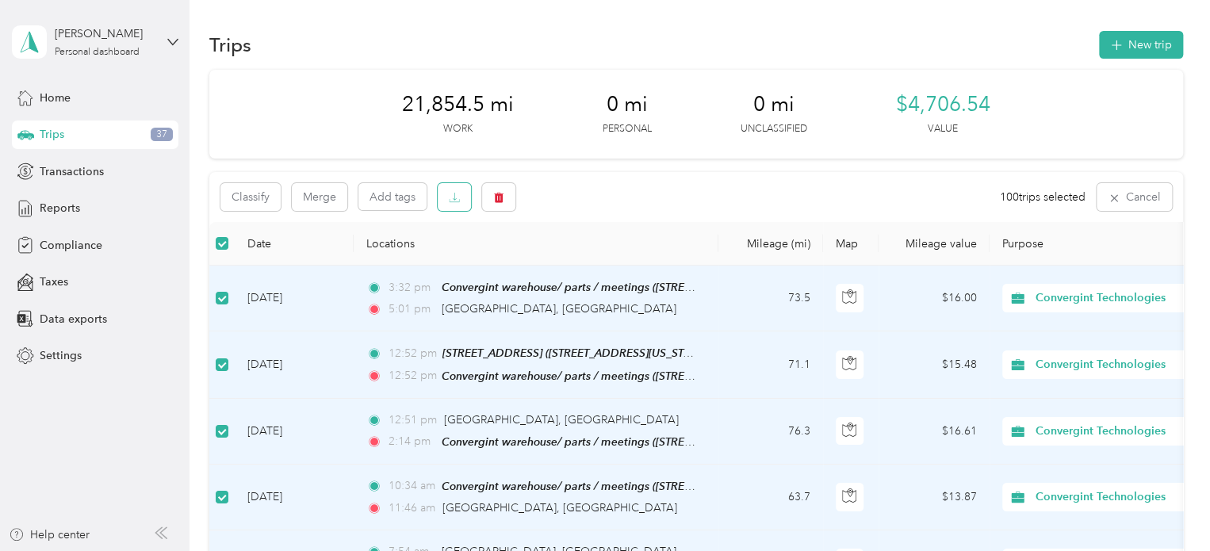
click at [452, 195] on icon "button" at bounding box center [454, 197] width 11 height 11
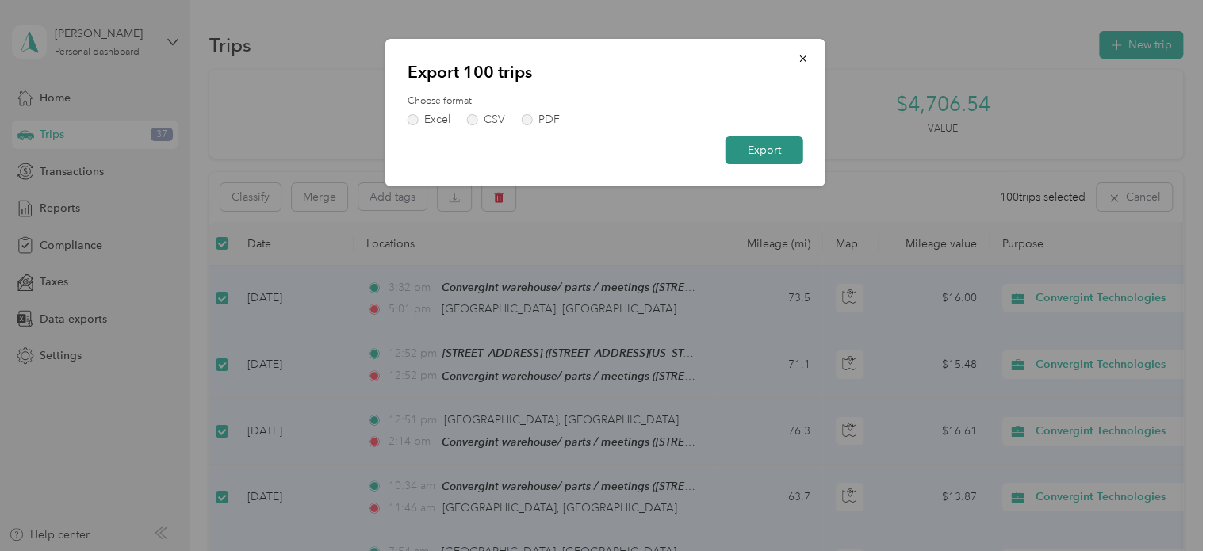
click at [761, 148] on button "Export" at bounding box center [765, 150] width 78 height 28
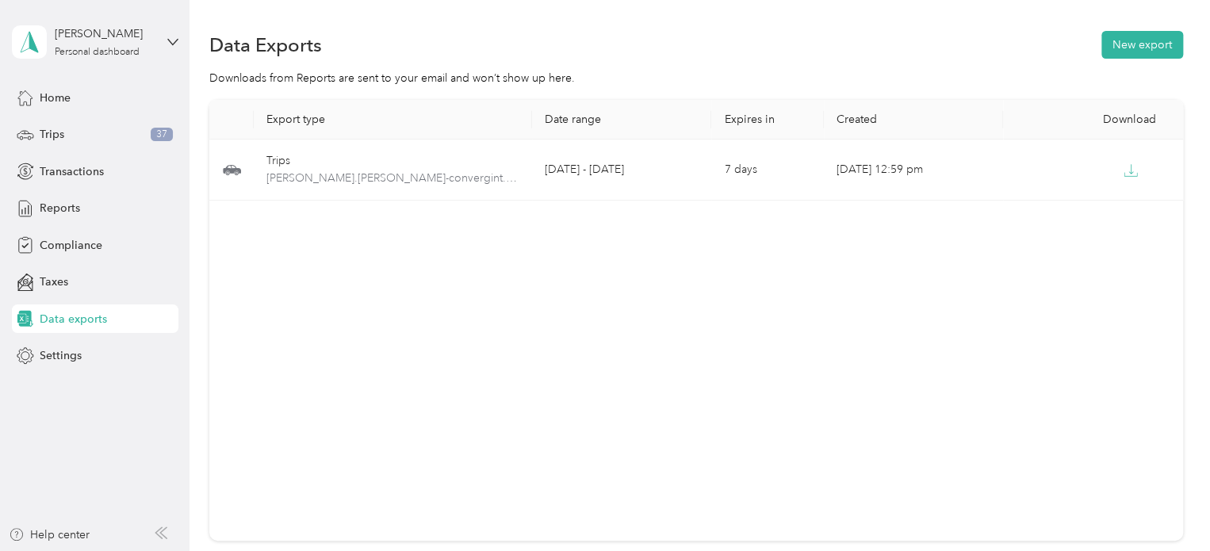
drag, startPoint x: 1107, startPoint y: 319, endPoint x: 1101, endPoint y: 257, distance: 62.2
click at [1107, 319] on div "Export type Date range Expires in Created Download Trips todd.graves-convergint…" at bounding box center [696, 320] width 974 height 441
